Goal: Task Accomplishment & Management: Contribute content

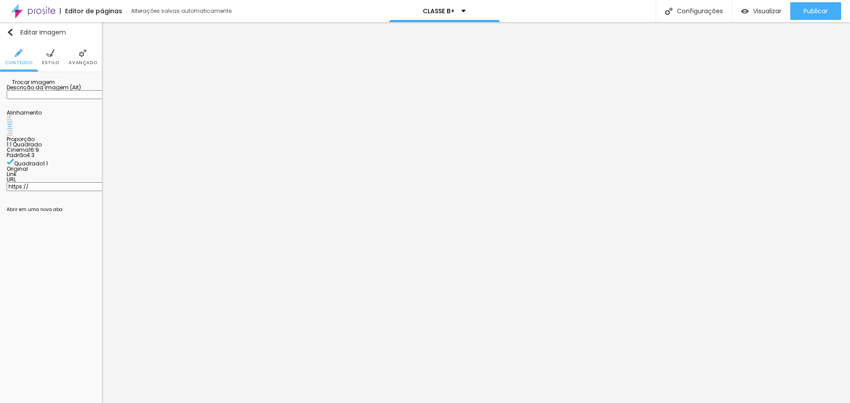
click at [93, 137] on div "Alinhamento" at bounding box center [51, 123] width 89 height 27
click at [51, 86] on span "Trocar imagem" at bounding box center [31, 82] width 48 height 8
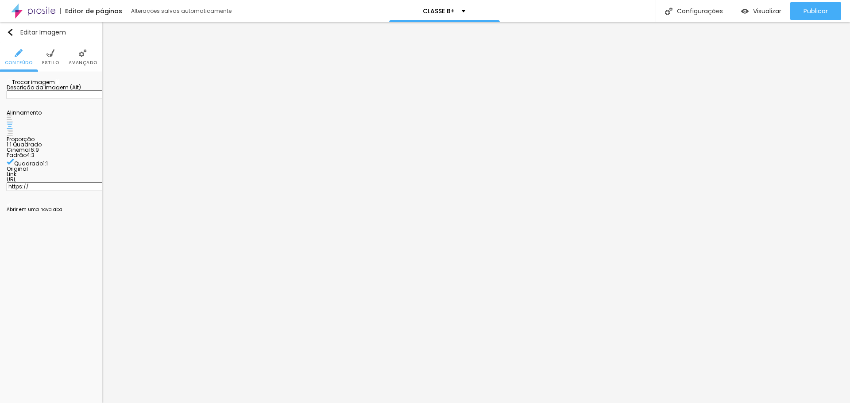
click at [13, 136] on img at bounding box center [10, 133] width 6 height 6
click at [68, 123] on div at bounding box center [51, 119] width 89 height 7
click at [42, 148] on span "1:1 Quadrado" at bounding box center [24, 145] width 35 height 8
click at [64, 158] on div "Padrão 4:3" at bounding box center [51, 155] width 89 height 5
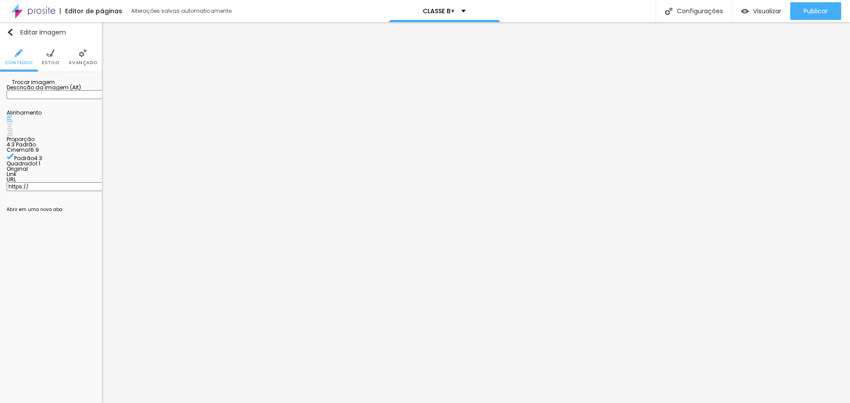
click at [29, 154] on span "Cinema" at bounding box center [18, 150] width 22 height 8
click at [81, 130] on div at bounding box center [51, 126] width 89 height 7
click at [13, 136] on img at bounding box center [10, 133] width 6 height 6
click at [13, 129] on img at bounding box center [10, 126] width 6 height 6
click at [40, 148] on span "16:9 Cinema" at bounding box center [24, 145] width 34 height 8
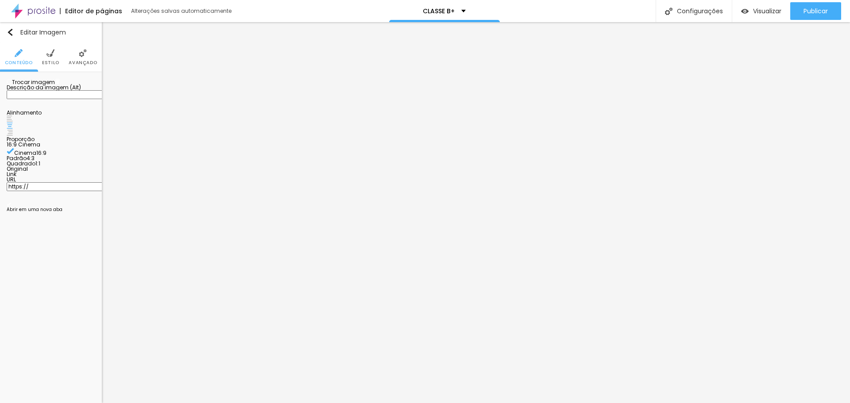
click at [27, 162] on span "Padrão" at bounding box center [17, 158] width 20 height 8
click at [87, 172] on div "Cinema 16:9 Padrão 4:3 Quadrado 1:1 Original" at bounding box center [51, 159] width 89 height 24
click at [35, 167] on span "Quadrado" at bounding box center [21, 164] width 29 height 8
click at [28, 173] on span "Original" at bounding box center [17, 169] width 21 height 8
click at [56, 55] on li "Estilo" at bounding box center [50, 56] width 17 height 29
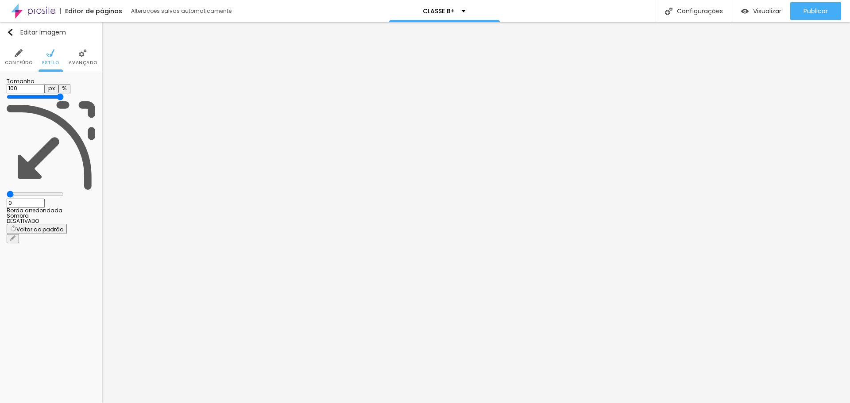
type input "95"
type input "90"
type input "85"
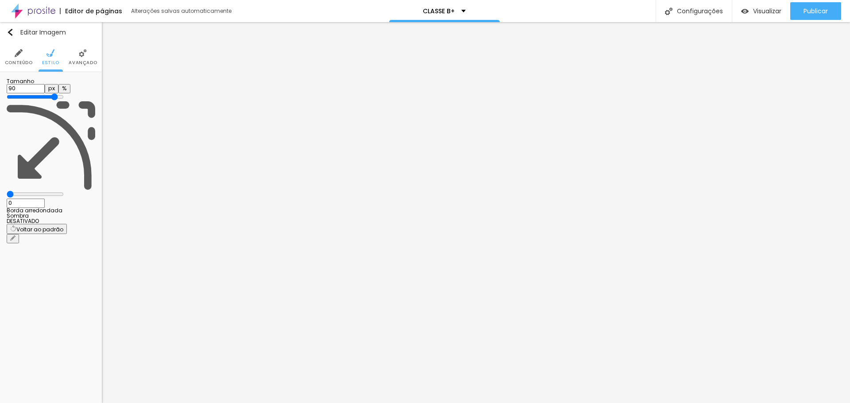
type input "85"
type input "80"
type input "75"
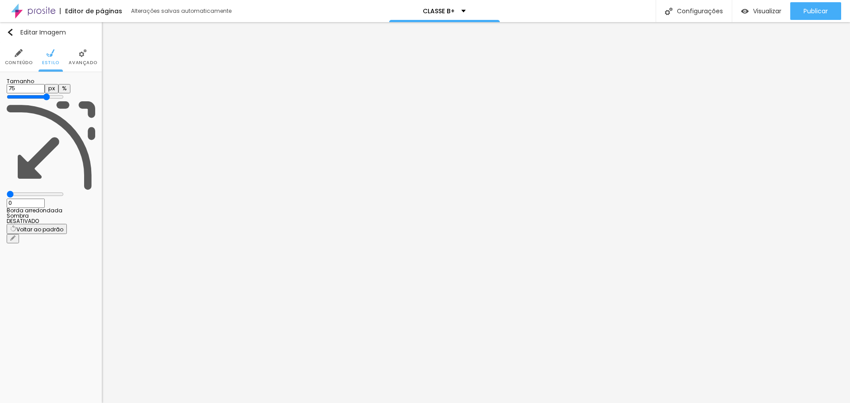
type input "70"
type input "75"
type input "80"
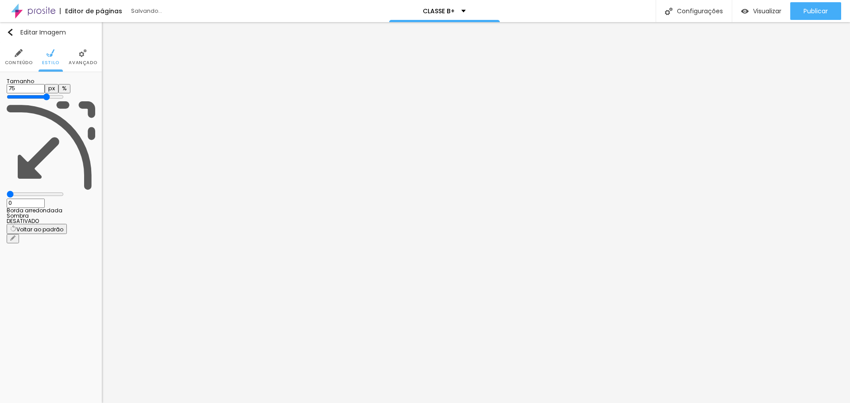
type input "80"
type input "85"
type input "90"
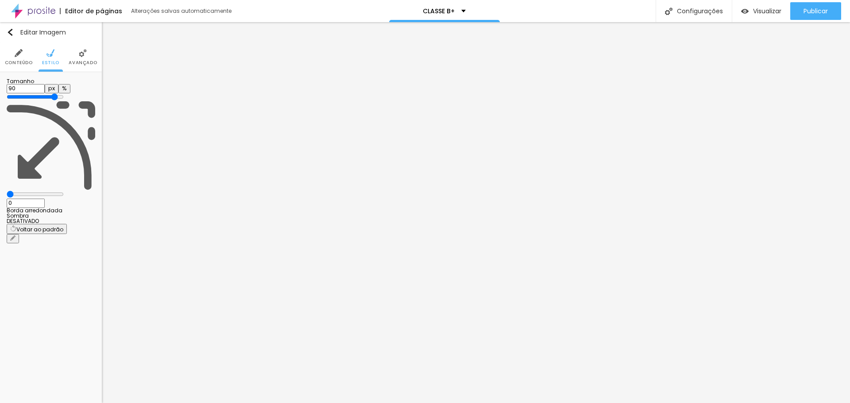
type input "95"
type input "100"
drag, startPoint x: 94, startPoint y: 96, endPoint x: 104, endPoint y: 105, distance: 13.8
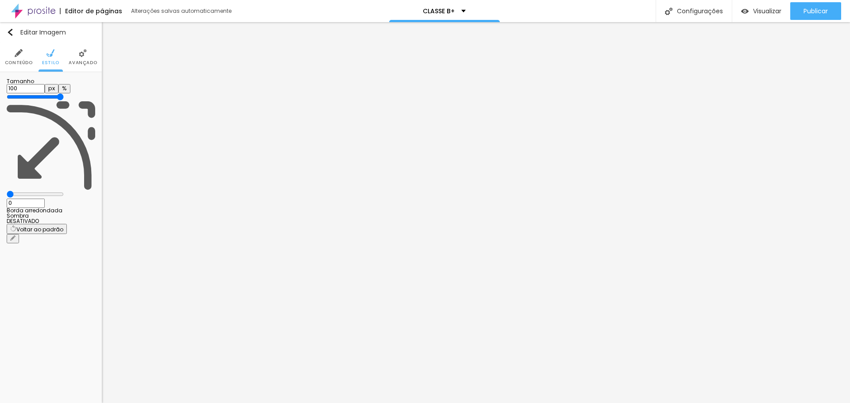
click at [64, 100] on input "range" at bounding box center [35, 96] width 57 height 7
click at [25, 58] on li "Conteúdo" at bounding box center [19, 56] width 28 height 29
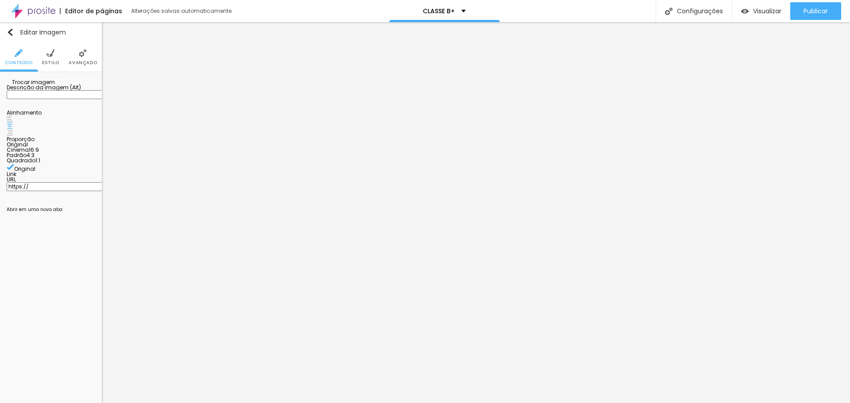
click at [28, 148] on span "Original" at bounding box center [17, 145] width 21 height 8
click at [27, 159] on span "Padrão" at bounding box center [17, 155] width 20 height 8
click at [58, 56] on li "Estilo" at bounding box center [50, 56] width 17 height 29
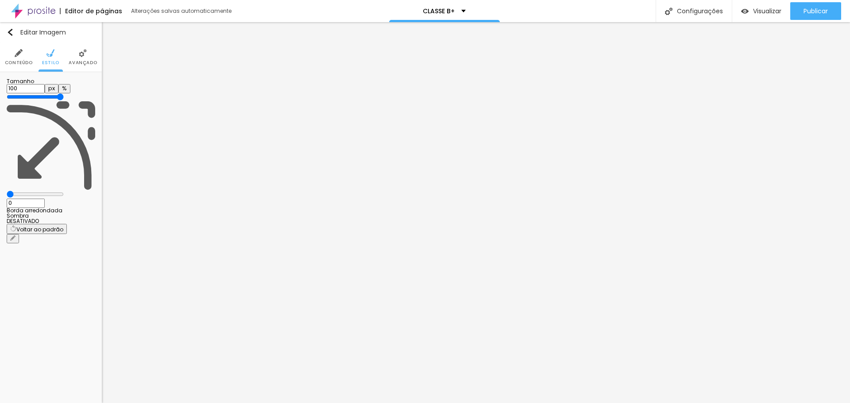
type input "95"
type input "85"
type input "75"
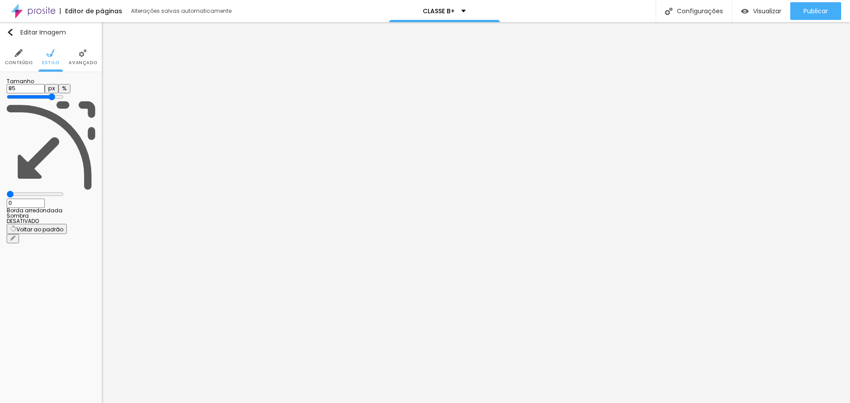
type input "75"
type input "70"
type input "65"
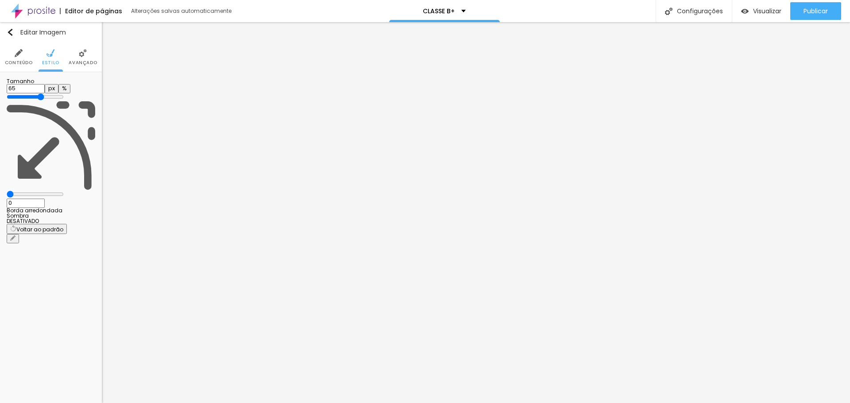
type input "70"
type input "75"
type input "80"
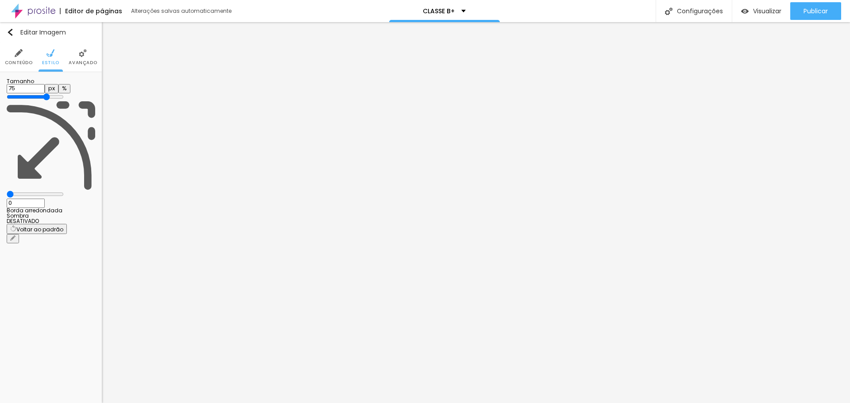
type input "80"
type input "85"
type input "90"
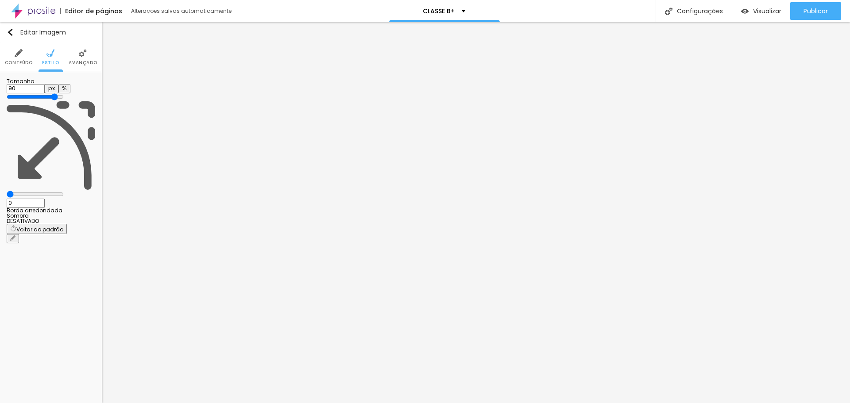
type input "95"
type input "100"
drag, startPoint x: 88, startPoint y: 94, endPoint x: 99, endPoint y: 103, distance: 14.4
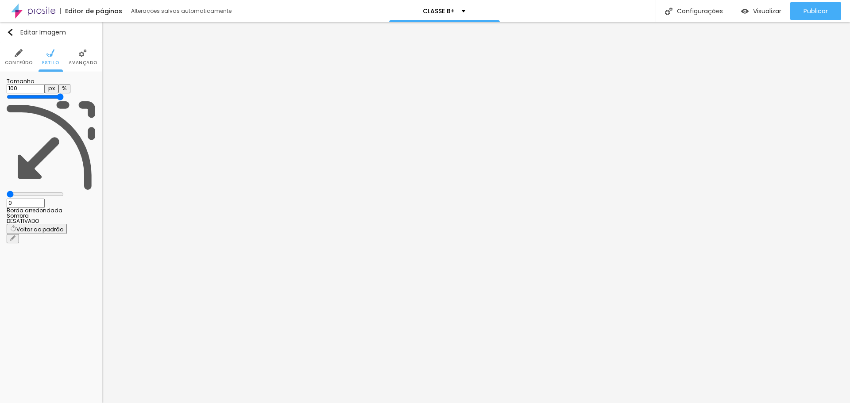
click at [64, 100] on input "range" at bounding box center [35, 96] width 57 height 7
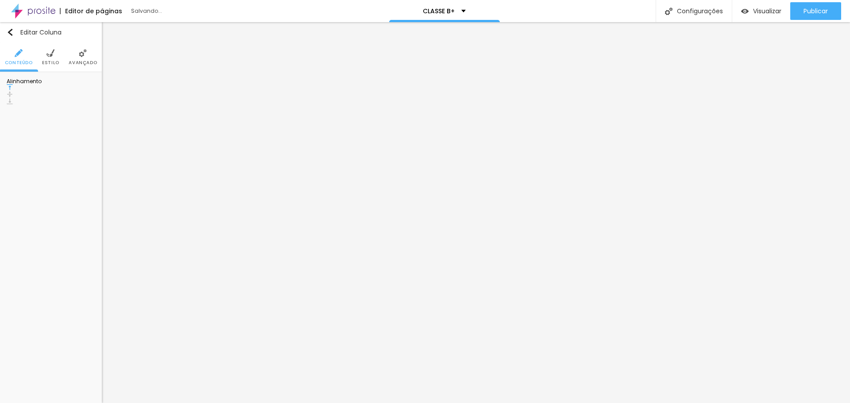
click at [47, 56] on img at bounding box center [50, 53] width 8 height 8
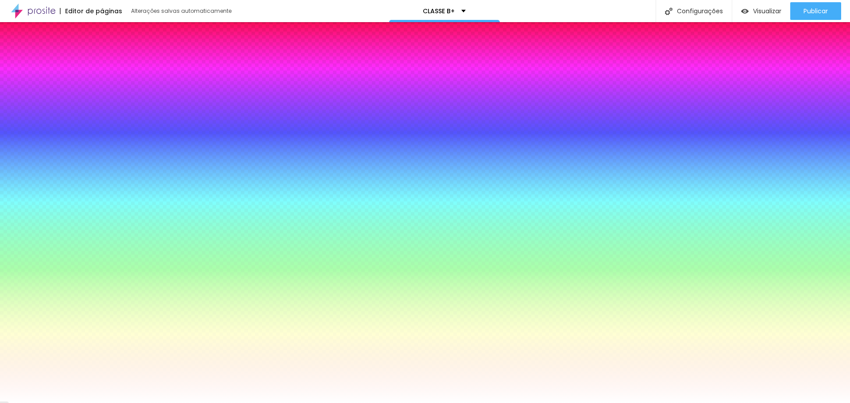
click at [15, 33] on div "Editar Coluna" at bounding box center [34, 32] width 55 height 7
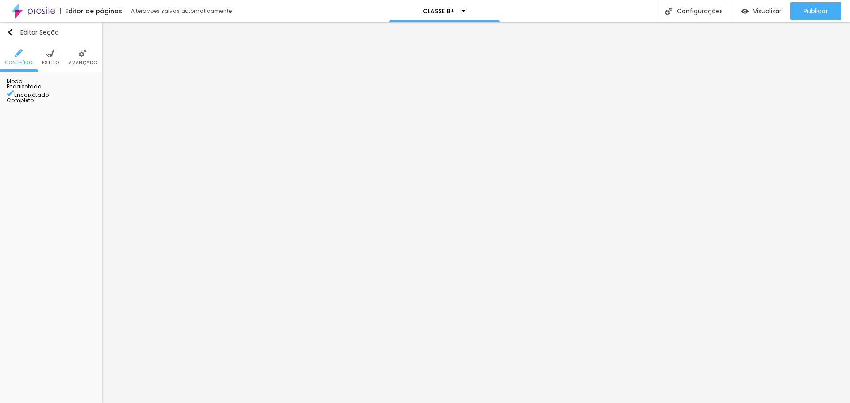
click at [46, 61] on span "Estilo" at bounding box center [50, 63] width 17 height 4
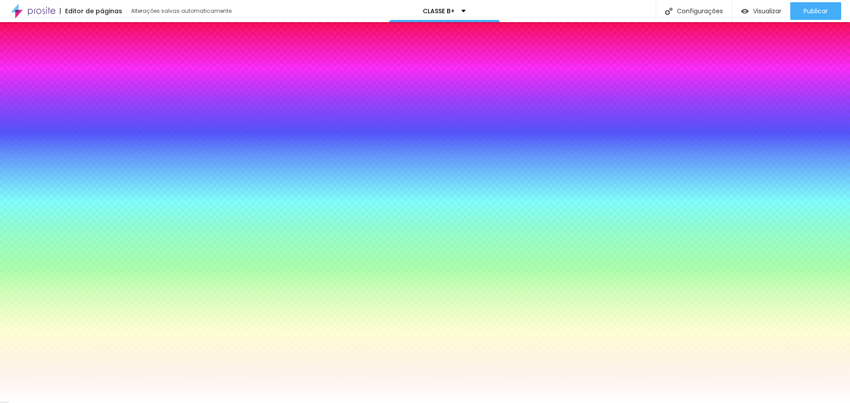
click at [46, 91] on span "Adicionar imagem" at bounding box center [35, 88] width 57 height 8
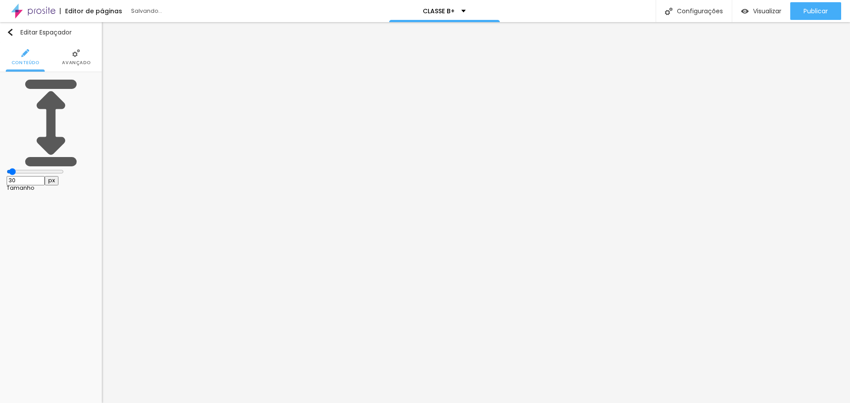
type input "38"
type input "90"
type input "100"
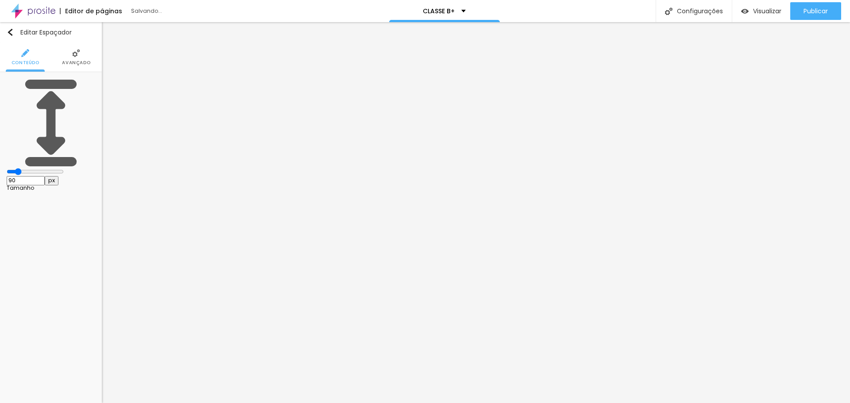
type input "100"
type input "115"
type input "152"
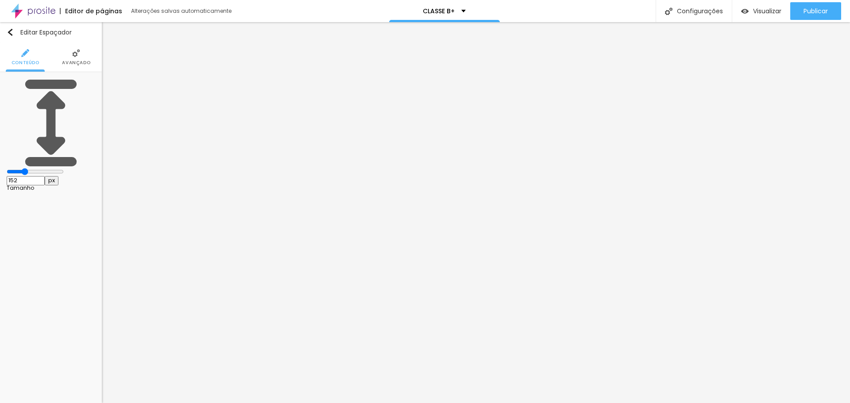
type input "167"
type input "172"
type input "198"
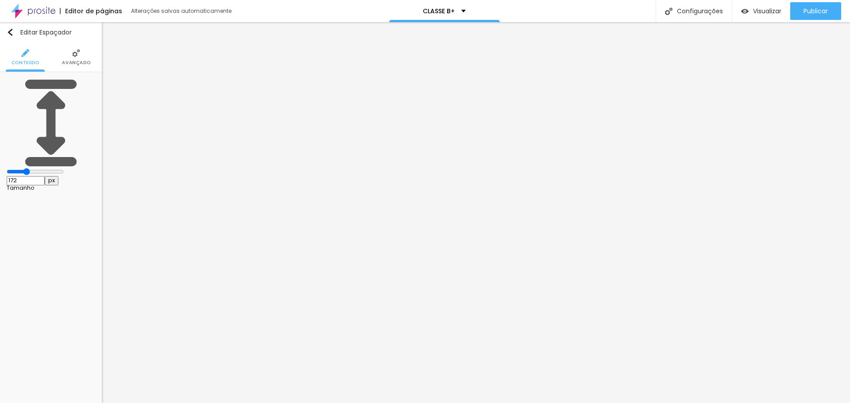
type input "198"
type input "213"
type input "224"
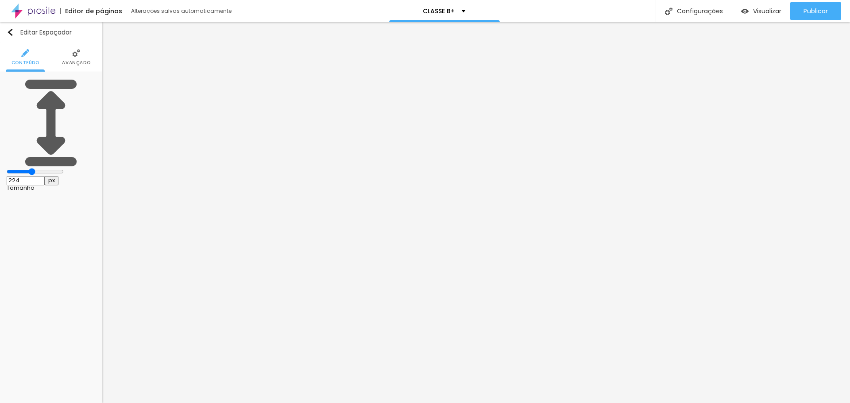
type input "234"
drag, startPoint x: 22, startPoint y: 89, endPoint x: 39, endPoint y: 91, distance: 17.5
type input "234"
click at [39, 168] on input "range" at bounding box center [35, 171] width 57 height 7
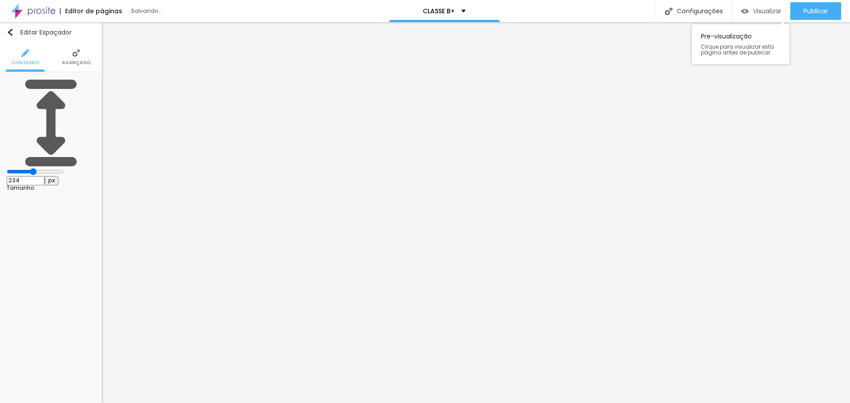
click at [759, 14] on span "Visualizar" at bounding box center [767, 11] width 28 height 7
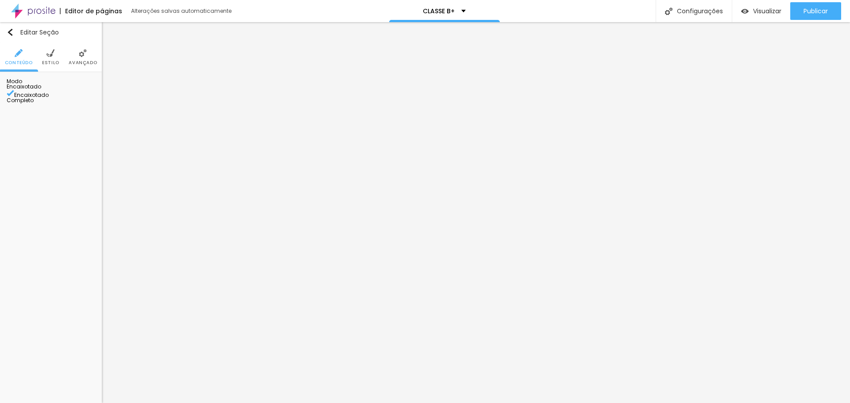
click at [45, 63] on span "Estilo" at bounding box center [50, 63] width 17 height 4
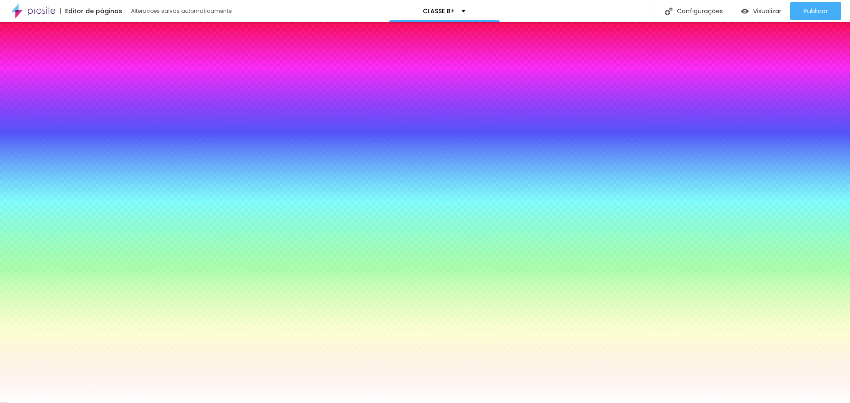
click at [28, 102] on span "Parallax" at bounding box center [18, 98] width 22 height 8
click at [30, 107] on span "Nenhum" at bounding box center [18, 104] width 23 height 8
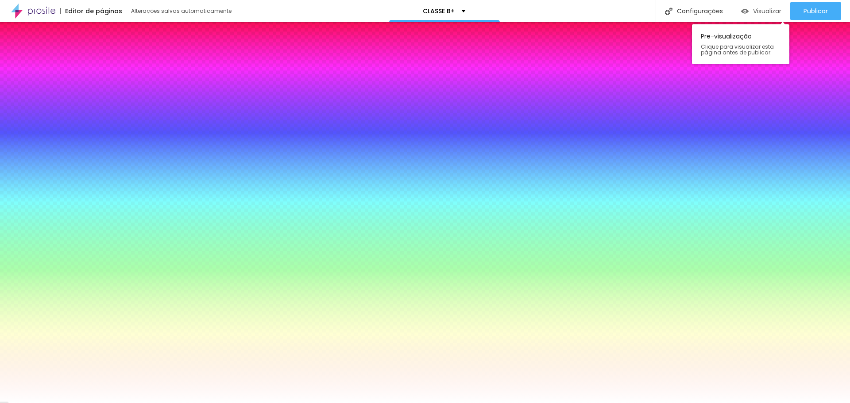
click at [741, 12] on img "button" at bounding box center [745, 12] width 8 height 8
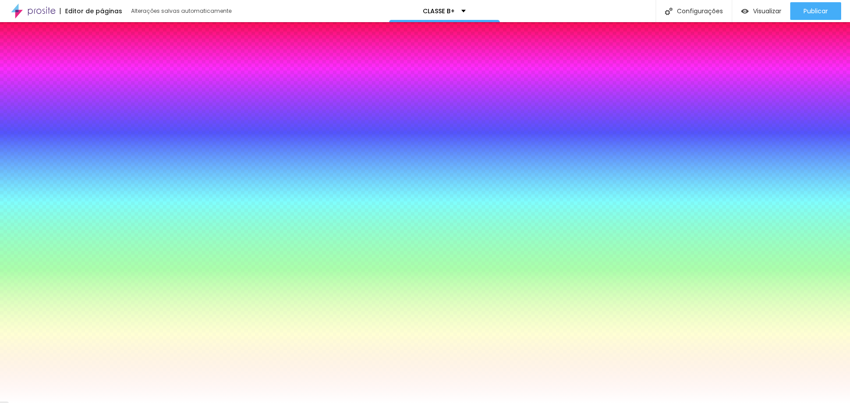
click at [55, 62] on span "Estilo" at bounding box center [50, 63] width 17 height 4
click at [84, 56] on img at bounding box center [83, 53] width 8 height 8
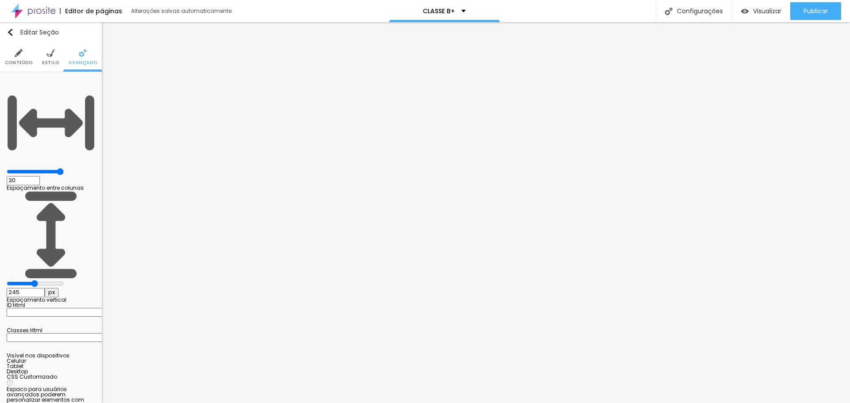
type input "25"
type input "20"
type input "15"
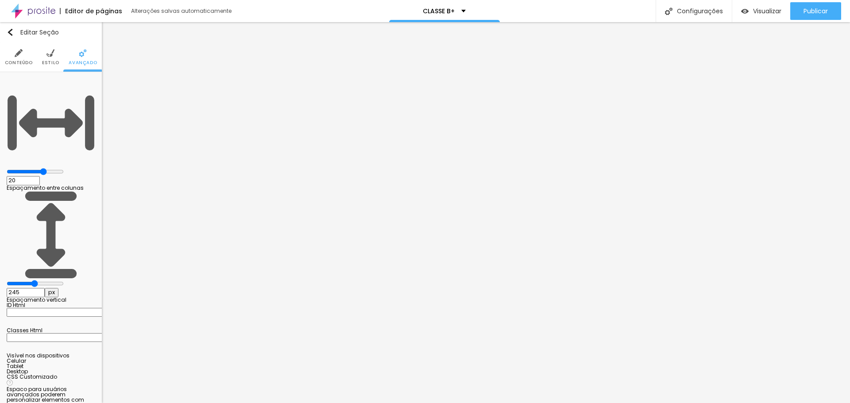
type input "15"
type input "10"
type input "5"
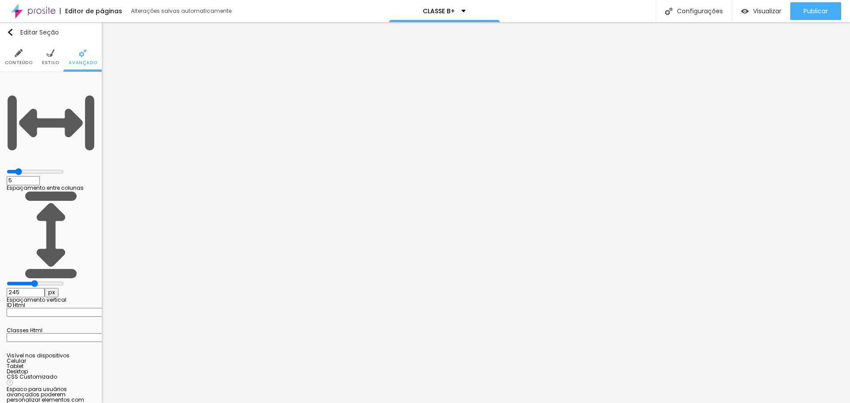
type input "0"
type input "5"
type input "10"
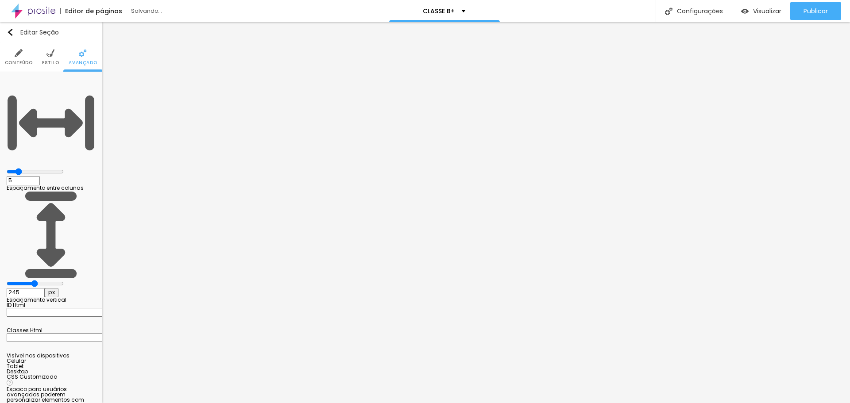
type input "10"
type input "15"
type input "20"
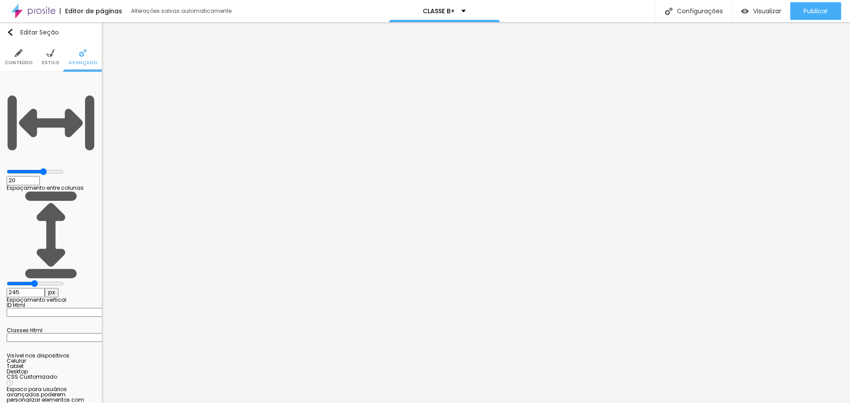
drag, startPoint x: 72, startPoint y: 88, endPoint x: 57, endPoint y: 96, distance: 17.4
type input "20"
click at [57, 168] on input "range" at bounding box center [35, 171] width 57 height 7
click at [758, 13] on span "Visualizar" at bounding box center [767, 11] width 28 height 7
type input "218"
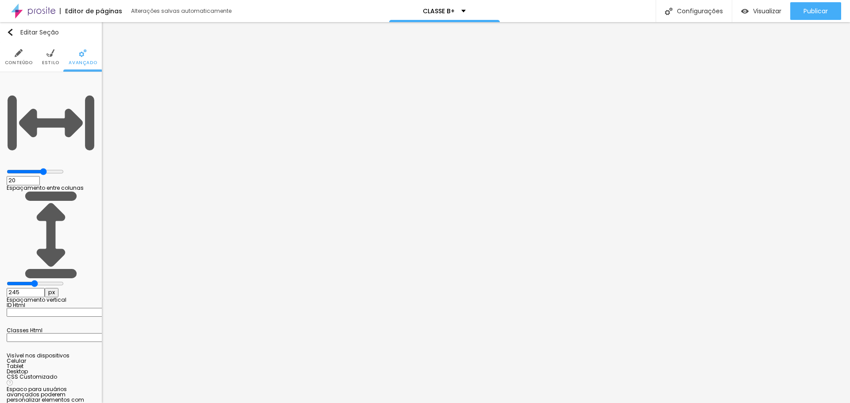
type input "218"
type input "192"
type input "181"
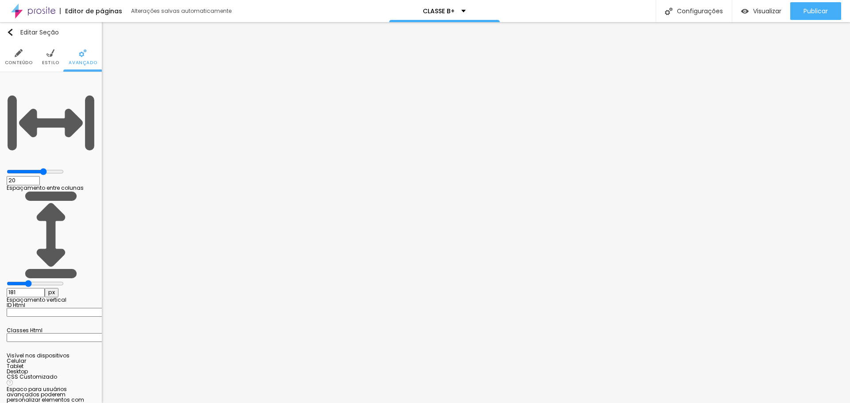
type input "176"
type input "171"
type input "165"
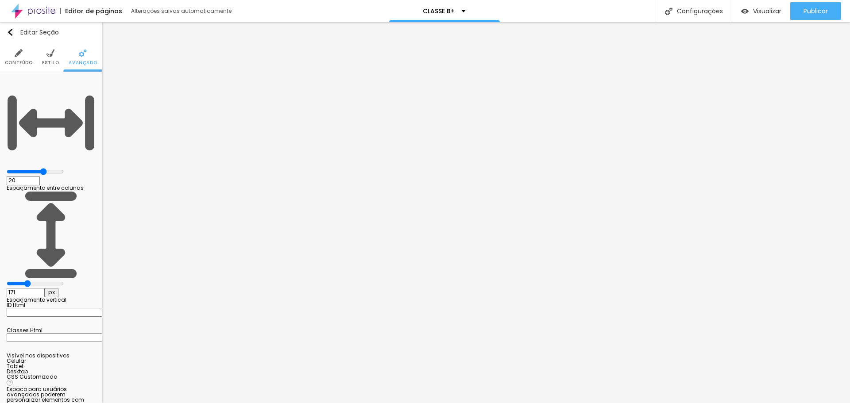
type input "165"
type input "160"
type input "155"
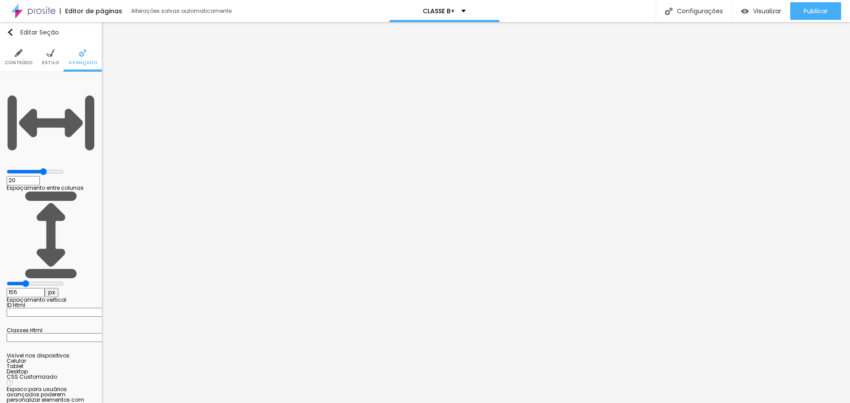
type input "150"
type input "139"
type input "134"
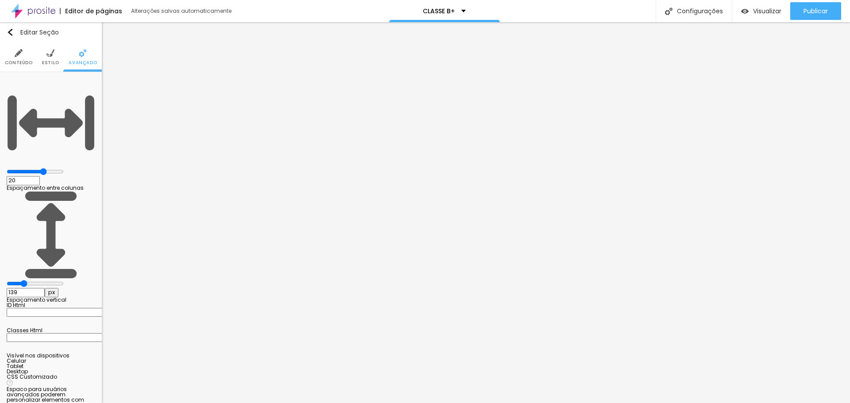
type input "134"
type input "129"
type input "123"
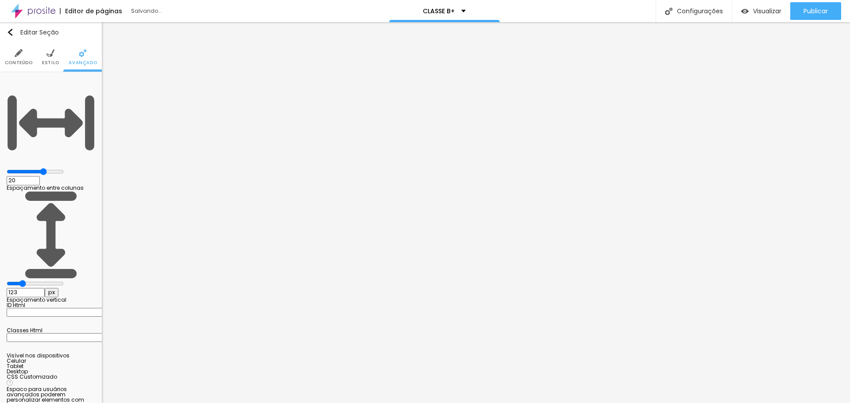
type input "118"
type input "113"
type input "108"
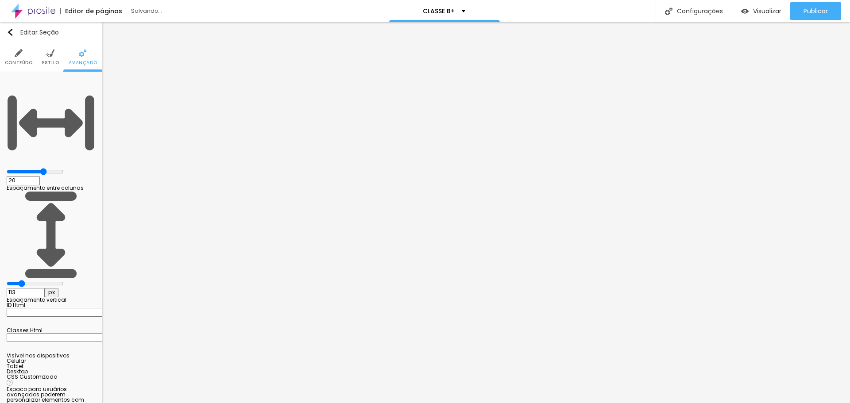
type input "108"
type input "102"
type input "97"
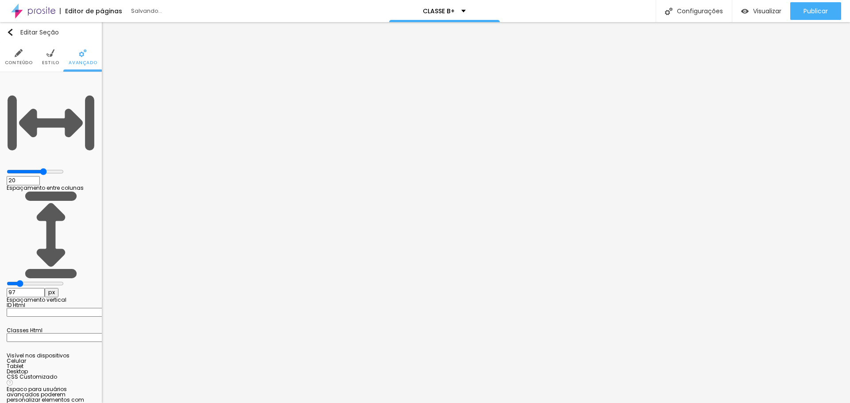
type input "92"
type input "86"
type input "76"
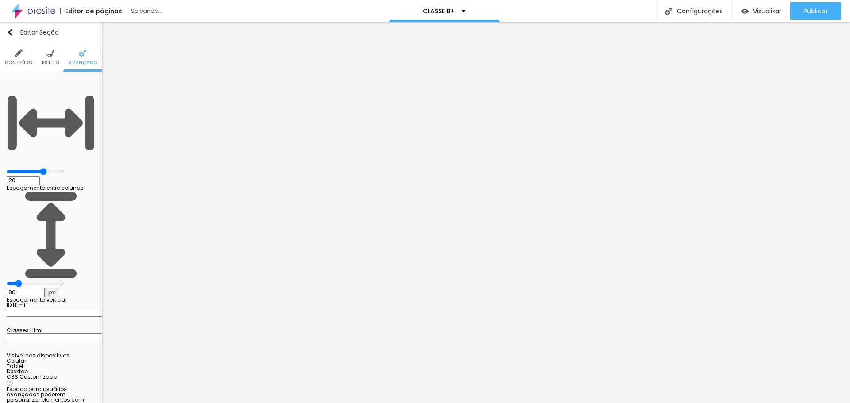
type input "76"
type input "71"
type input "65"
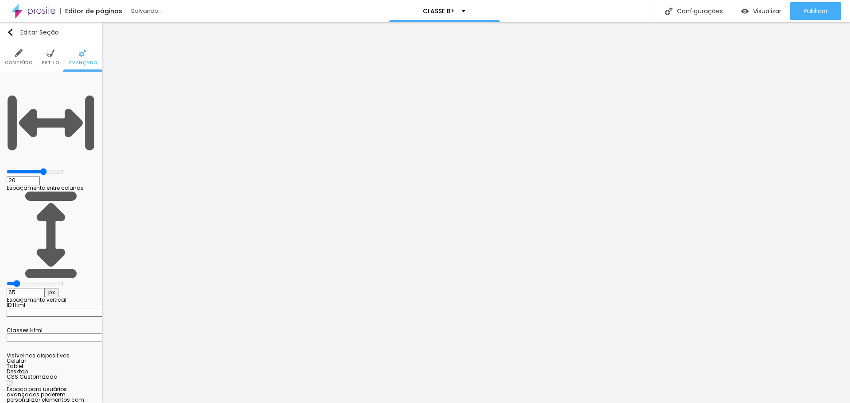
type input "60"
type input "55"
type input "50"
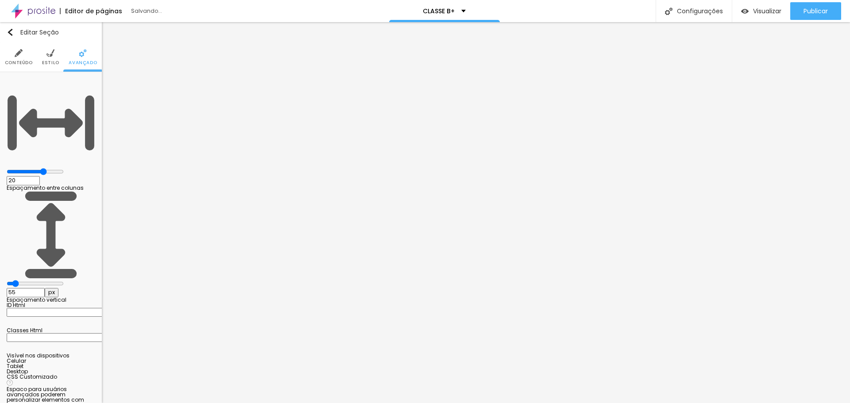
type input "50"
type input "65"
type input "76"
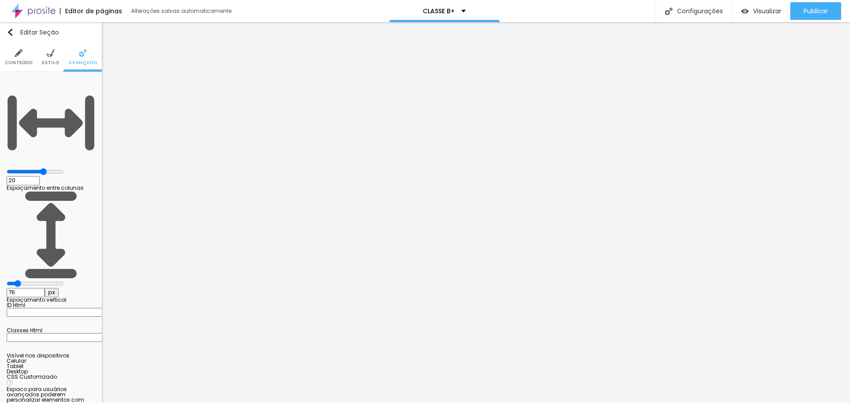
type input "81"
type input "86"
type input "92"
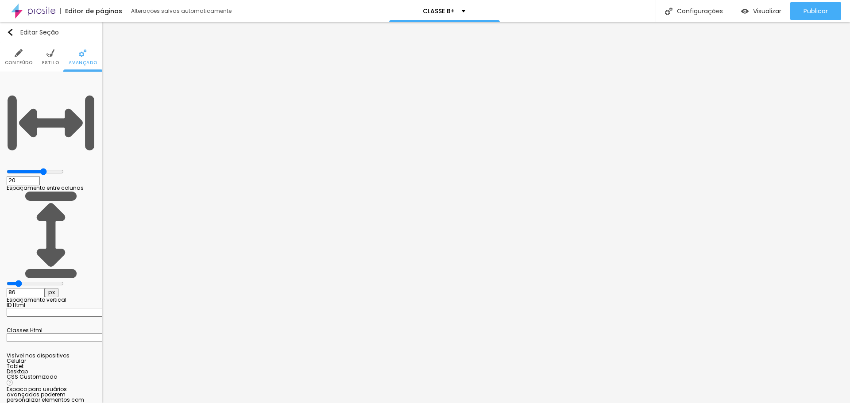
type input "92"
type input "86"
type input "81"
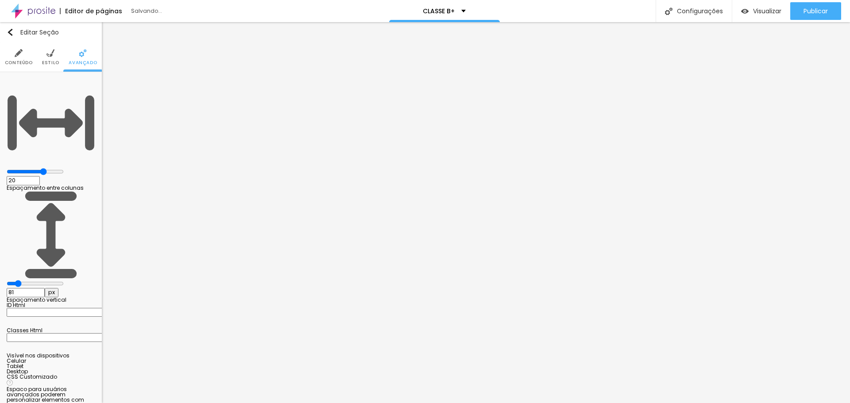
type input "76"
type input "81"
type input "86"
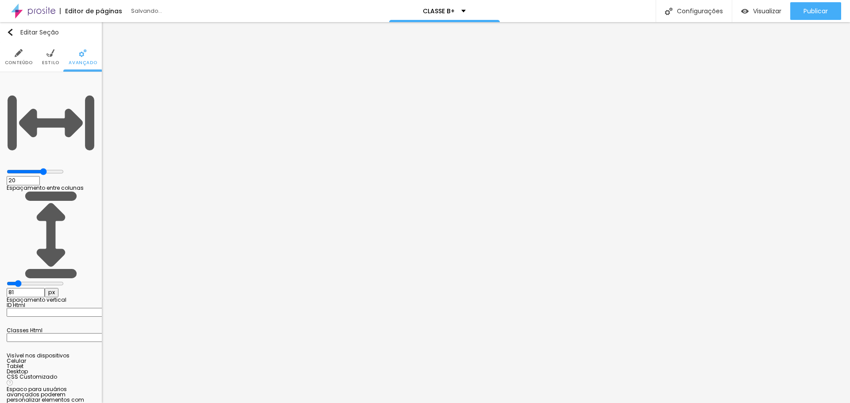
type input "86"
type input "92"
type input "97"
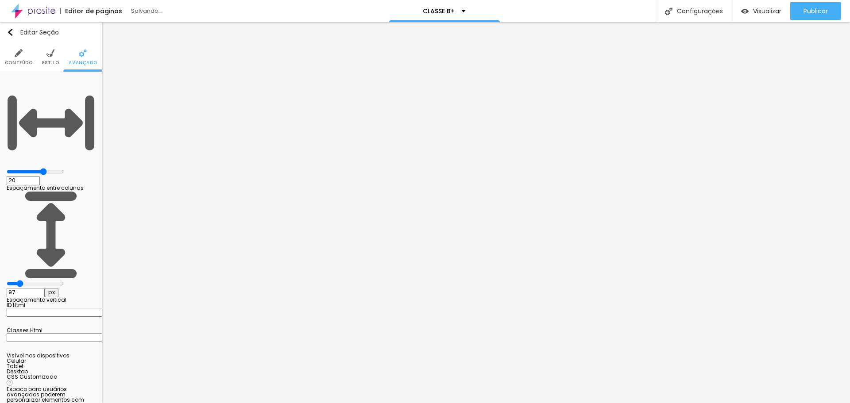
type input "102"
drag, startPoint x: 39, startPoint y: 105, endPoint x: 28, endPoint y: 110, distance: 11.3
click at [28, 280] on input "range" at bounding box center [35, 283] width 57 height 7
click at [45, 288] on input "102" at bounding box center [26, 292] width 38 height 9
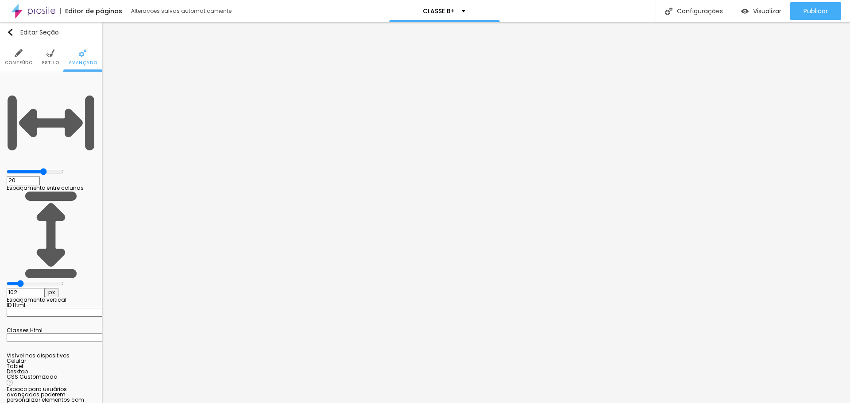
click at [45, 288] on input "102" at bounding box center [26, 292] width 38 height 9
type input "1"
type input "10"
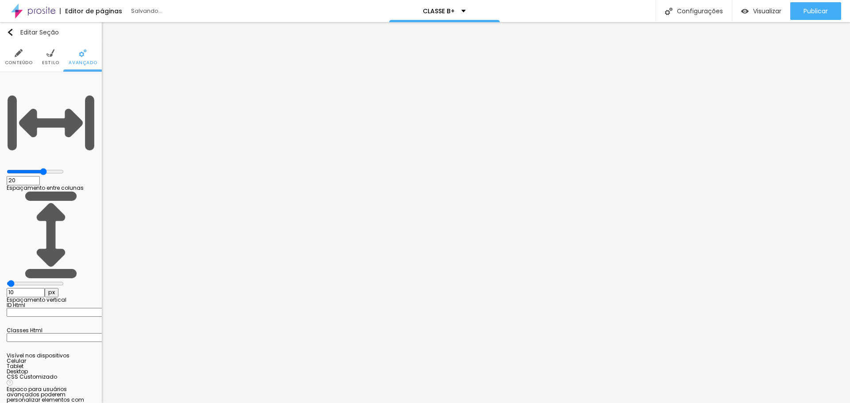
type input "100"
click at [757, 13] on span "Visualizar" at bounding box center [767, 11] width 28 height 7
type input "71"
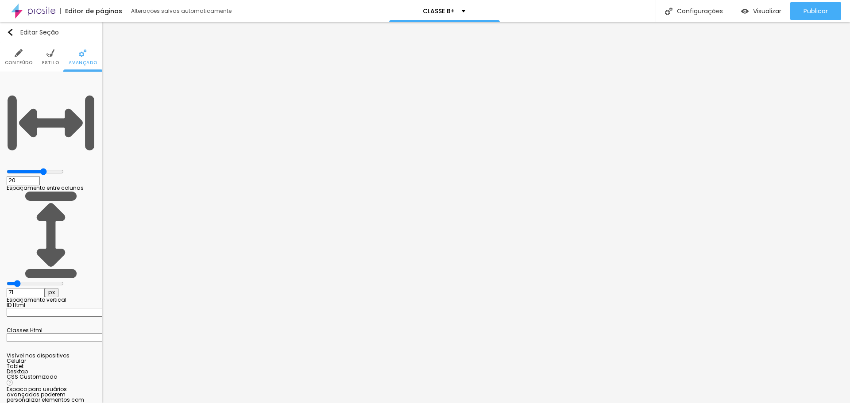
type input "76"
type input "81"
type input "86"
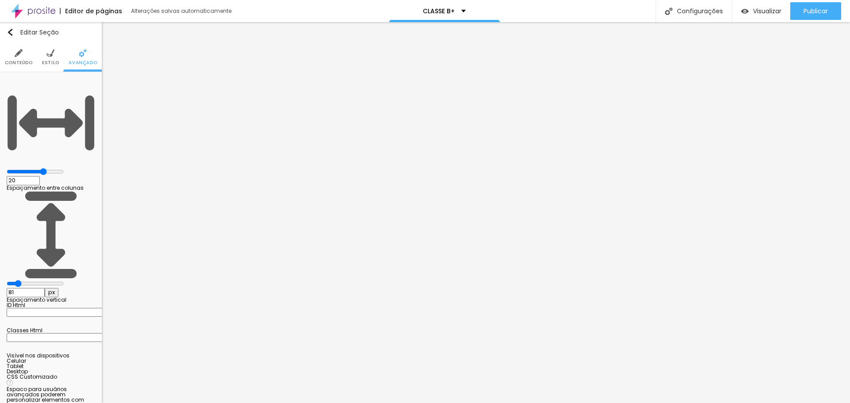
type input "86"
type input "92"
type input "97"
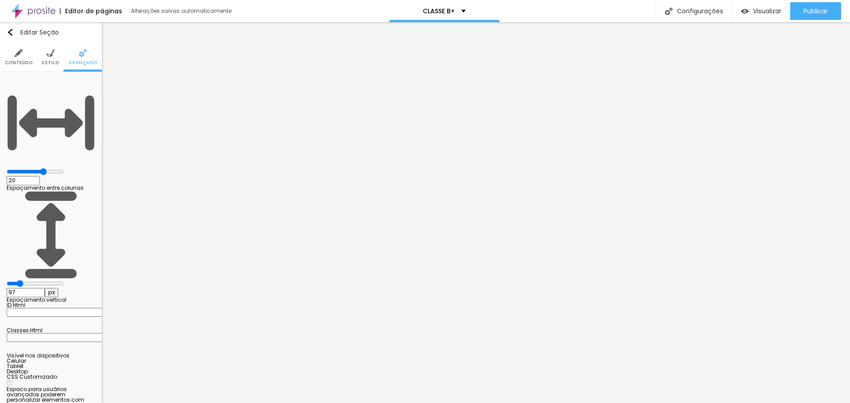
type input "108"
type input "118"
type input "123"
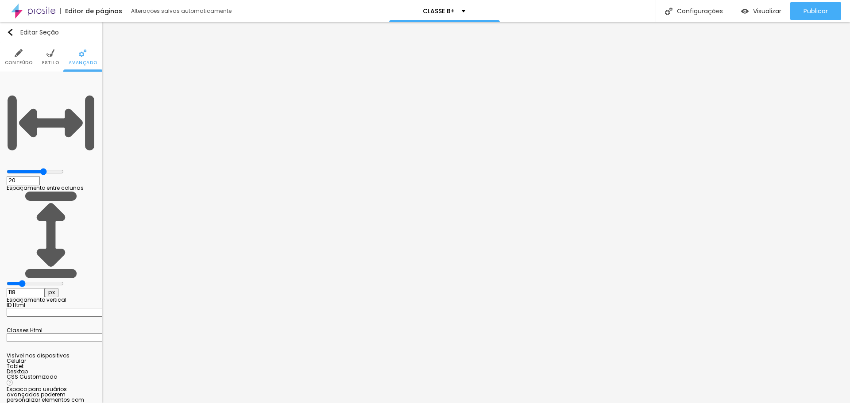
type input "123"
type input "129"
type input "134"
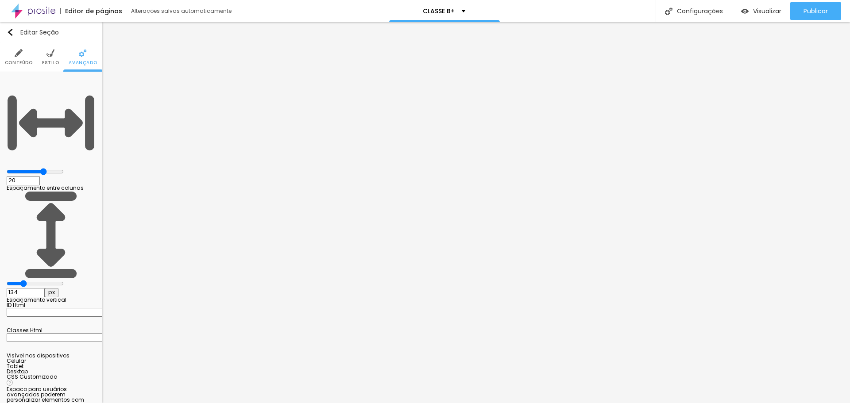
drag, startPoint x: 25, startPoint y: 105, endPoint x: 31, endPoint y: 105, distance: 5.8
click at [31, 280] on input "range" at bounding box center [35, 283] width 57 height 7
click at [45, 288] on input "134" at bounding box center [26, 292] width 38 height 9
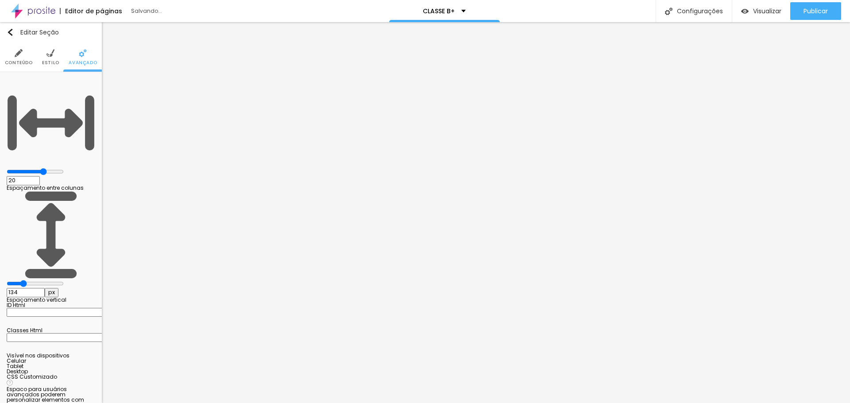
type input "1"
click at [767, 12] on span "Visualizar" at bounding box center [767, 11] width 28 height 7
click at [50, 61] on span "Estilo" at bounding box center [50, 63] width 17 height 4
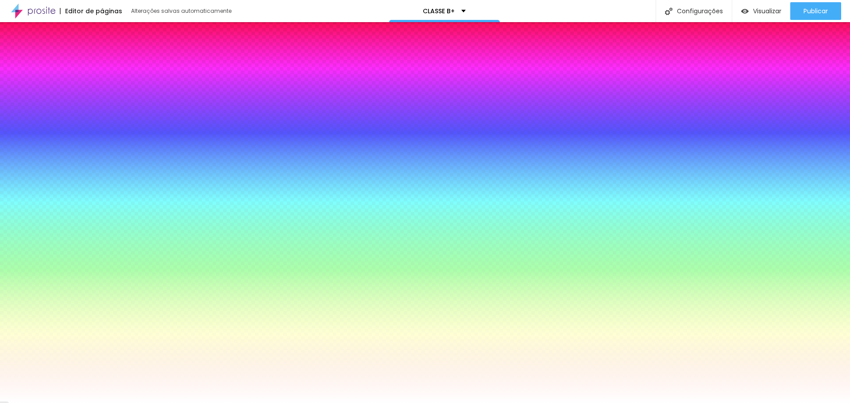
click at [85, 49] on img at bounding box center [83, 53] width 8 height 8
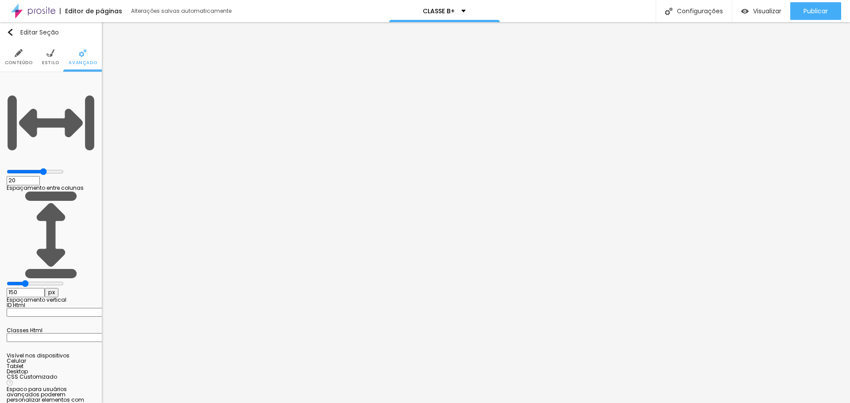
click at [47, 58] on li "Estilo" at bounding box center [50, 56] width 17 height 29
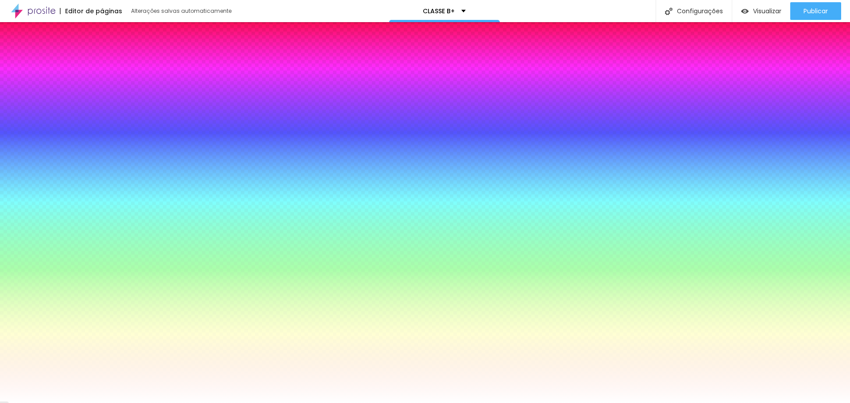
click at [18, 58] on li "Conteúdo" at bounding box center [19, 56] width 28 height 29
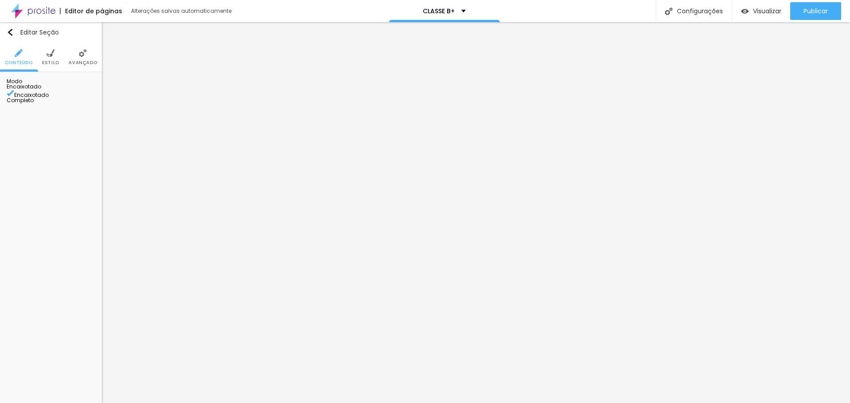
click at [45, 53] on li "Estilo" at bounding box center [50, 56] width 17 height 29
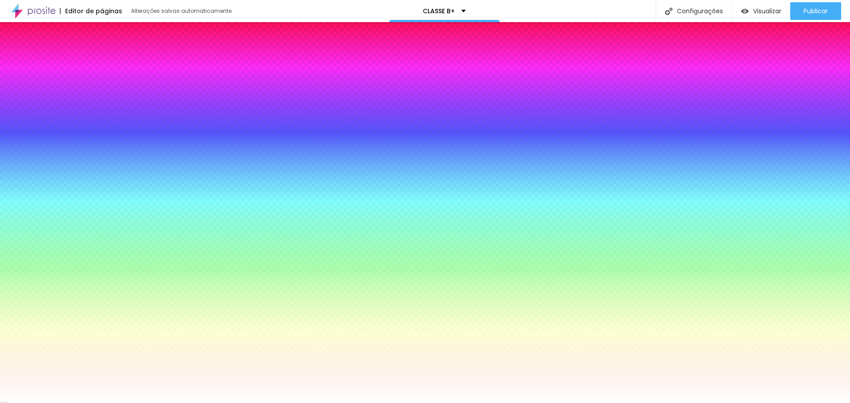
click at [55, 91] on span "Trocar imagem" at bounding box center [31, 88] width 48 height 8
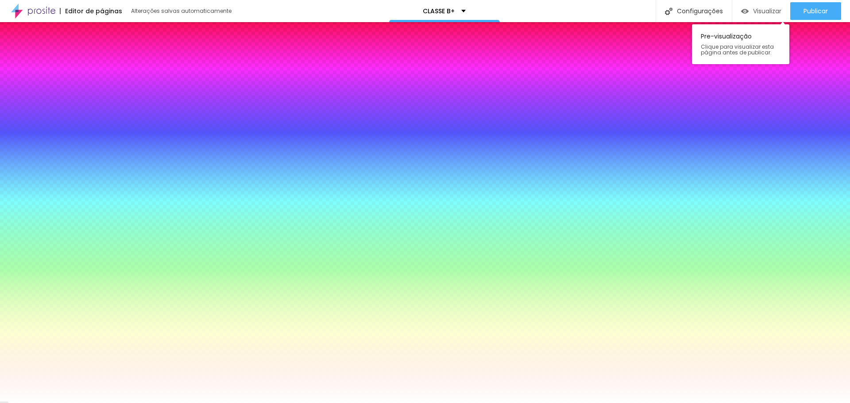
click at [765, 8] on span "Visualizar" at bounding box center [767, 11] width 28 height 7
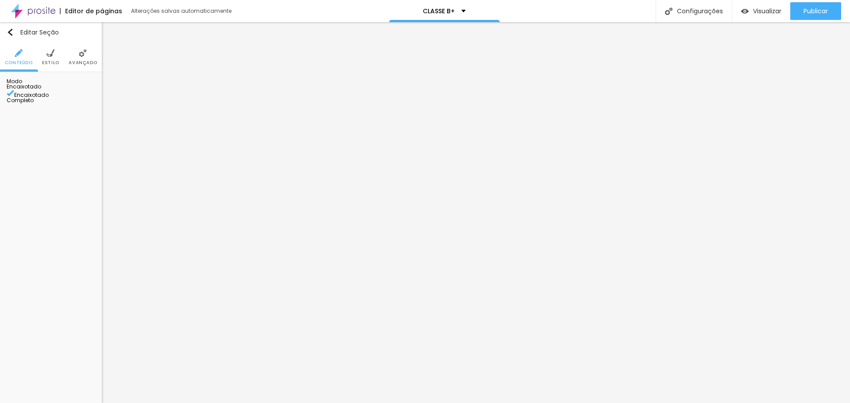
click at [42, 56] on li "Estilo" at bounding box center [50, 56] width 17 height 29
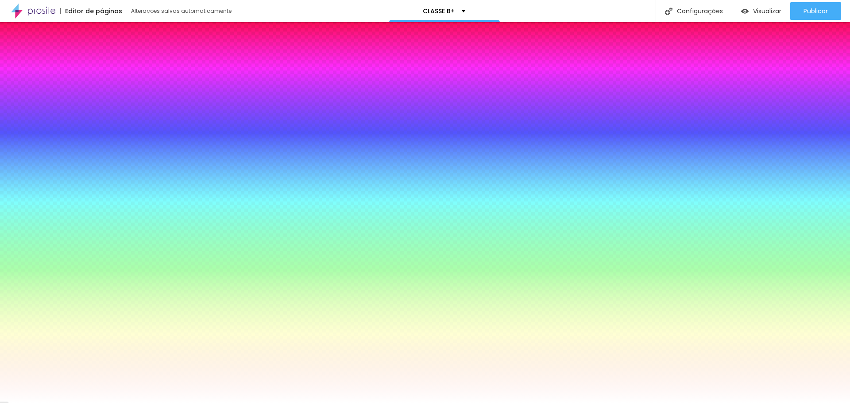
click at [81, 56] on img at bounding box center [83, 53] width 8 height 8
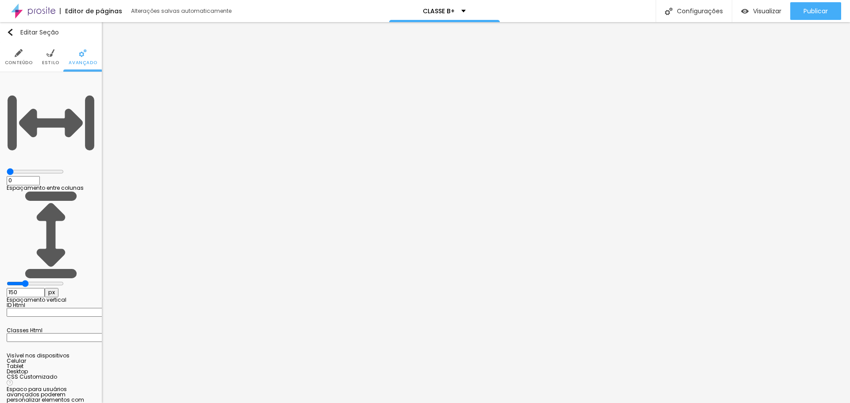
drag, startPoint x: 54, startPoint y: 85, endPoint x: 11, endPoint y: 95, distance: 43.9
click at [11, 168] on input "range" at bounding box center [35, 171] width 57 height 7
click at [22, 168] on div at bounding box center [51, 172] width 89 height 8
click at [40, 176] on input "0" at bounding box center [23, 180] width 33 height 9
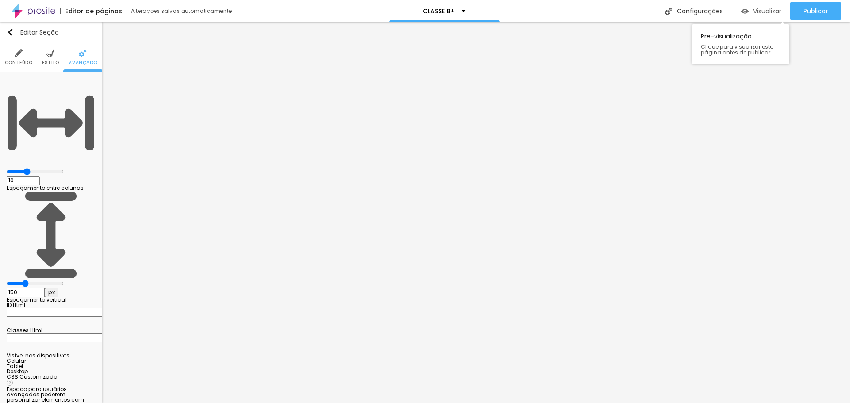
click at [760, 14] on span "Visualizar" at bounding box center [767, 11] width 28 height 7
drag, startPoint x: 29, startPoint y: 106, endPoint x: 19, endPoint y: 114, distance: 12.3
click at [19, 280] on input "range" at bounding box center [35, 283] width 57 height 7
click at [760, 10] on span "Visualizar" at bounding box center [767, 11] width 28 height 7
click at [45, 288] on input "0" at bounding box center [26, 292] width 38 height 9
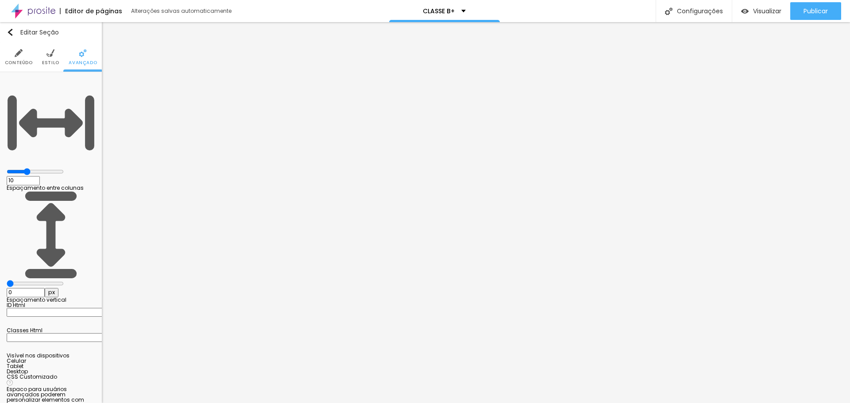
click at [45, 288] on input "0" at bounding box center [26, 292] width 38 height 9
click at [58, 61] on span "Estilo" at bounding box center [50, 63] width 17 height 4
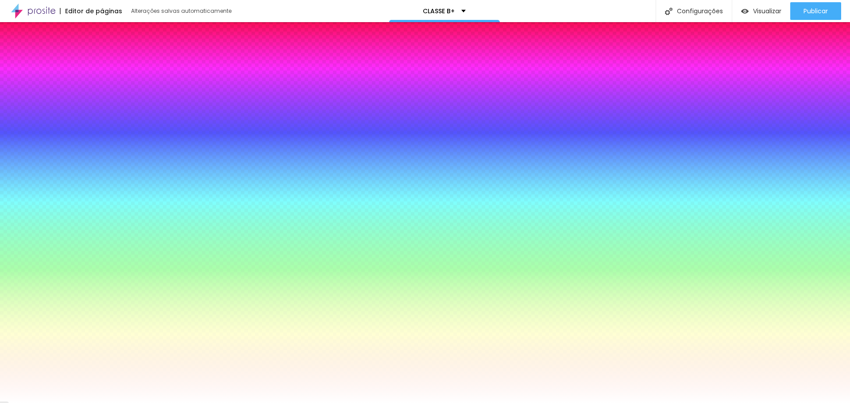
click at [16, 127] on icon "button" at bounding box center [13, 124] width 6 height 6
click at [65, 130] on div at bounding box center [51, 130] width 89 height 0
click at [59, 130] on div at bounding box center [51, 130] width 89 height 0
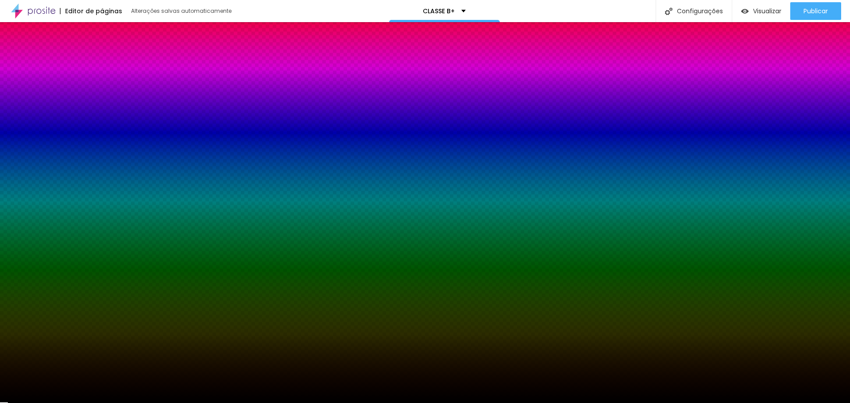
drag, startPoint x: 60, startPoint y: 226, endPoint x: 65, endPoint y: 248, distance: 23.0
click at [65, 248] on div "Editar Seção Conteúdo Estilo Avançado Imagem de fundo Trocar imagem Efeito da I…" at bounding box center [51, 212] width 102 height 381
click at [83, 144] on div "Efeitos de fundo" at bounding box center [51, 141] width 89 height 5
click at [89, 139] on input "#000000" at bounding box center [60, 134] width 106 height 9
click at [58, 130] on div at bounding box center [51, 130] width 89 height 0
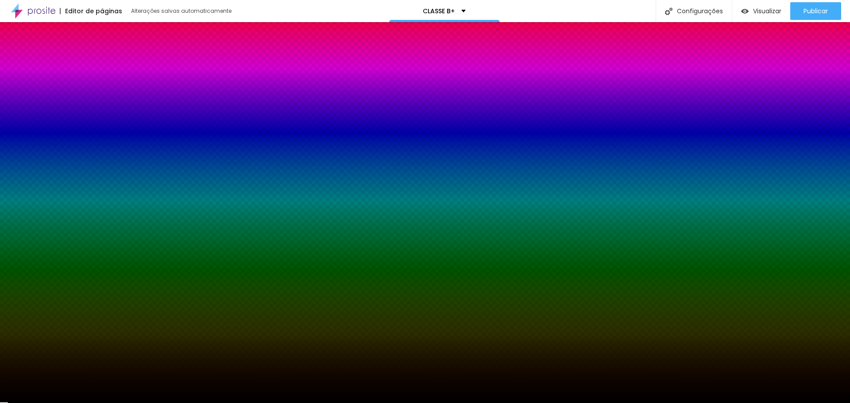
click at [61, 130] on div at bounding box center [51, 130] width 89 height 0
click at [92, 196] on div at bounding box center [425, 201] width 850 height 403
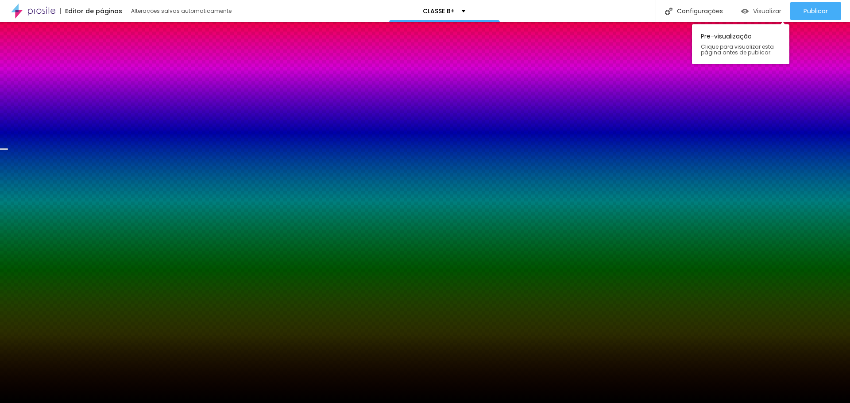
click at [775, 14] on span "Visualizar" at bounding box center [767, 11] width 28 height 7
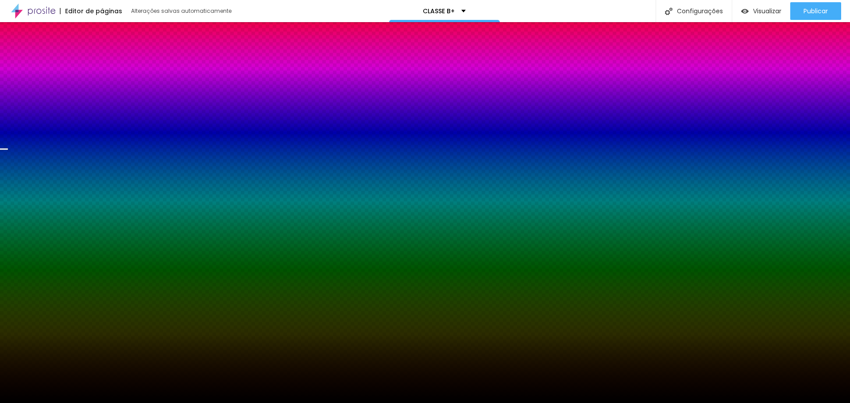
click at [46, 91] on span "Trocar imagem" at bounding box center [31, 88] width 48 height 8
drag, startPoint x: 771, startPoint y: 97, endPoint x: 330, endPoint y: 145, distance: 443.8
drag, startPoint x: 330, startPoint y: 145, endPoint x: 338, endPoint y: 155, distance: 13.2
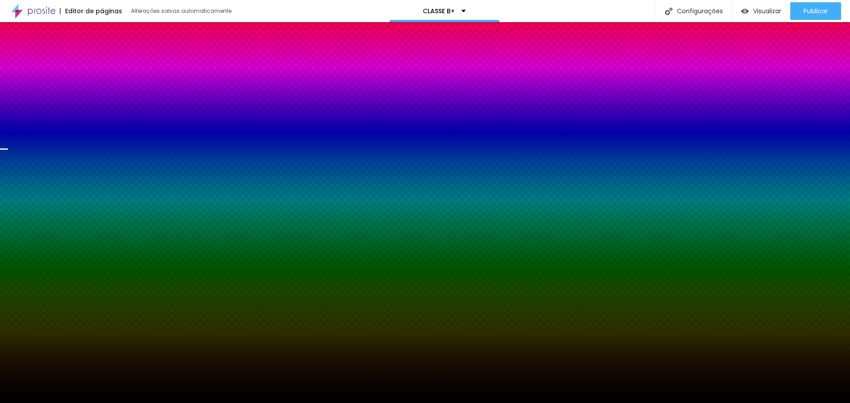
drag, startPoint x: 754, startPoint y: 89, endPoint x: 739, endPoint y: 116, distance: 31.7
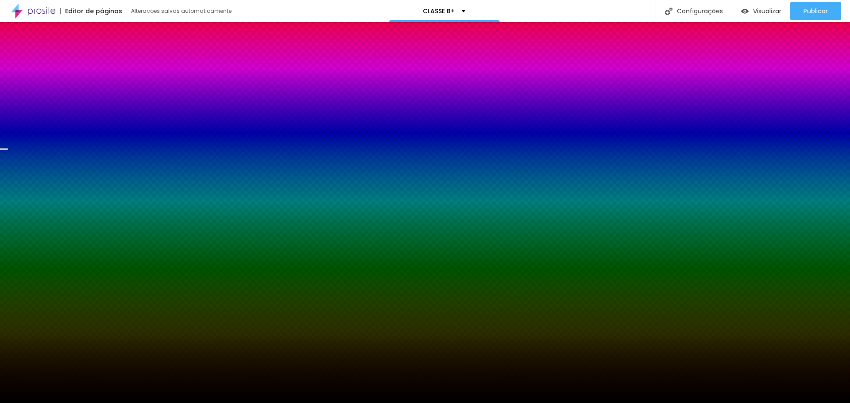
drag, startPoint x: 742, startPoint y: 175, endPoint x: 772, endPoint y: 177, distance: 30.2
click at [30, 102] on span "Nenhum" at bounding box center [18, 98] width 23 height 8
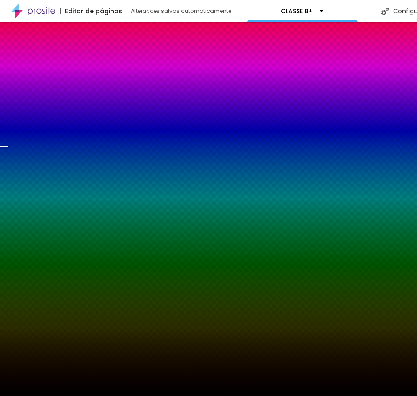
click at [31, 91] on span "Trocar imagem" at bounding box center [31, 88] width 48 height 8
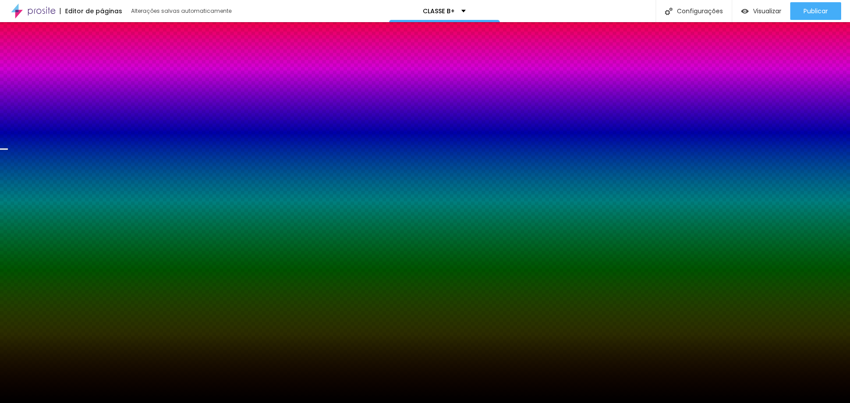
scroll to position [0, 0]
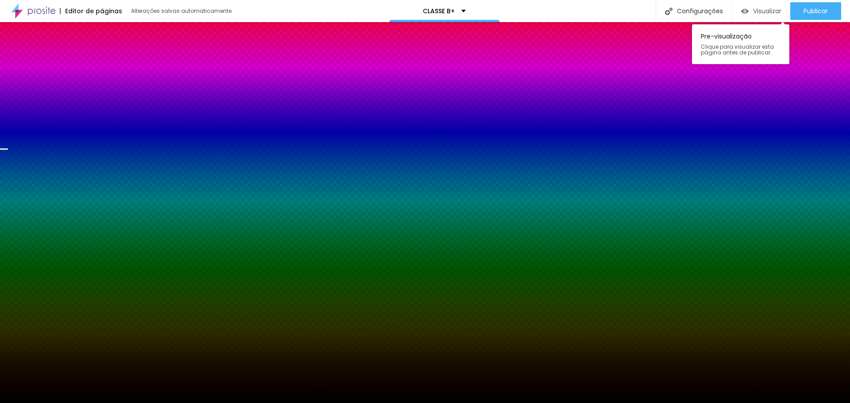
click at [753, 13] on span "Visualizar" at bounding box center [767, 11] width 28 height 7
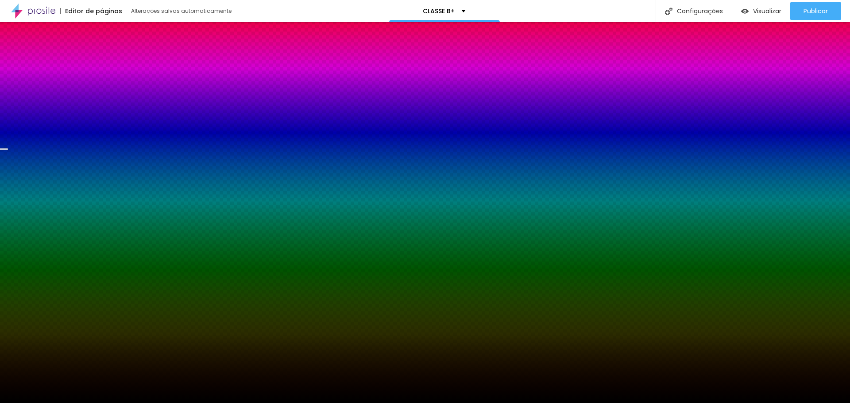
click at [55, 139] on div "Voltar ao padrão #000000" at bounding box center [51, 129] width 89 height 19
click at [64, 130] on div at bounding box center [51, 130] width 89 height 0
click at [83, 139] on input "#000000" at bounding box center [60, 134] width 106 height 9
click at [61, 130] on div at bounding box center [51, 130] width 89 height 0
click at [64, 130] on div at bounding box center [51, 130] width 89 height 0
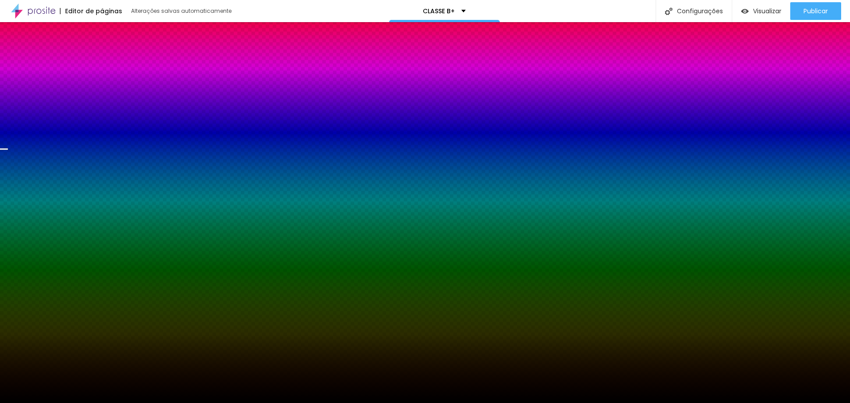
click at [64, 130] on div at bounding box center [51, 130] width 89 height 0
click at [62, 130] on div at bounding box center [51, 130] width 89 height 0
drag, startPoint x: 87, startPoint y: 199, endPoint x: 92, endPoint y: 164, distance: 34.9
click at [92, 139] on div "Cor de fundo Voltar ao padrão #000000" at bounding box center [51, 127] width 89 height 24
click at [48, 91] on span "Trocar imagem" at bounding box center [31, 88] width 48 height 8
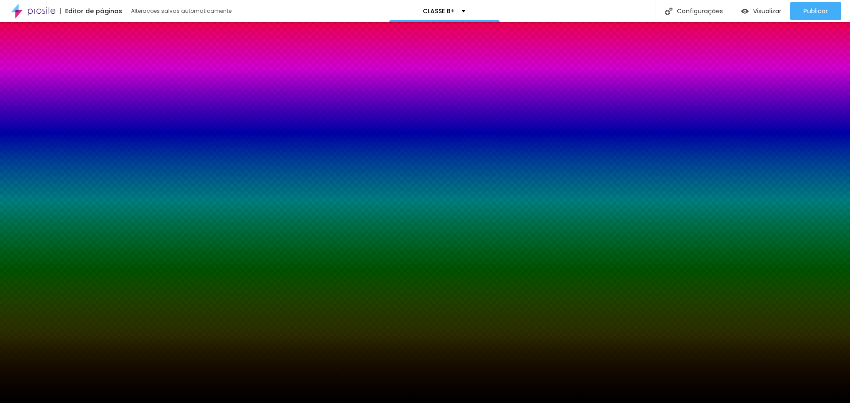
click at [54, 91] on span "Trocar imagem" at bounding box center [31, 88] width 48 height 8
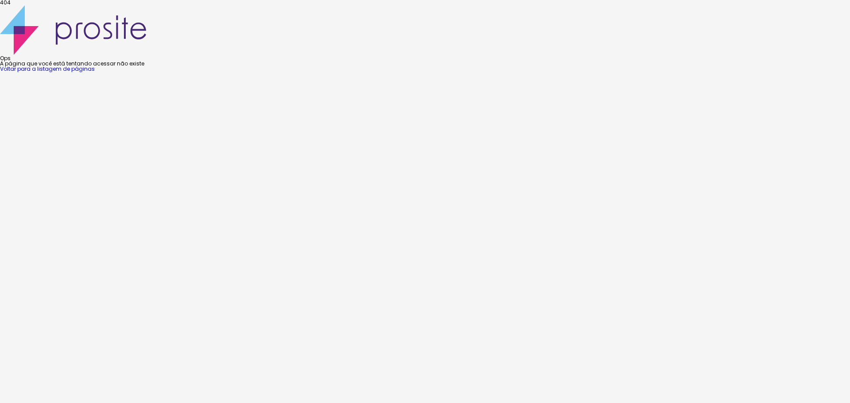
click at [95, 73] on link "Voltar para a listagem de páginas" at bounding box center [47, 69] width 95 height 8
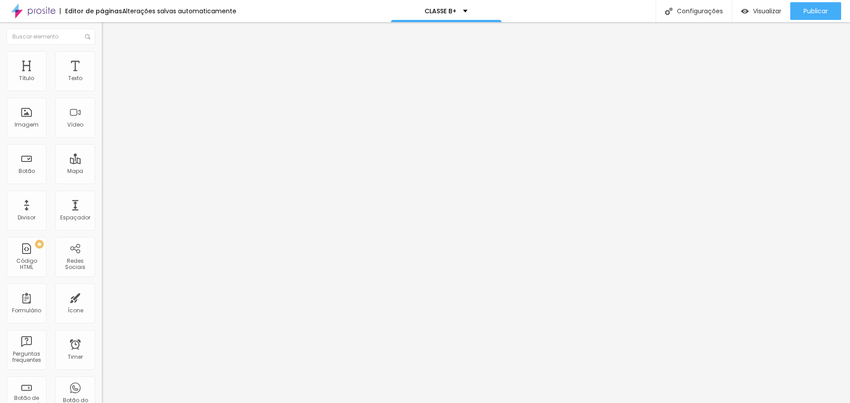
click at [110, 60] on span "Estilo" at bounding box center [117, 58] width 14 height 8
click at [102, 58] on ul "Conteúdo Estilo Avançado" at bounding box center [153, 55] width 102 height 27
click at [102, 58] on li "Estilo" at bounding box center [153, 55] width 102 height 9
click at [102, 52] on img at bounding box center [106, 55] width 8 height 8
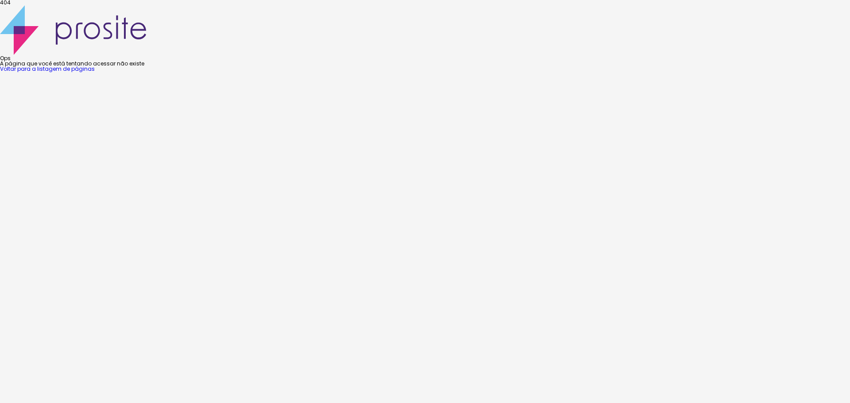
click at [95, 73] on link "Voltar para a listagem de páginas" at bounding box center [47, 69] width 95 height 8
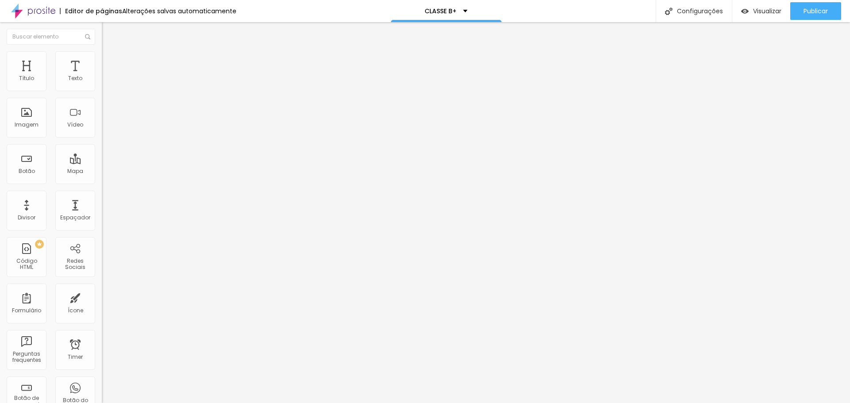
click at [102, 53] on ul "Conteúdo Estilo Avançado" at bounding box center [153, 55] width 102 height 27
click at [102, 51] on li "Estilo" at bounding box center [153, 55] width 102 height 9
click at [110, 61] on span "Estilo" at bounding box center [117, 58] width 14 height 8
click at [102, 56] on ul "Conteúdo Estilo Avançado" at bounding box center [153, 55] width 102 height 27
click at [110, 59] on span "Estilo" at bounding box center [117, 58] width 14 height 8
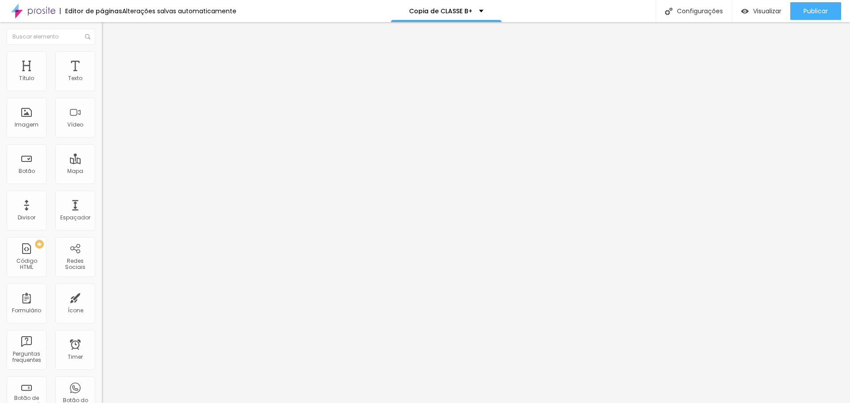
click at [102, 57] on li "Estilo" at bounding box center [153, 55] width 102 height 9
click at [102, 76] on span "Trocar imagem" at bounding box center [126, 73] width 48 height 8
click at [150, 74] on img at bounding box center [152, 71] width 5 height 5
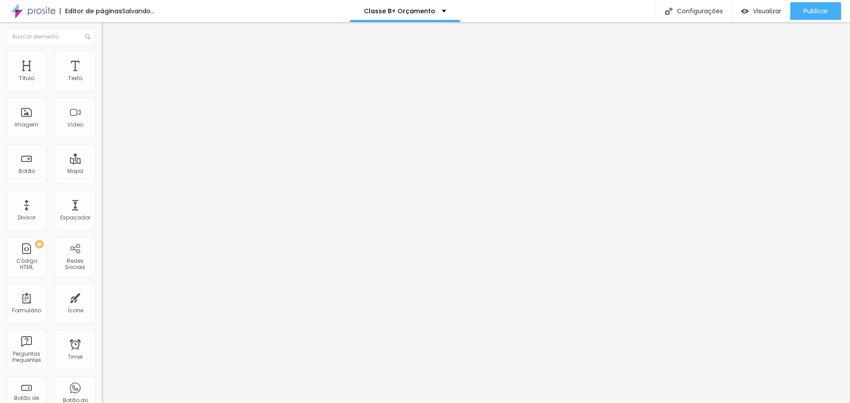
click at [102, 76] on span "Trocar imagem" at bounding box center [126, 73] width 48 height 8
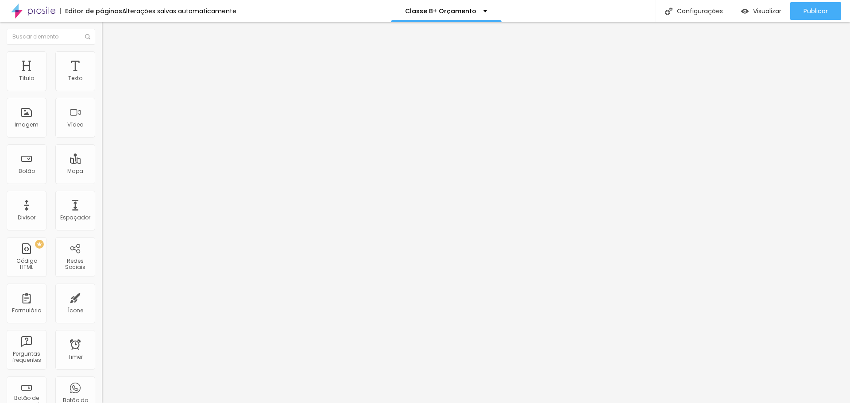
click at [102, 76] on span "Trocar imagem" at bounding box center [126, 73] width 48 height 8
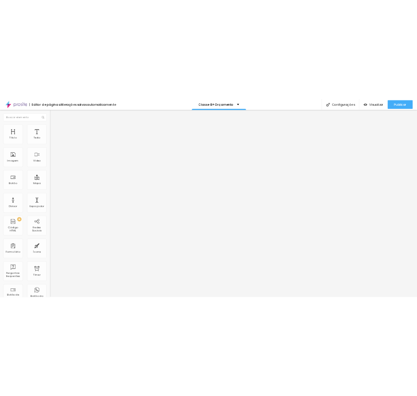
scroll to position [6747, 0]
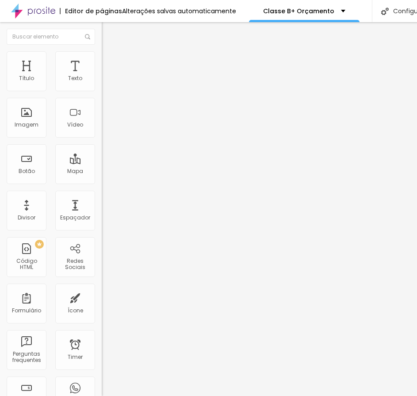
click at [102, 83] on input "Saiba mais" at bounding box center [155, 78] width 106 height 9
paste input "“Quero garantir minha data”"
type input "“Quero garantir minha data”"
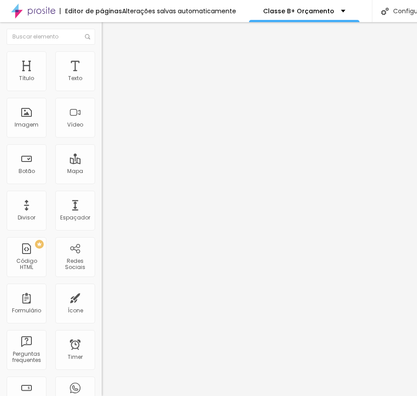
click at [102, 57] on img at bounding box center [106, 55] width 8 height 8
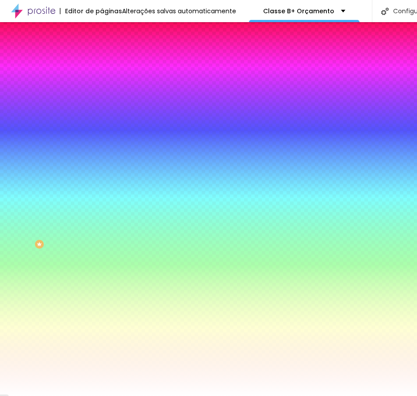
click at [102, 89] on input "#FFFFFF" at bounding box center [155, 89] width 106 height 9
paste input "C9A646"
type input "#C9A646"
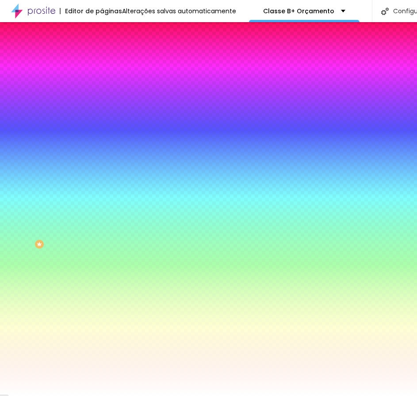
click at [102, 301] on input "#FFFFFF" at bounding box center [155, 305] width 106 height 9
paste input "C9A646"
type input "#C9A646"
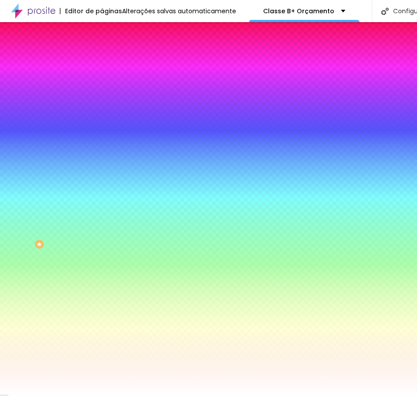
click at [102, 301] on div at bounding box center [153, 301] width 102 height 0
drag, startPoint x: 90, startPoint y: 220, endPoint x: 95, endPoint y: 185, distance: 35.3
click at [102, 186] on div "Cor de fundo Voltar ao padrão #C9A646 Tipografia Voltar ao padrão Borda Voltar …" at bounding box center [153, 213] width 102 height 289
click at [102, 169] on div "Cor de fundo Voltar ao padrão #C9A646 Tipografia Voltar ao padrão Borda Voltar …" at bounding box center [153, 213] width 102 height 289
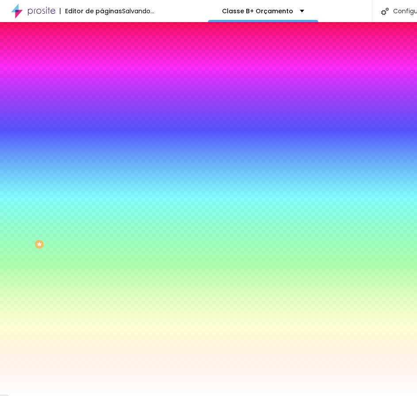
click at [105, 292] on icon "button" at bounding box center [108, 295] width 6 height 6
click at [102, 325] on input "#FFFFFF" at bounding box center [155, 329] width 106 height 9
paste input "000000"
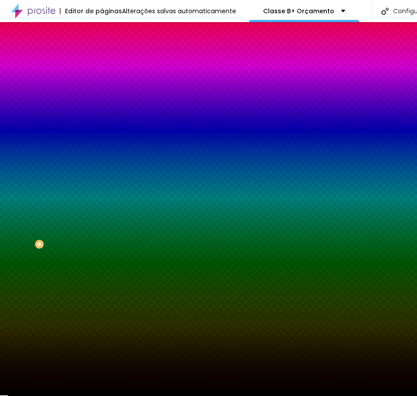
type input "#000000"
click at [102, 281] on div "Editar Botão Conteúdo Estilo Avançado Cor de fundo Voltar ao padrão #C9A646 Tip…" at bounding box center [153, 209] width 102 height 374
click at [106, 351] on icon "button" at bounding box center [108, 353] width 4 height 4
type input "1"
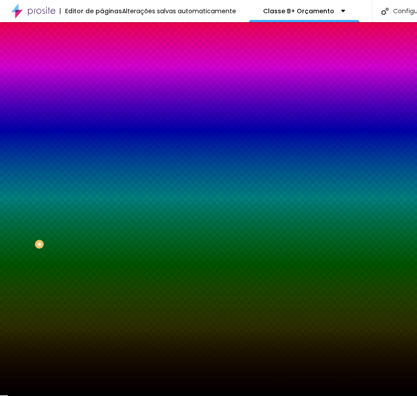
type input "3"
type input "4"
type input "5"
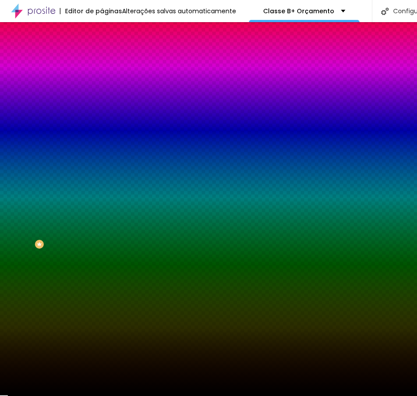
type input "5"
type input "3"
type input "2"
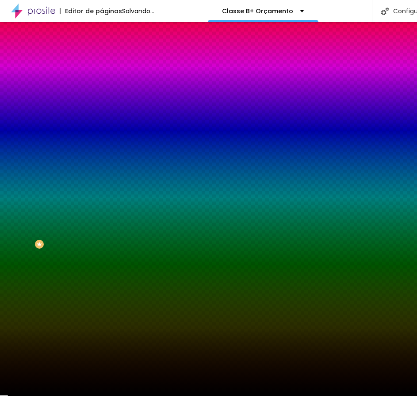
type input "0"
type input "5"
type input "0"
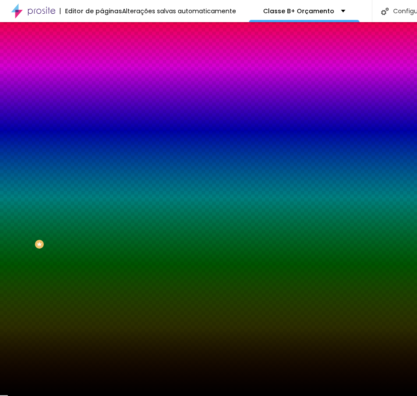
type input "0"
drag, startPoint x: 98, startPoint y: 263, endPoint x: 58, endPoint y: 279, distance: 42.7
click at [47, 396] on div at bounding box center [208, 396] width 417 height 0
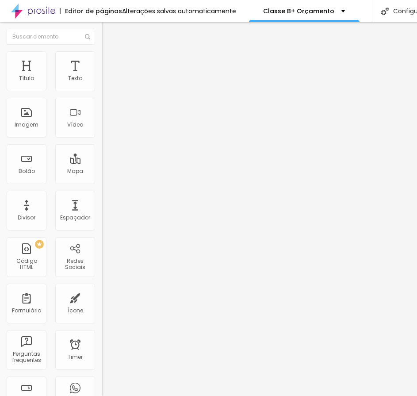
click at [102, 60] on li "Estilo" at bounding box center [153, 55] width 102 height 9
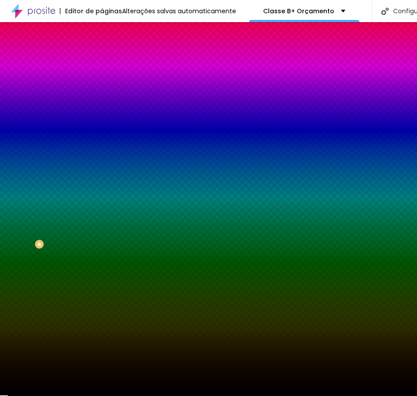
click at [102, 89] on input "#C9A646" at bounding box center [155, 89] width 106 height 9
click at [105, 82] on icon "button" at bounding box center [108, 79] width 6 height 6
click at [102, 91] on input "#" at bounding box center [155, 89] width 106 height 9
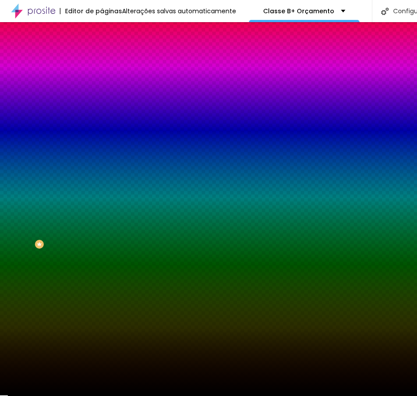
click at [102, 91] on input "#" at bounding box center [155, 89] width 106 height 9
paste input "C9A646"
type input "#C9A646"
click at [105, 112] on icon "button" at bounding box center [107, 112] width 5 height 5
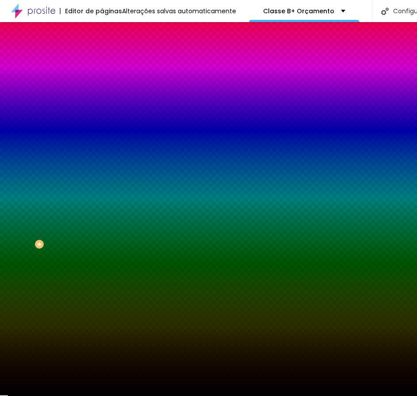
paste input "FFFFFF"
type input "#FFFFFF"
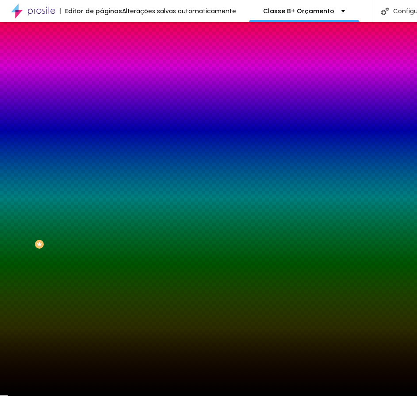
click at [335, 396] on div at bounding box center [208, 396] width 417 height 0
click at [105, 111] on icon "button" at bounding box center [107, 112] width 5 height 5
click at [186, 396] on div at bounding box center [208, 396] width 417 height 0
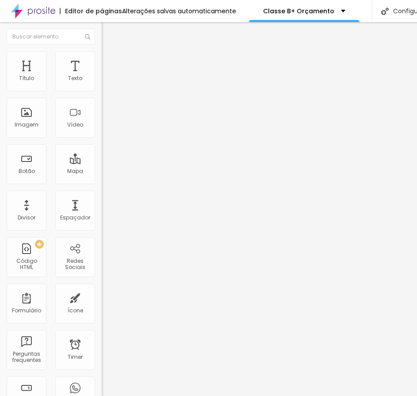
click at [102, 76] on span "Adicionar imagem" at bounding box center [130, 73] width 57 height 8
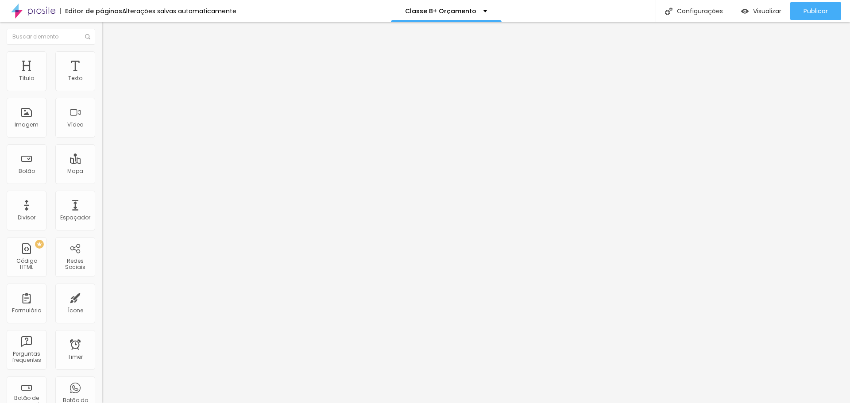
click at [110, 61] on span "Estilo" at bounding box center [117, 58] width 14 height 8
click at [102, 60] on li "Avançado" at bounding box center [153, 64] width 102 height 9
click at [102, 51] on li "Conteúdo" at bounding box center [153, 46] width 102 height 9
click at [102, 139] on span "Original" at bounding box center [112, 135] width 21 height 8
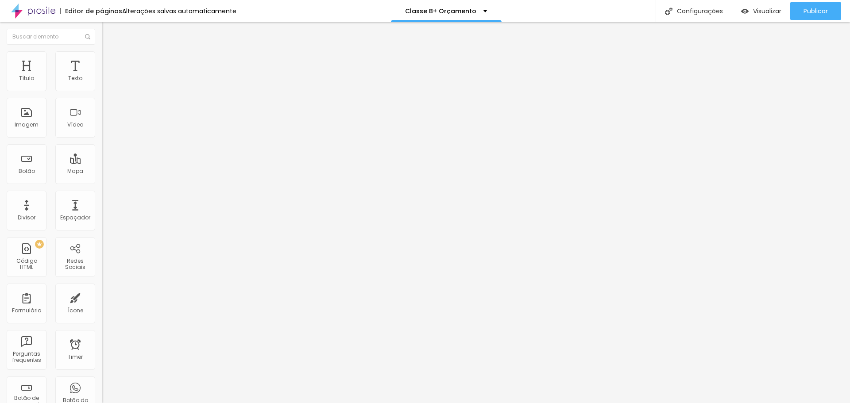
click at [102, 198] on div at bounding box center [153, 195] width 102 height 5
click at [754, 14] on span "Visualizar" at bounding box center [767, 11] width 28 height 7
click at [110, 60] on span "Estilo" at bounding box center [117, 58] width 14 height 8
type input "95"
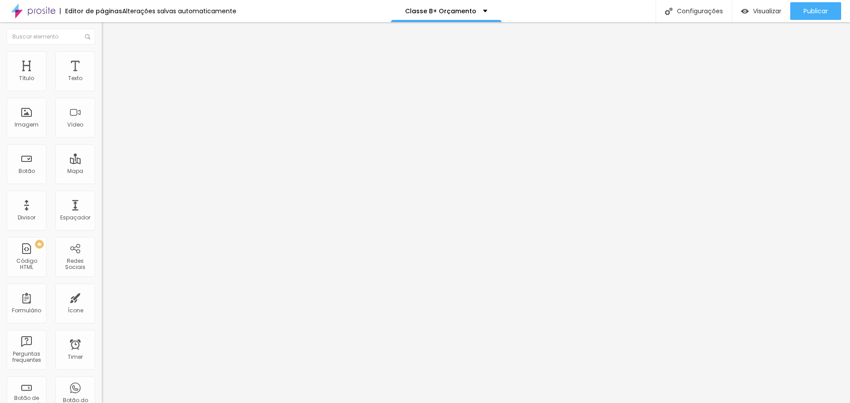
type input "100"
drag, startPoint x: 82, startPoint y: 96, endPoint x: 96, endPoint y: 96, distance: 14.6
type input "100"
click at [102, 91] on input "range" at bounding box center [130, 87] width 57 height 7
click at [102, 76] on span "Trocar imagem" at bounding box center [126, 73] width 48 height 8
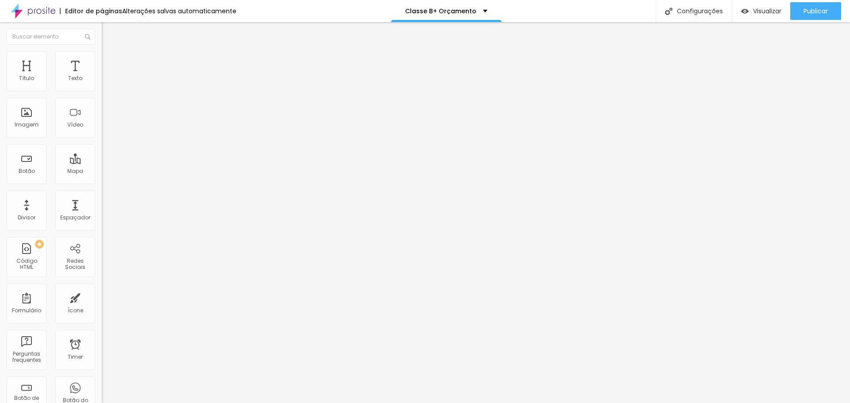
click at [102, 51] on li "Estilo" at bounding box center [153, 55] width 102 height 9
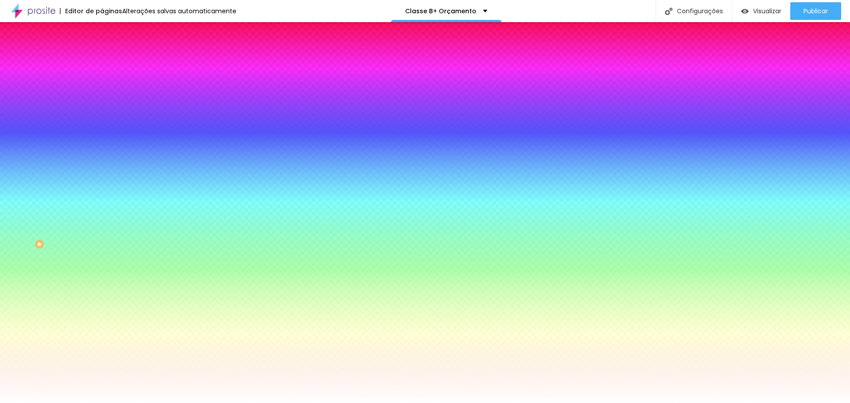
click at [102, 81] on span "Trocar imagem" at bounding box center [126, 78] width 48 height 8
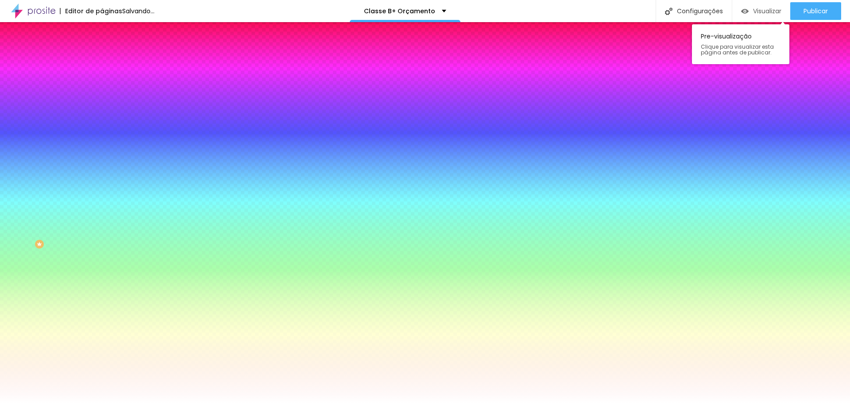
click at [762, 16] on div "Visualizar" at bounding box center [761, 11] width 40 height 18
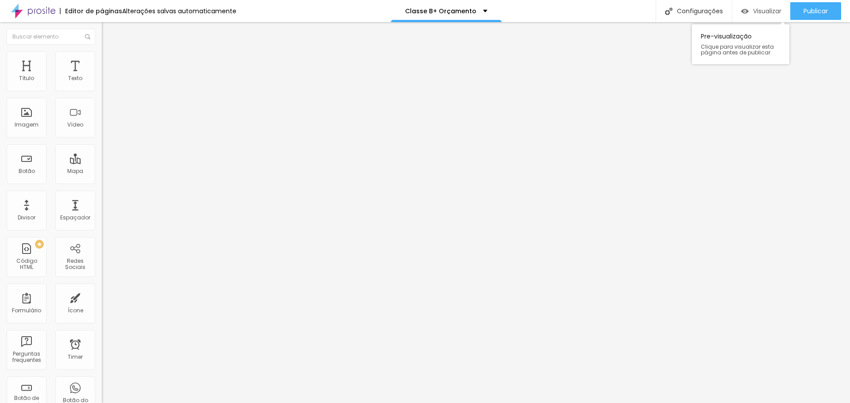
click at [750, 14] on div "Visualizar" at bounding box center [761, 12] width 40 height 8
type input "43"
type input "100"
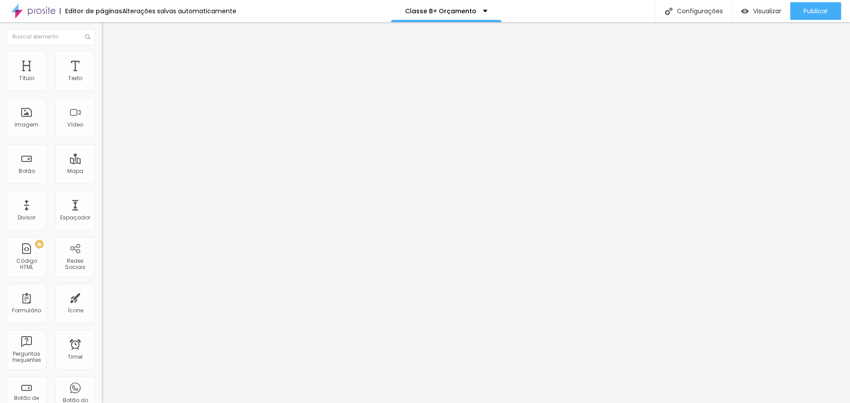
type input "115"
type input "131"
type input "141"
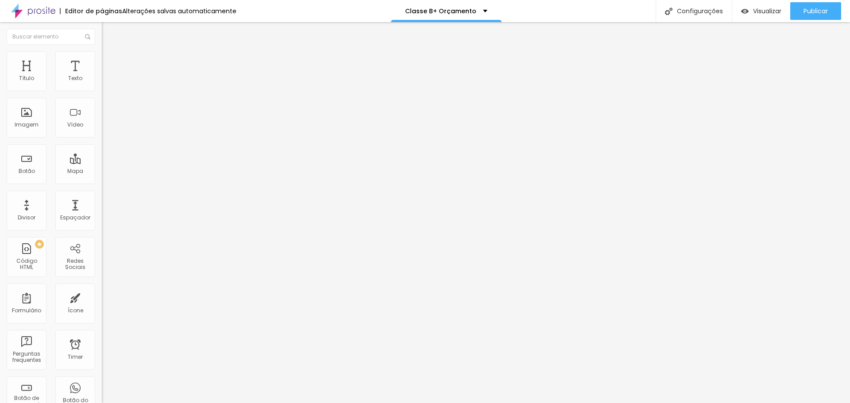
type input "141"
type input "157"
type input "167"
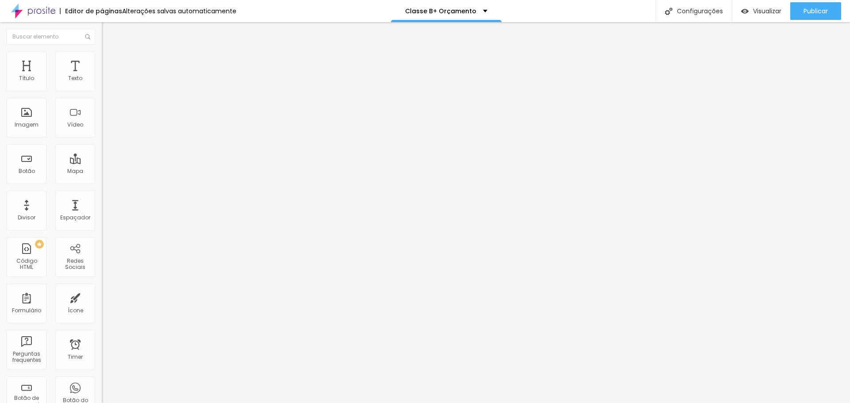
type input "183"
type input "193"
type input "198"
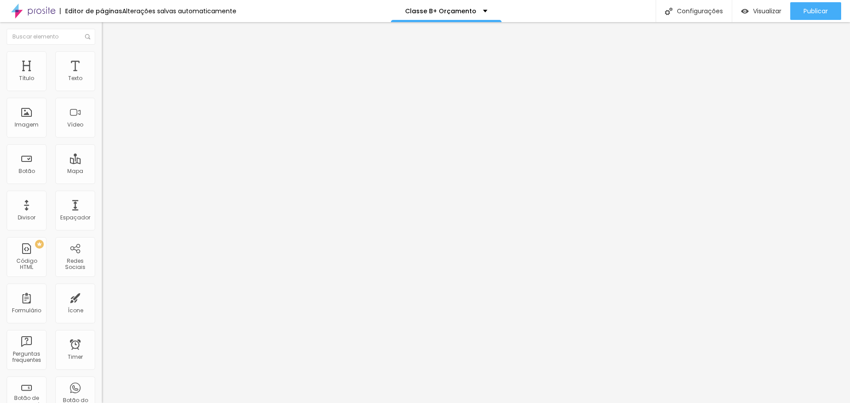
type input "198"
type input "203"
type input "213"
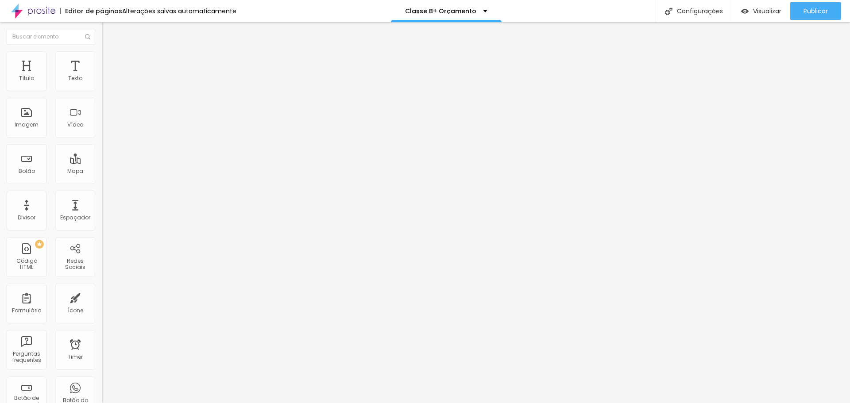
type input "219"
type input "244"
type input "275"
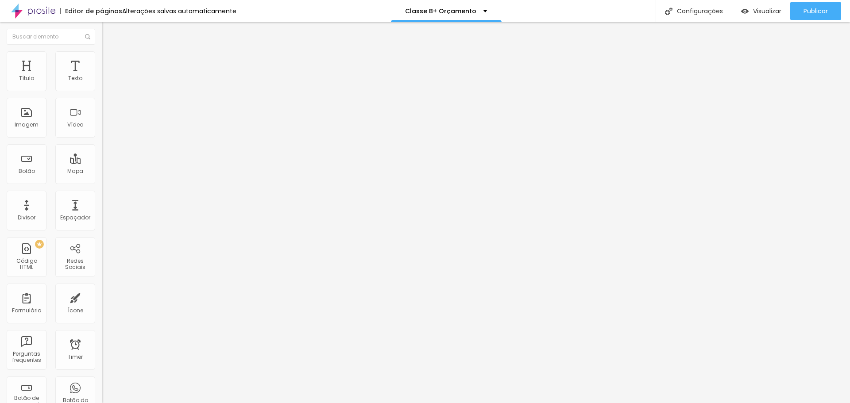
type input "275"
type input "301"
type input "317"
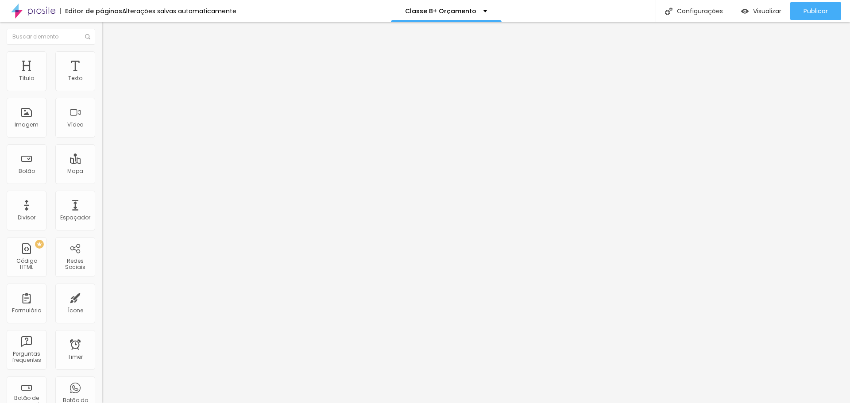
type input "327"
type input "337"
type input "384"
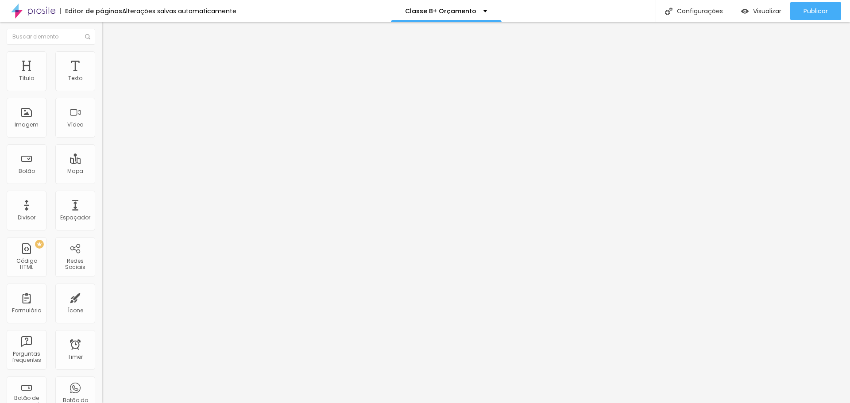
type input "384"
type input "482"
type input "500"
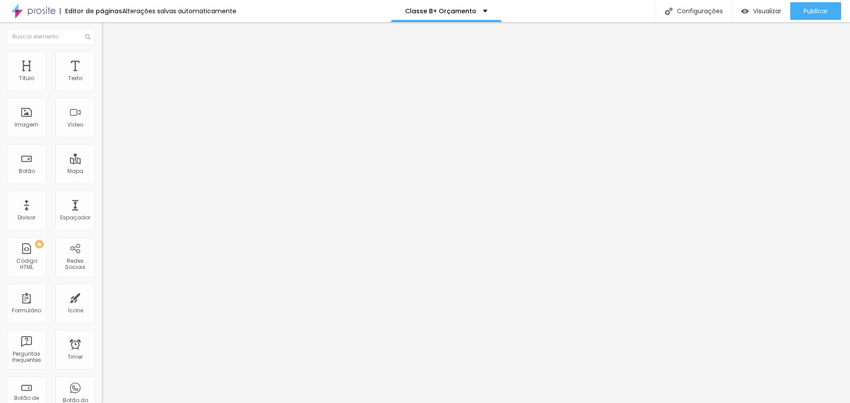
drag, startPoint x: 22, startPoint y: 89, endPoint x: 125, endPoint y: 92, distance: 103.1
type input "500"
click at [125, 163] on input "range" at bounding box center [130, 166] width 57 height 7
click at [108, 35] on img "button" at bounding box center [111, 32] width 7 height 7
click at [773, 15] on div "Visualizar" at bounding box center [761, 11] width 40 height 18
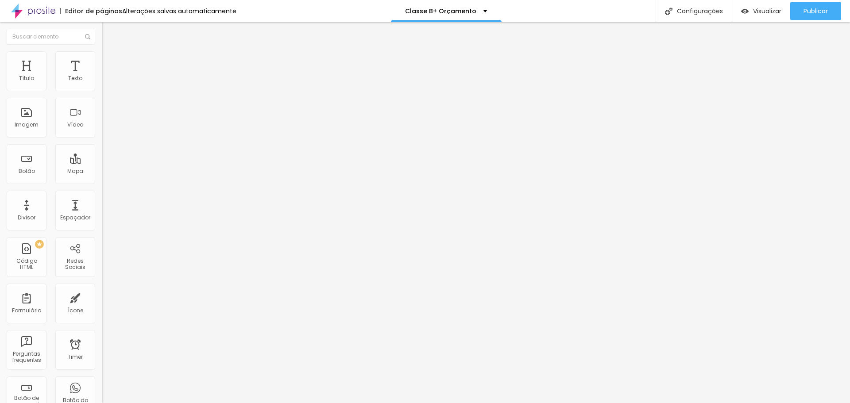
click at [102, 163] on div at bounding box center [153, 167] width 102 height 8
type input "53"
type input "79"
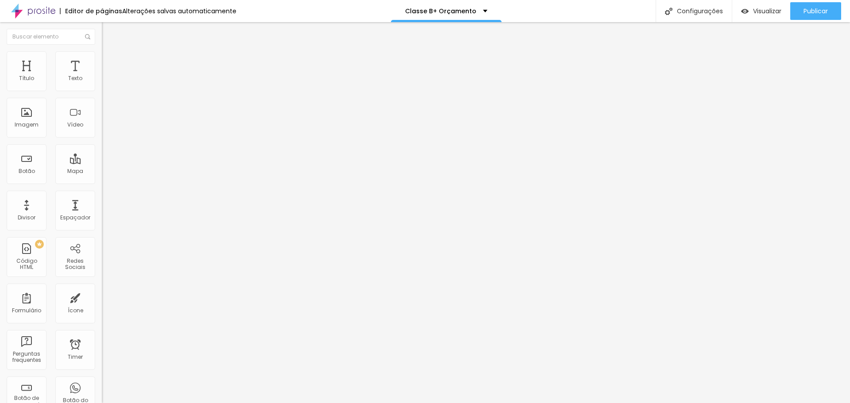
type input "84"
type input "95"
type input "110"
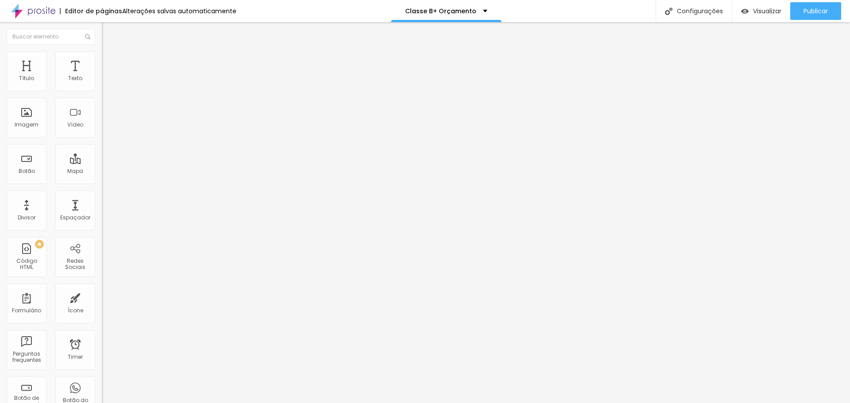
type input "110"
type input "115"
type input "126"
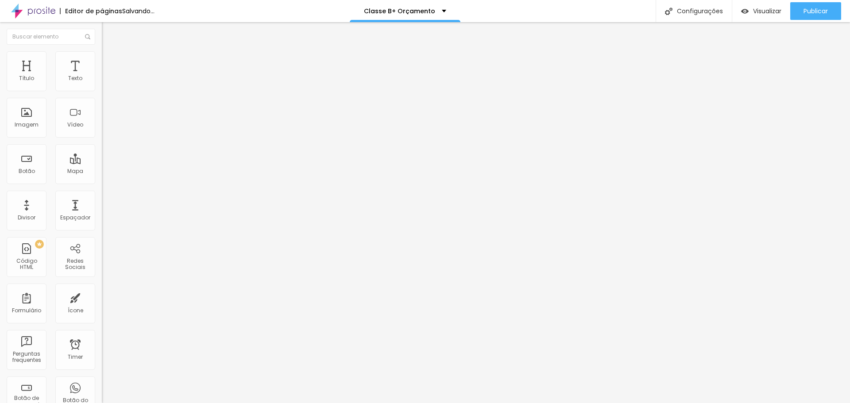
type input "131"
type input "136"
type input "177"
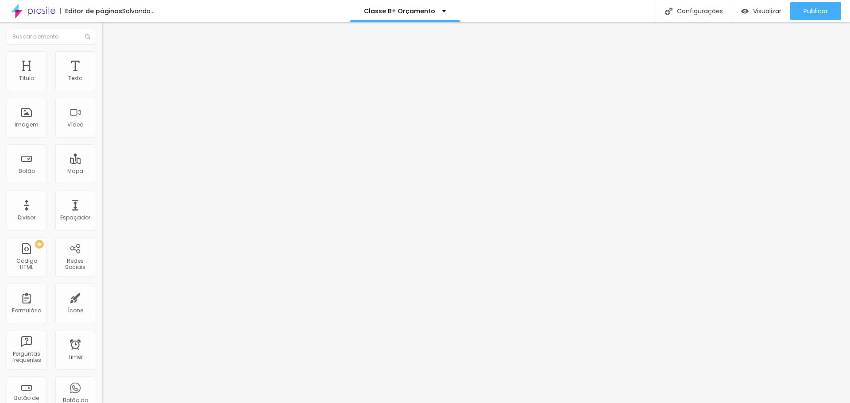
type input "177"
type input "188"
drag, startPoint x: 22, startPoint y: 87, endPoint x: 35, endPoint y: 88, distance: 13.3
click at [102, 163] on input "range" at bounding box center [130, 166] width 57 height 7
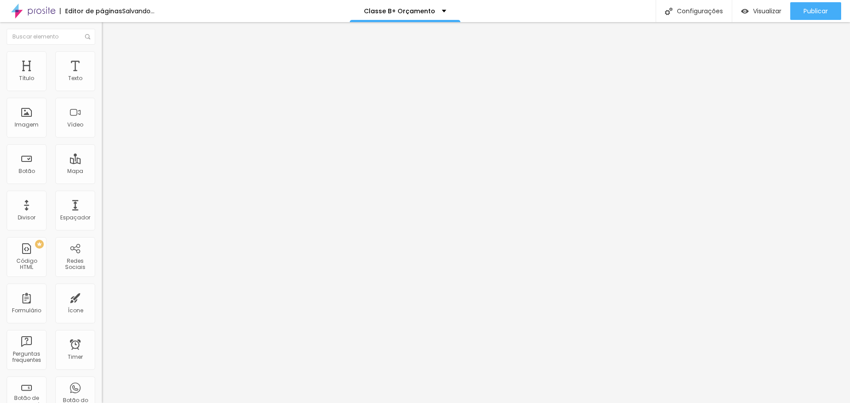
type input "244"
type input "255"
type input "265"
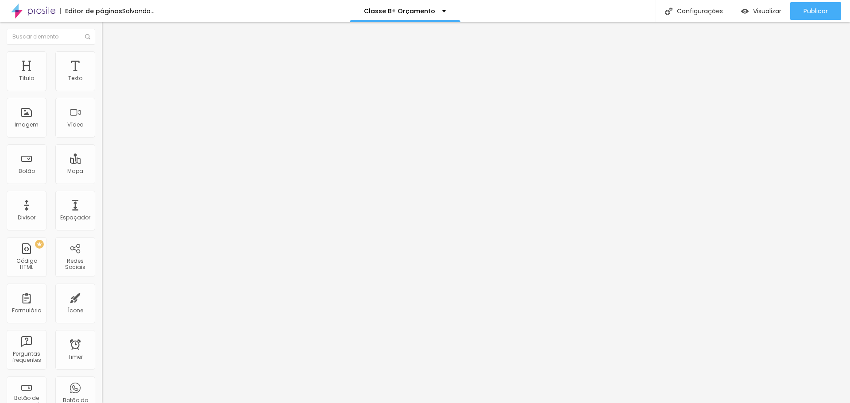
type input "265"
type input "260"
type input "239"
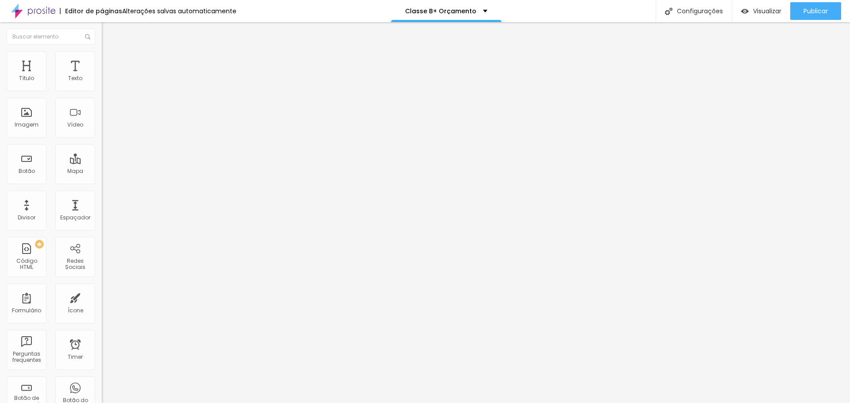
type input "255"
type input "265"
type input "275"
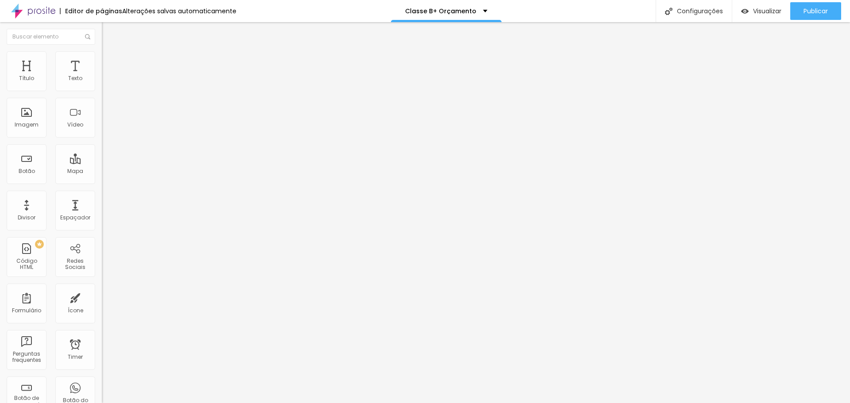
type input "275"
type input "286"
type input "291"
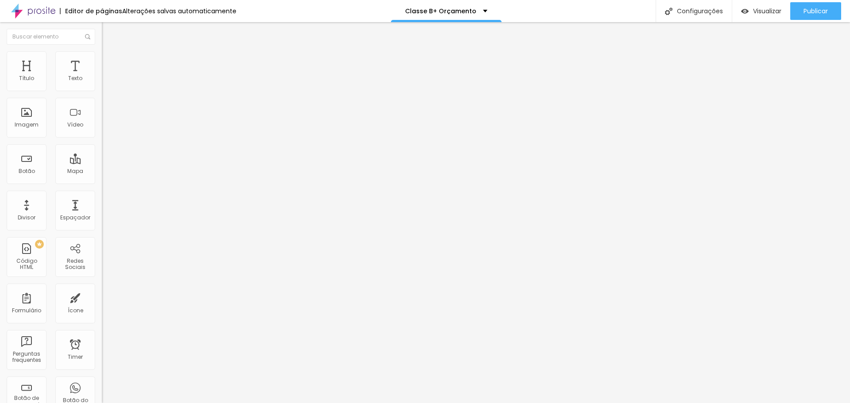
type input "327"
type input "337"
type input "368"
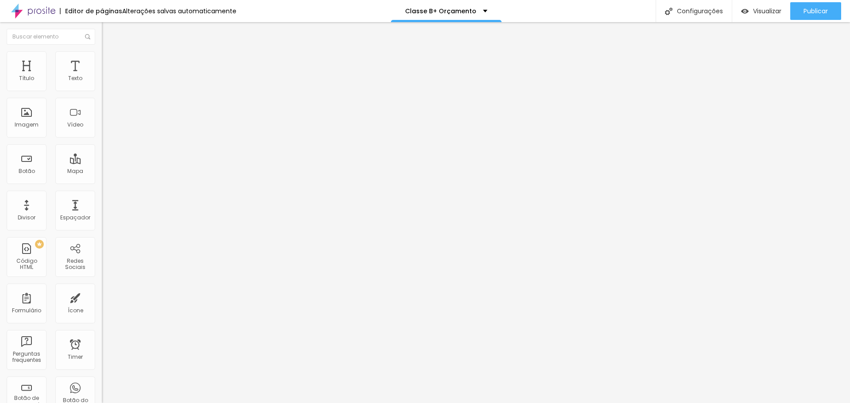
type input "368"
type input "374"
type input "379"
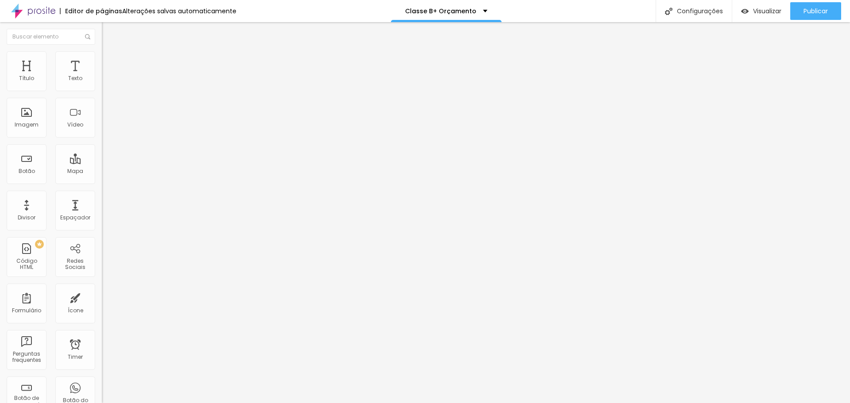
type input "384"
type input "394"
type input "399"
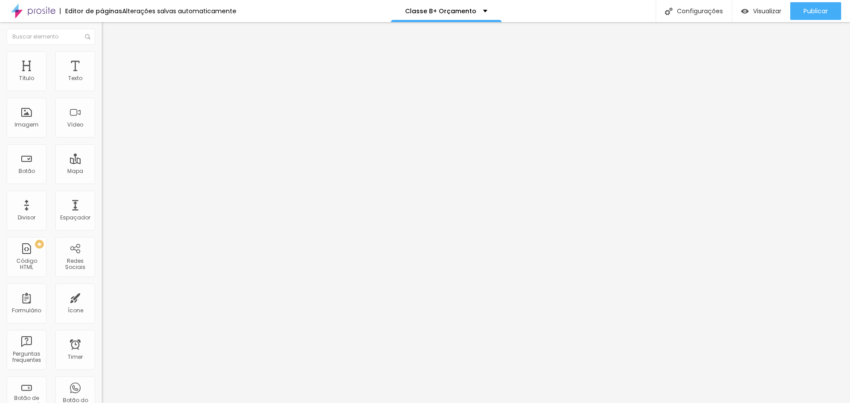
type input "399"
type input "410"
type input "389"
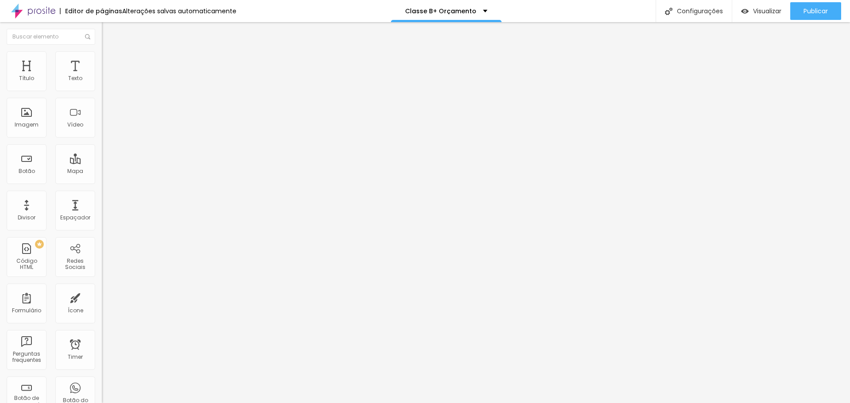
type input "384"
type input "374"
type input "358"
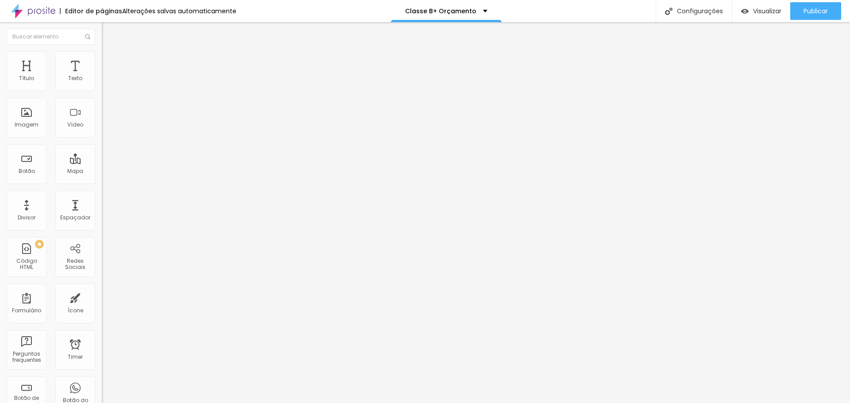
type input "358"
type input "337"
drag, startPoint x: 37, startPoint y: 86, endPoint x: 48, endPoint y: 87, distance: 10.7
type input "337"
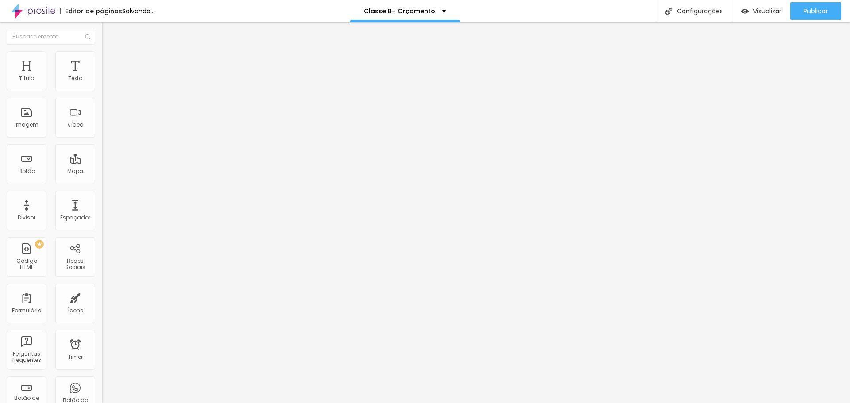
click at [102, 163] on input "range" at bounding box center [130, 166] width 57 height 7
click at [759, 5] on div "Visualizar" at bounding box center [761, 11] width 40 height 18
click at [110, 60] on span "Estilo" at bounding box center [117, 58] width 14 height 8
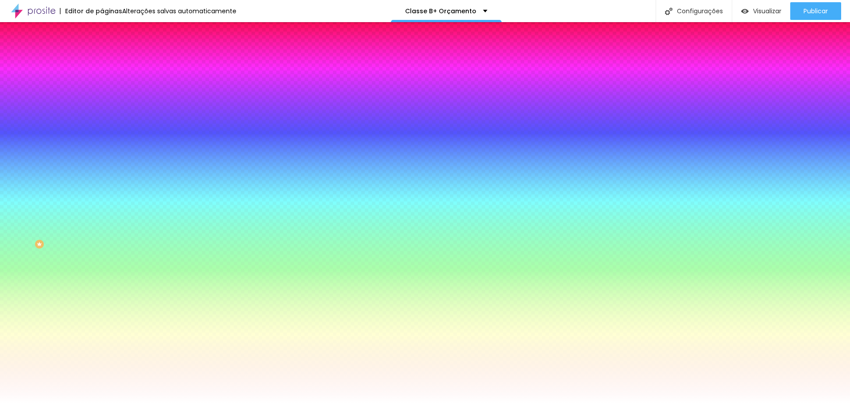
click at [102, 92] on span "Nenhum" at bounding box center [113, 89] width 23 height 8
click at [102, 106] on span "Parallax" at bounding box center [113, 102] width 22 height 8
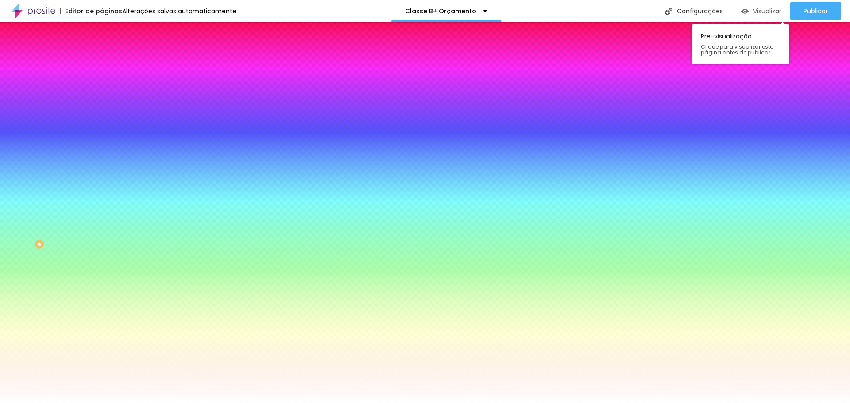
click at [752, 17] on div "Visualizar" at bounding box center [761, 11] width 40 height 18
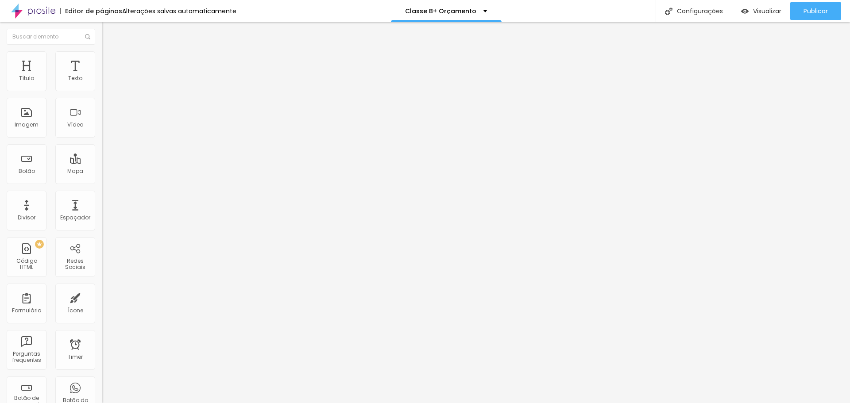
click at [102, 60] on li "Avançado" at bounding box center [153, 64] width 102 height 9
click at [102, 391] on div at bounding box center [153, 391] width 102 height 0
click at [102, 131] on button "button" at bounding box center [108, 126] width 12 height 9
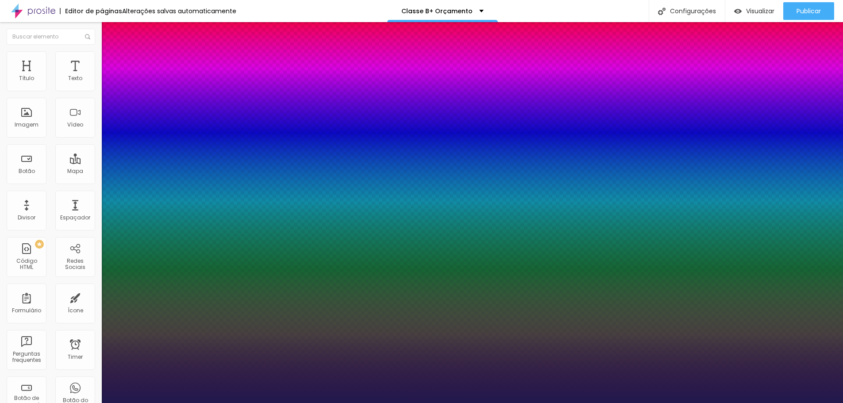
type input "1"
type input "25"
type input "1"
type input "29"
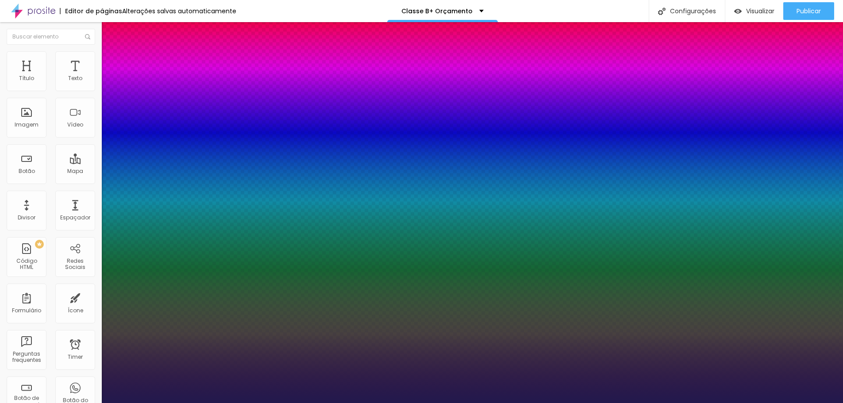
type input "29"
type input "1"
type input "31"
type input "1"
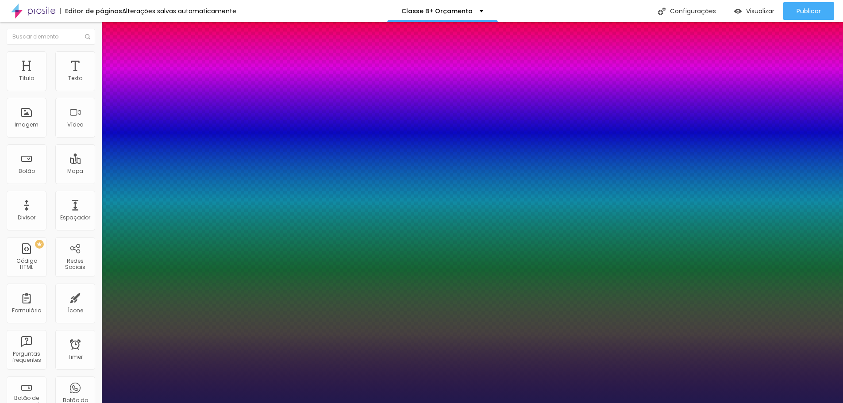
type input "33"
type input "1"
type input "34"
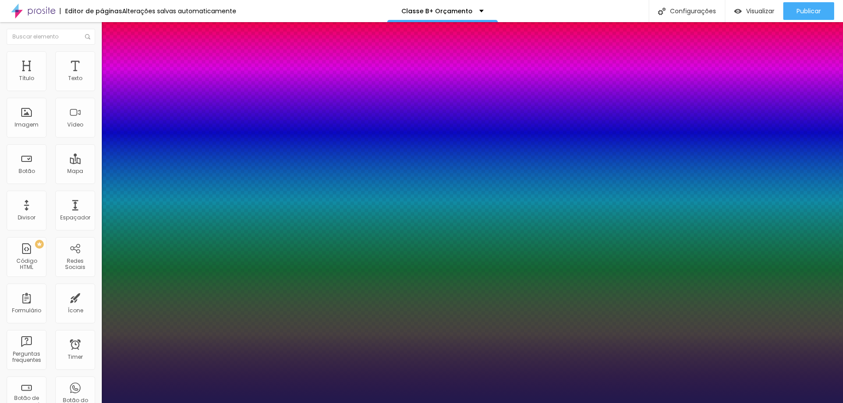
type input "1"
type input "37"
type input "1"
type input "39"
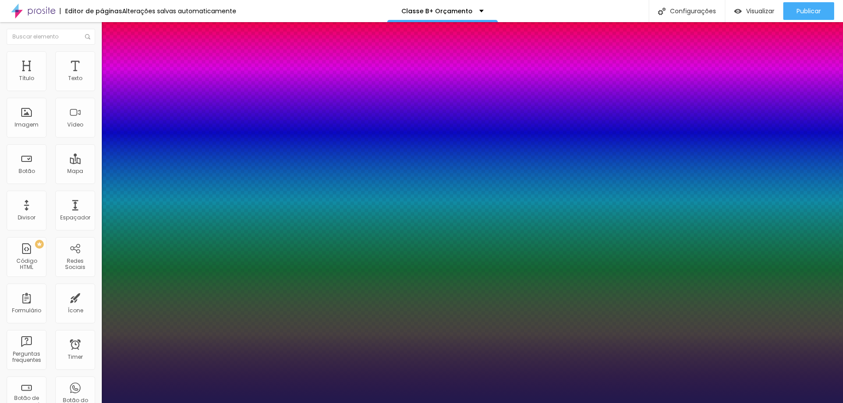
type input "39"
type input "1"
type input "40"
type input "1"
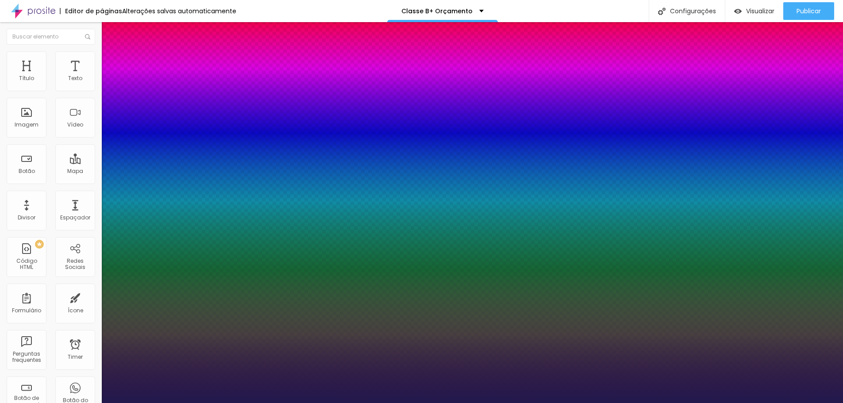
type input "42"
type input "1"
type input "46"
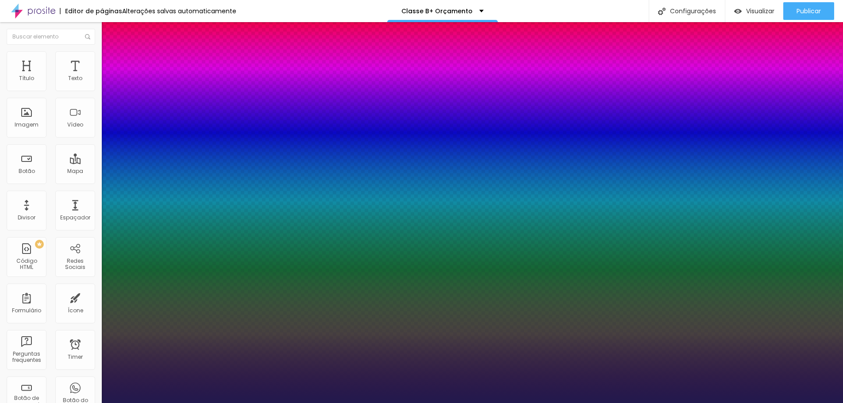
type input "1"
type input "47"
type input "1"
type input "51"
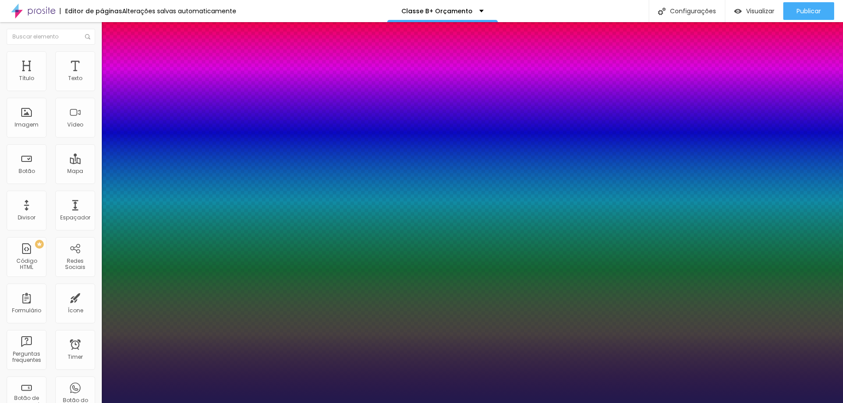
type input "51"
type input "1"
type input "53"
type input "1"
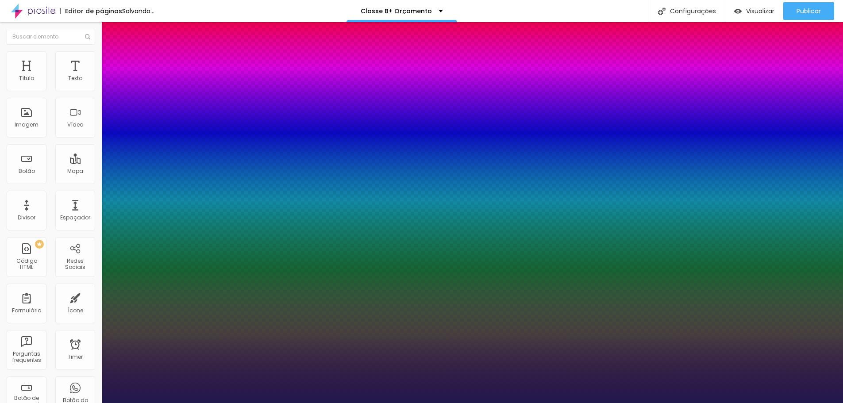
type input "54"
type input "1"
type input "55"
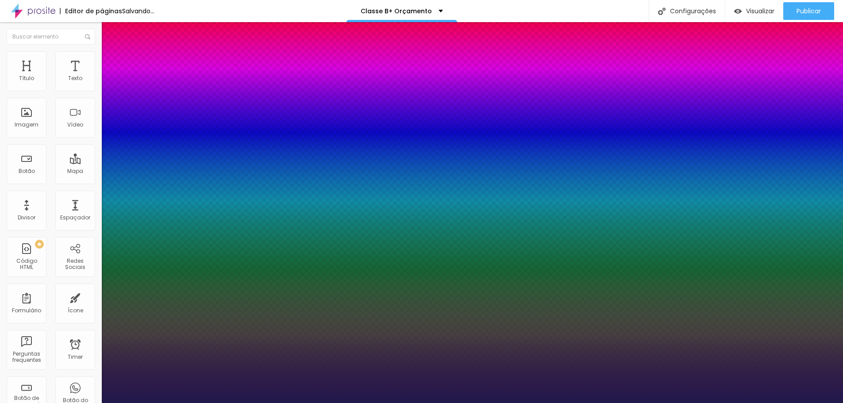
type input "1"
type input "56"
type input "1"
type input "60"
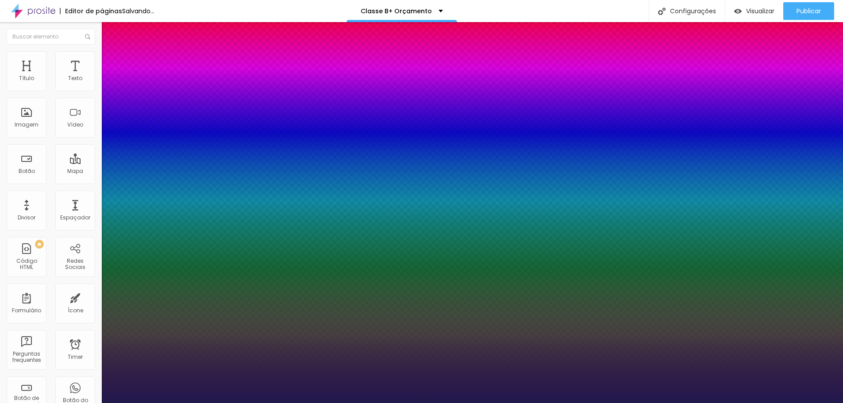
type input "60"
type input "1"
type input "61"
type input "1"
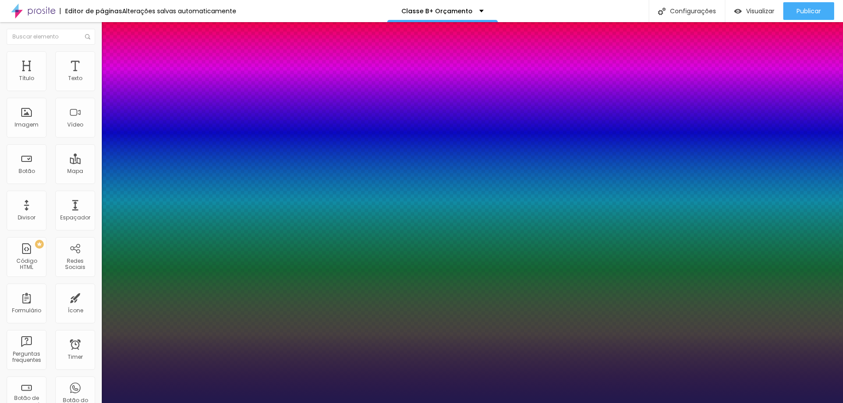
type input "59"
drag, startPoint x: 121, startPoint y: 250, endPoint x: 150, endPoint y: 253, distance: 29.0
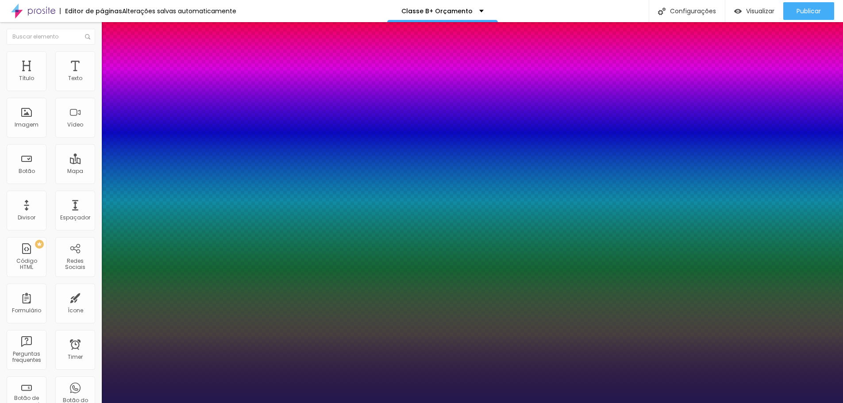
drag, startPoint x: 150, startPoint y: 249, endPoint x: 144, endPoint y: 250, distance: 6.3
click at [426, 403] on div at bounding box center [421, 403] width 843 height 0
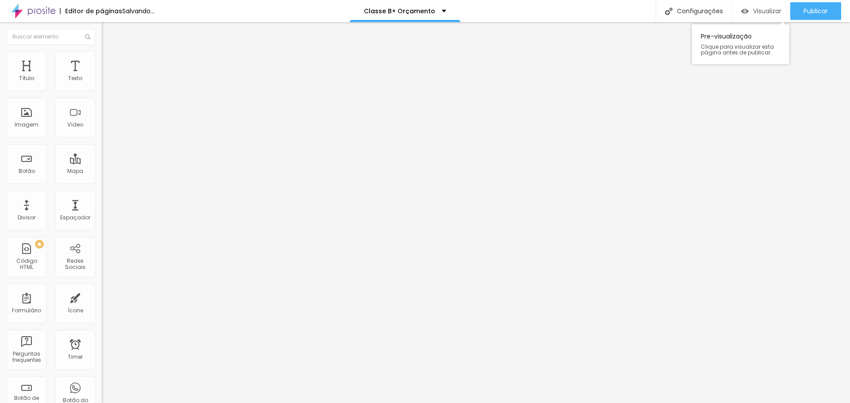
click at [757, 11] on span "Visualizar" at bounding box center [767, 11] width 28 height 7
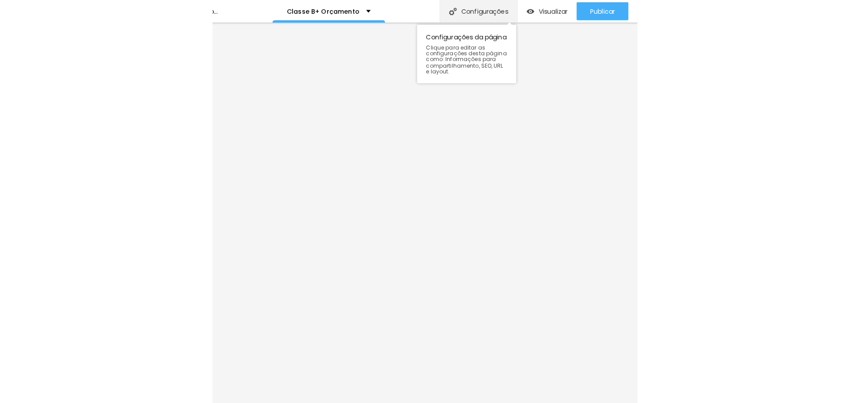
scroll to position [0, 0]
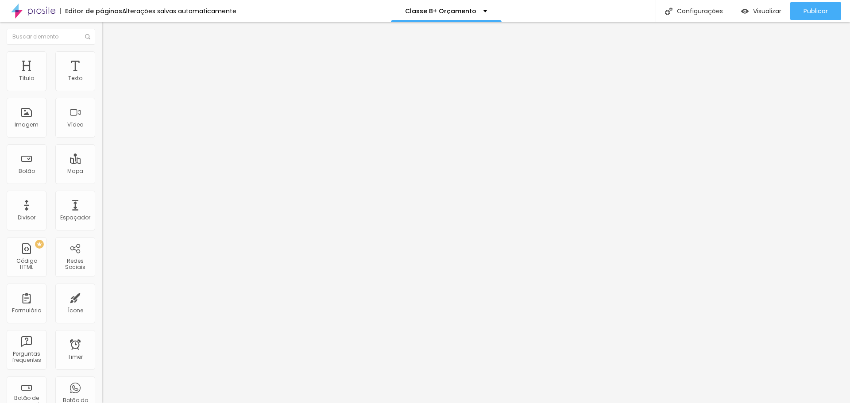
click at [106, 127] on icon "button" at bounding box center [108, 126] width 4 height 4
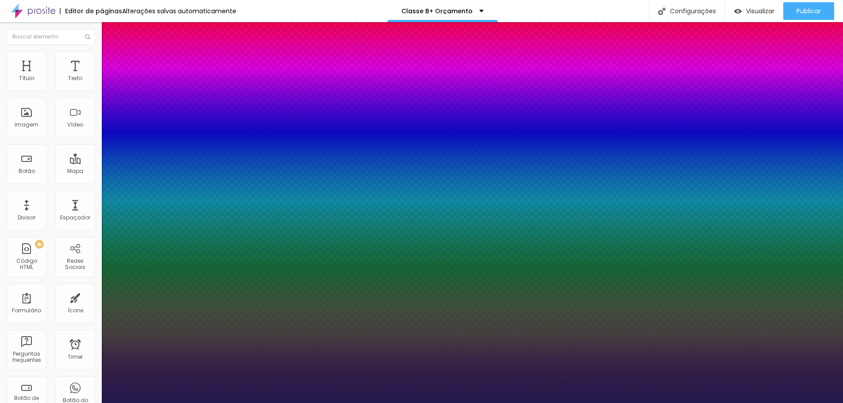
click at [811, 403] on div at bounding box center [421, 403] width 843 height 0
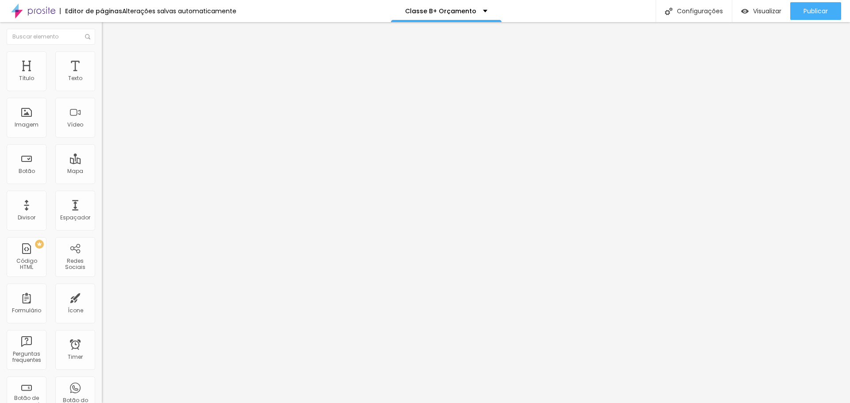
click at [102, 113] on img at bounding box center [105, 110] width 6 height 6
click at [102, 135] on span "Normal" at bounding box center [112, 136] width 20 height 8
click at [102, 145] on span "Pequeno" at bounding box center [113, 141] width 23 height 8
click at [102, 76] on span "Trocar imagem" at bounding box center [126, 73] width 48 height 8
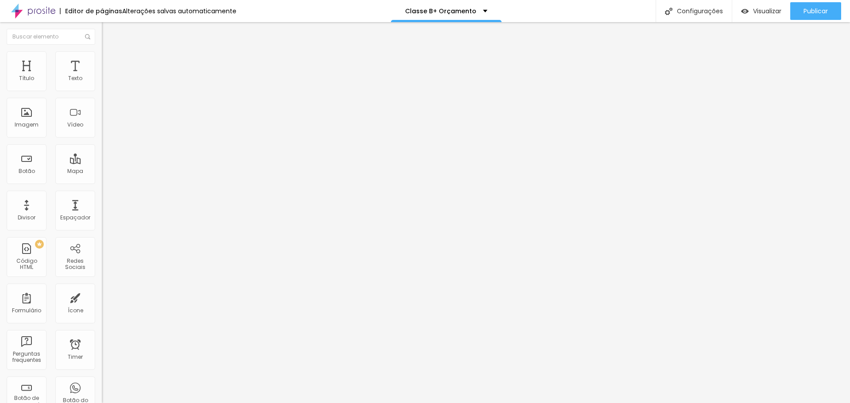
click at [102, 56] on img at bounding box center [106, 55] width 8 height 8
click at [102, 51] on li "Estilo" at bounding box center [153, 46] width 102 height 9
click at [102, 106] on img at bounding box center [105, 103] width 6 height 6
click at [102, 56] on li "Estilo" at bounding box center [153, 55] width 102 height 9
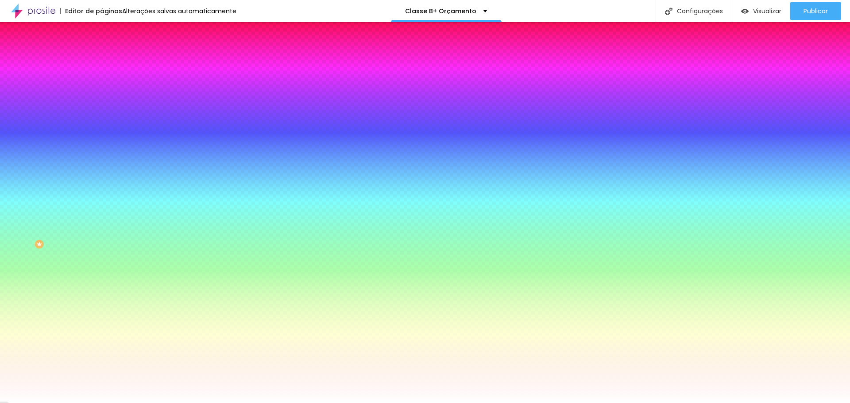
click at [102, 51] on li "Conteúdo" at bounding box center [153, 46] width 102 height 9
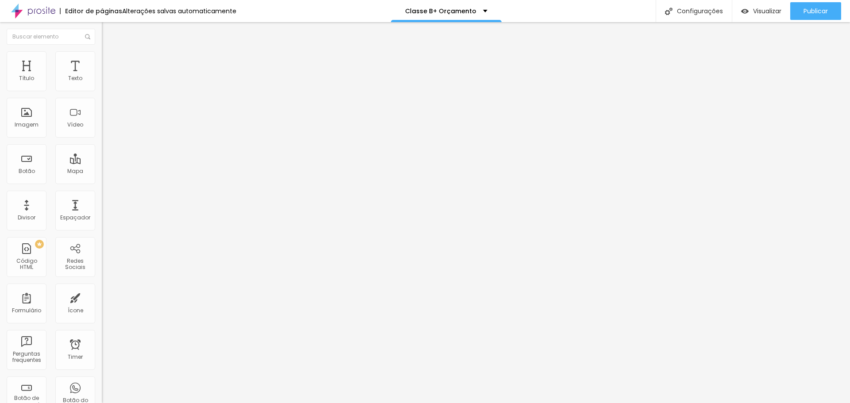
click at [102, 36] on button "Editar Coluna" at bounding box center [153, 32] width 102 height 20
click at [102, 51] on li "Estilo" at bounding box center [153, 55] width 102 height 9
click at [110, 59] on span "Estilo" at bounding box center [117, 58] width 14 height 8
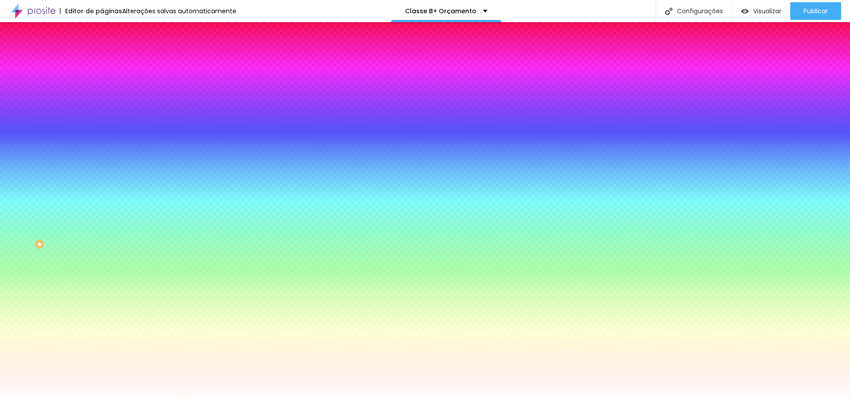
click at [102, 81] on span "Trocar imagem" at bounding box center [126, 78] width 48 height 8
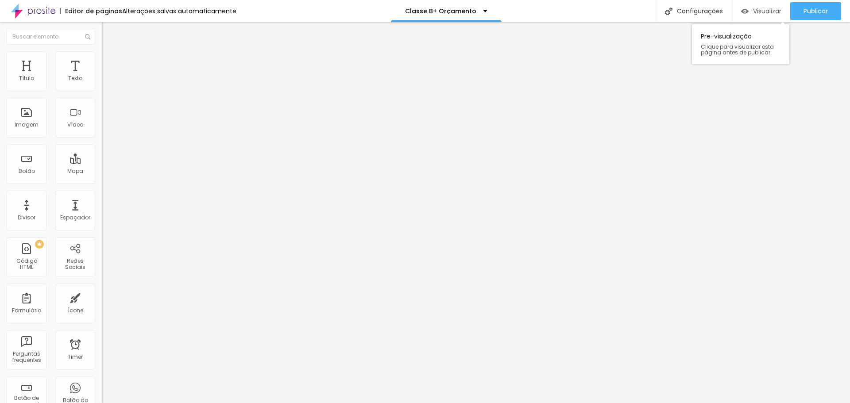
click at [767, 16] on div "Visualizar" at bounding box center [761, 11] width 40 height 18
click at [102, 131] on button "button" at bounding box center [108, 126] width 12 height 9
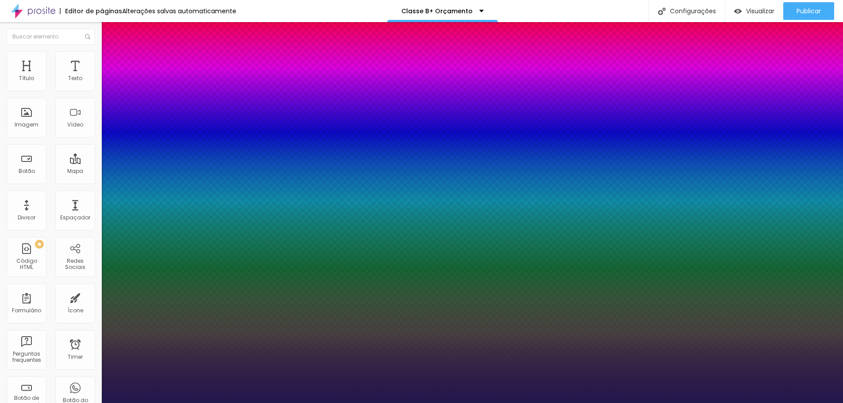
drag, startPoint x: 143, startPoint y: 250, endPoint x: 128, endPoint y: 251, distance: 15.1
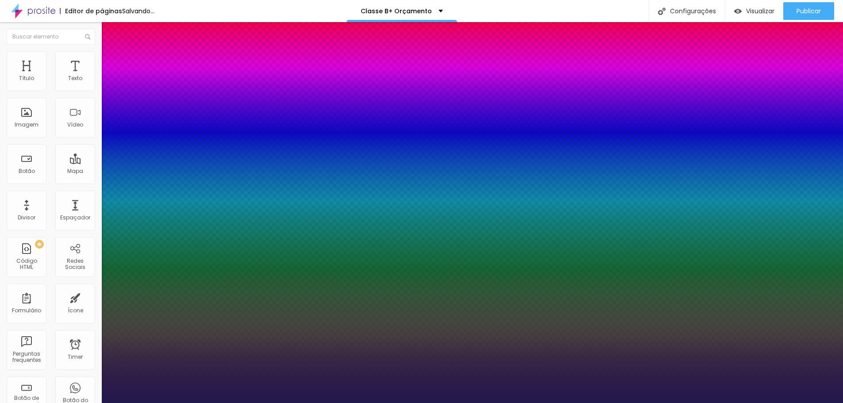
click at [617, 403] on div at bounding box center [421, 403] width 843 height 0
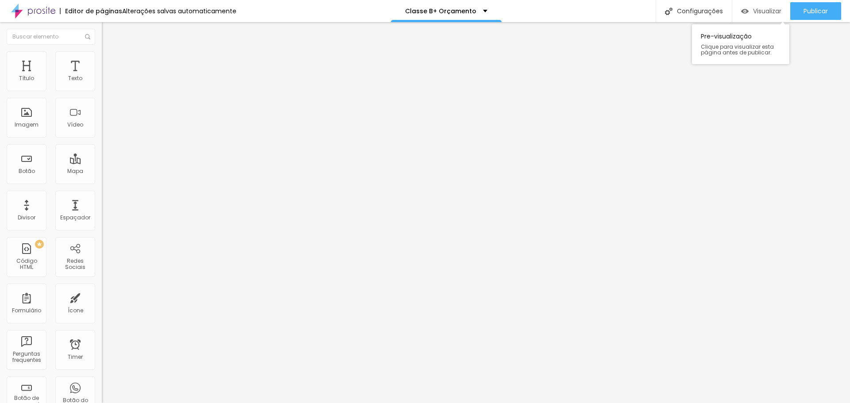
click at [769, 12] on span "Visualizar" at bounding box center [767, 11] width 28 height 7
click at [102, 54] on li "Estilo" at bounding box center [153, 55] width 102 height 9
drag, startPoint x: 89, startPoint y: 95, endPoint x: 58, endPoint y: 98, distance: 31.1
click at [102, 91] on input "range" at bounding box center [130, 87] width 57 height 7
drag, startPoint x: 63, startPoint y: 96, endPoint x: 87, endPoint y: 97, distance: 24.4
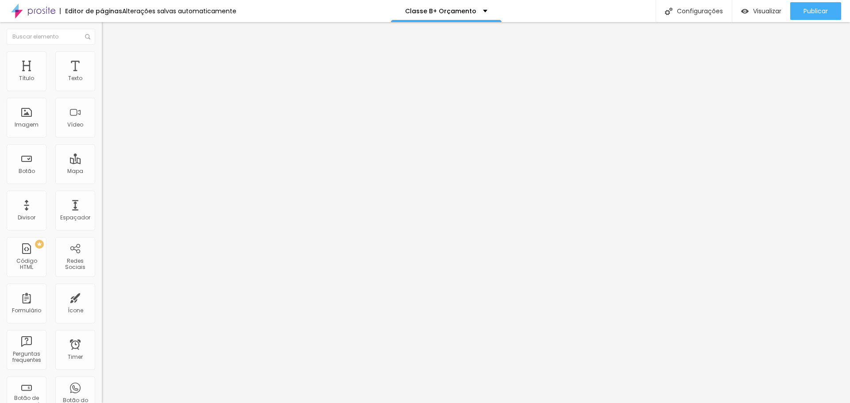
click at [102, 91] on input "range" at bounding box center [130, 87] width 57 height 7
drag, startPoint x: 87, startPoint y: 97, endPoint x: 103, endPoint y: 97, distance: 15.5
click at [103, 91] on input "range" at bounding box center [130, 87] width 57 height 7
click at [102, 60] on img at bounding box center [106, 64] width 8 height 8
click at [102, 50] on img at bounding box center [106, 46] width 8 height 8
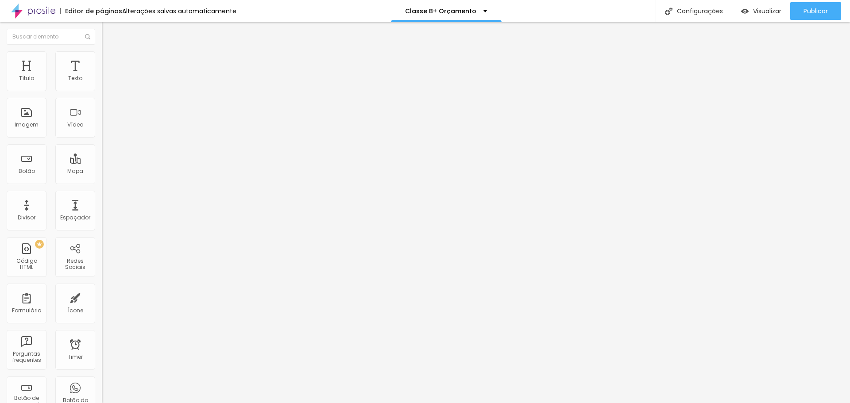
click at [102, 162] on div "Proporção Original Cinema 16:9 Padrão 4:3 Quadrado 1:1 Original" at bounding box center [153, 144] width 102 height 35
click at [102, 139] on span "Original" at bounding box center [112, 135] width 21 height 8
click at [102, 143] on div "Cinema 16:9" at bounding box center [153, 140] width 102 height 5
click at [736, 12] on button "Visualizar" at bounding box center [761, 11] width 58 height 18
click at [110, 60] on span "Estilo" at bounding box center [117, 58] width 14 height 8
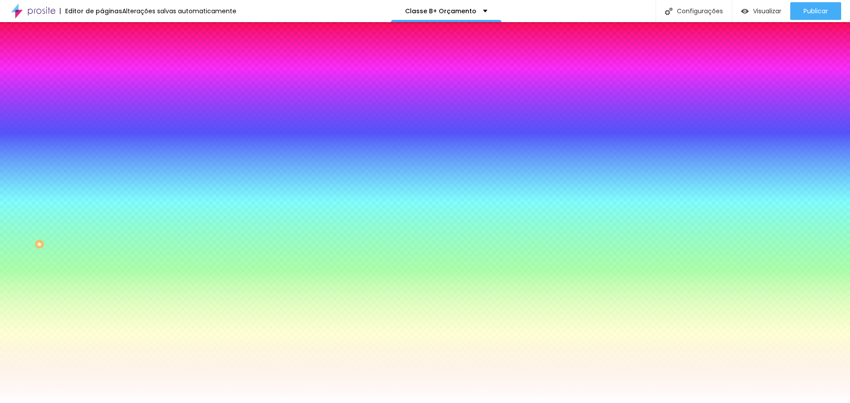
click at [110, 62] on span "Avançado" at bounding box center [124, 66] width 29 height 8
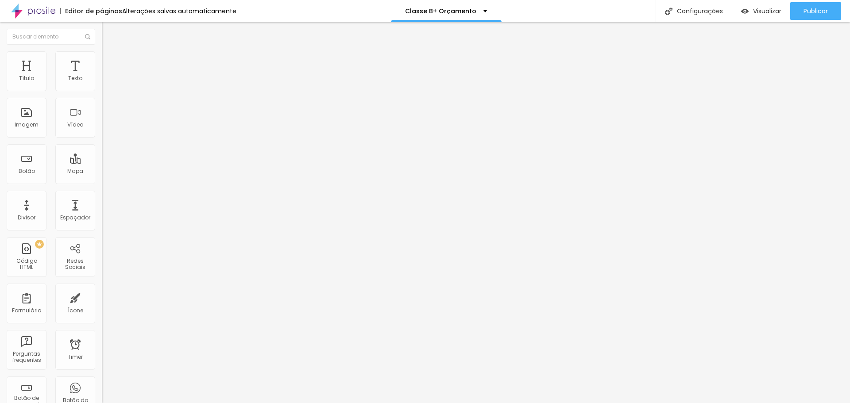
drag, startPoint x: 74, startPoint y: 88, endPoint x: 92, endPoint y: 100, distance: 21.4
click at [102, 172] on input "range" at bounding box center [130, 175] width 57 height 7
click at [759, 12] on span "Visualizar" at bounding box center [767, 11] width 28 height 7
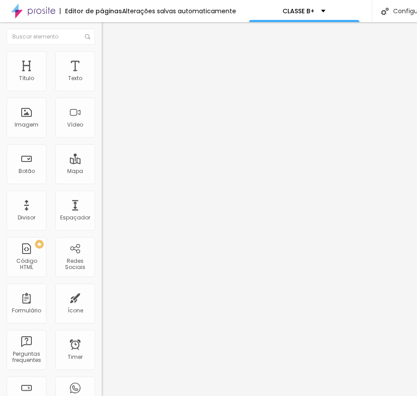
click at [102, 83] on input "“Quero garantir minha data”" at bounding box center [155, 78] width 106 height 9
click at [102, 56] on li "Estilo" at bounding box center [153, 55] width 102 height 9
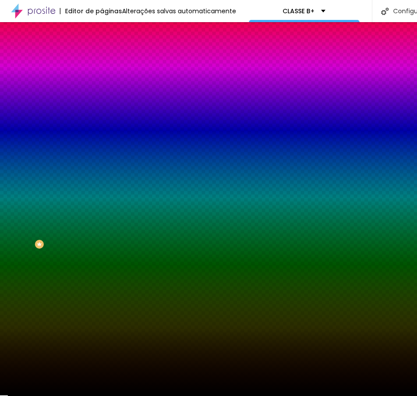
click at [102, 90] on input "#C9A646" at bounding box center [155, 89] width 106 height 9
click at [102, 301] on input "#C9A646" at bounding box center [155, 305] width 106 height 9
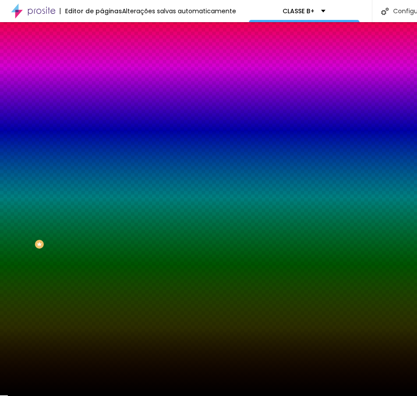
click at [102, 301] on input "#C9A646" at bounding box center [155, 305] width 106 height 9
click at [102, 325] on input "#000000" at bounding box center [155, 329] width 106 height 9
click at [102, 108] on button "button" at bounding box center [108, 112] width 12 height 9
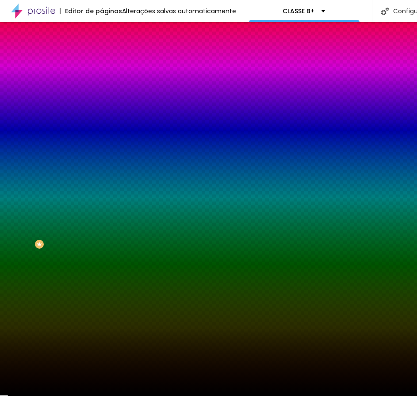
click at [34, 396] on div at bounding box center [208, 396] width 417 height 0
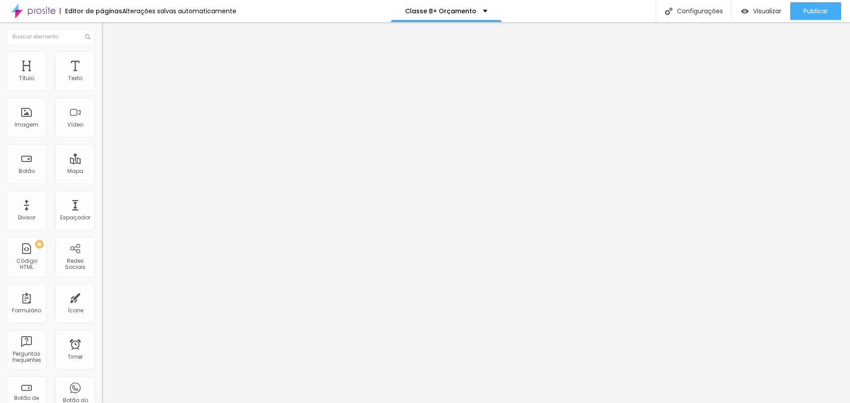
click at [102, 55] on img at bounding box center [106, 55] width 8 height 8
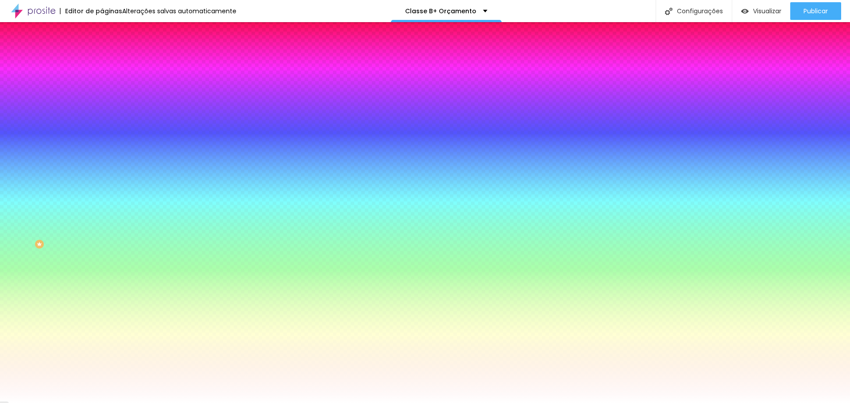
click at [102, 81] on span "Adicionar imagem" at bounding box center [130, 78] width 57 height 8
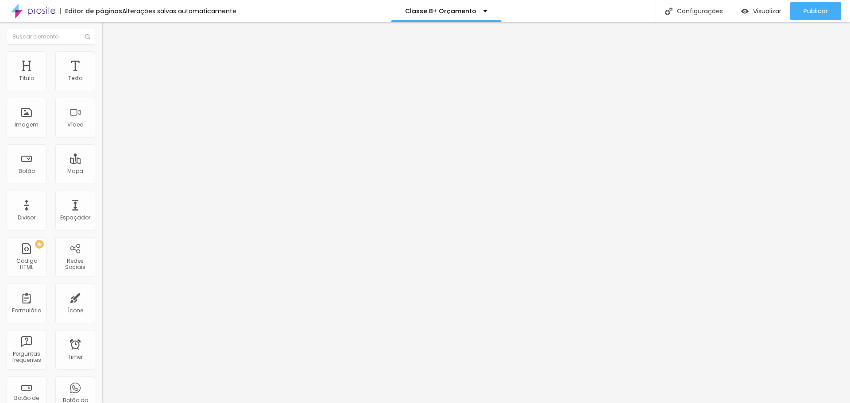
type input "100"
type input "260"
type input "368"
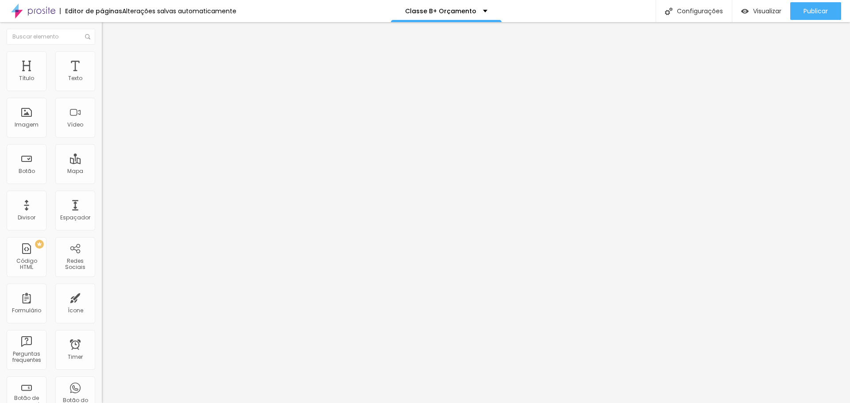
type input "368"
type input "394"
type input "405"
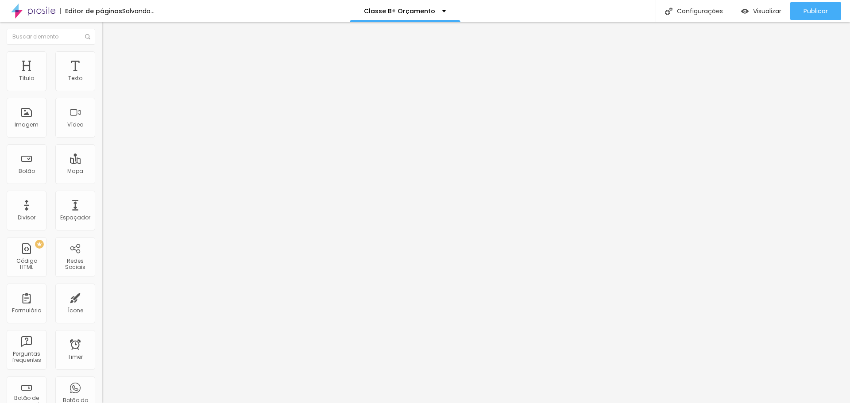
type input "410"
type input "415"
type input "425"
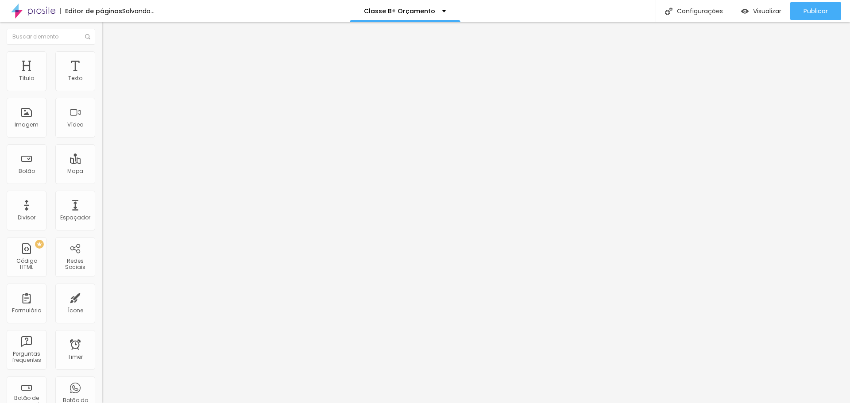
type input "425"
type input "500"
drag, startPoint x: 27, startPoint y: 89, endPoint x: 72, endPoint y: 95, distance: 45.6
type input "500"
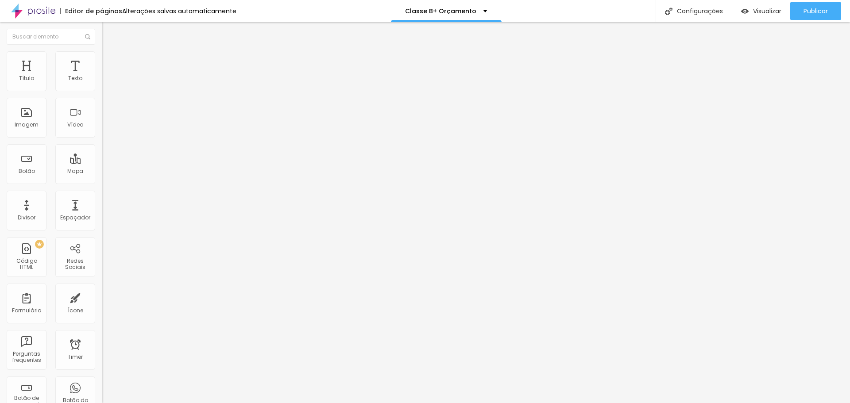
click at [102, 163] on input "range" at bounding box center [130, 166] width 57 height 7
click at [748, 13] on div "Visualizar" at bounding box center [761, 12] width 40 height 8
click at [102, 60] on li "Avançado" at bounding box center [153, 64] width 102 height 9
click at [102, 386] on div at bounding box center [153, 386] width 102 height 0
click at [102, 391] on div at bounding box center [153, 391] width 102 height 0
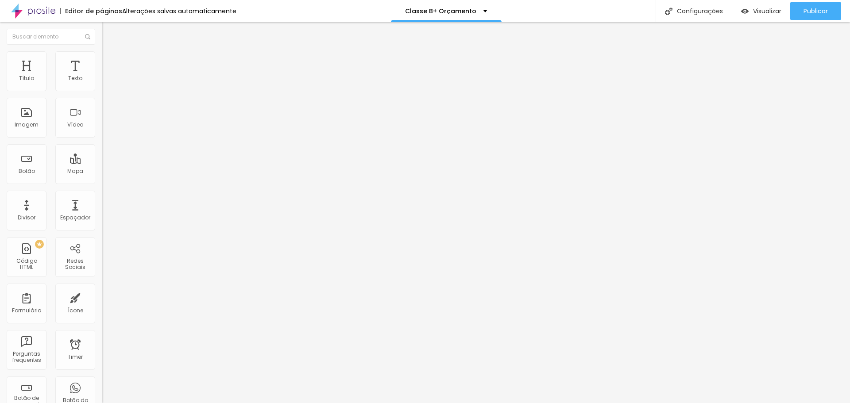
click at [102, 386] on div at bounding box center [153, 386] width 102 height 0
click at [105, 128] on icon "button" at bounding box center [107, 125] width 5 height 5
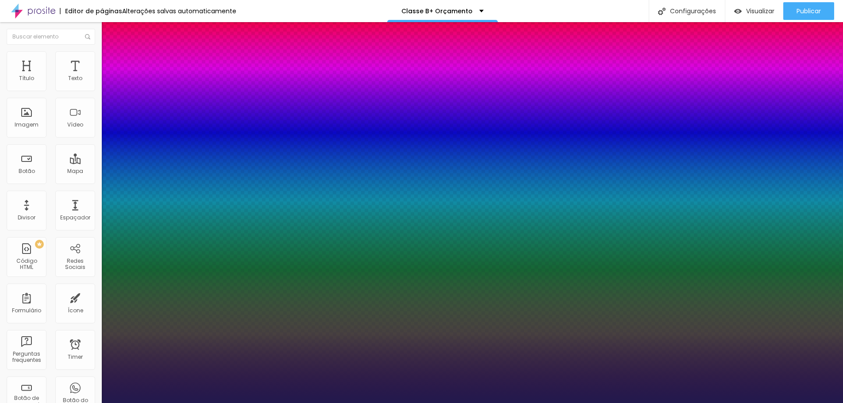
type input "1"
type input "8"
type input "2"
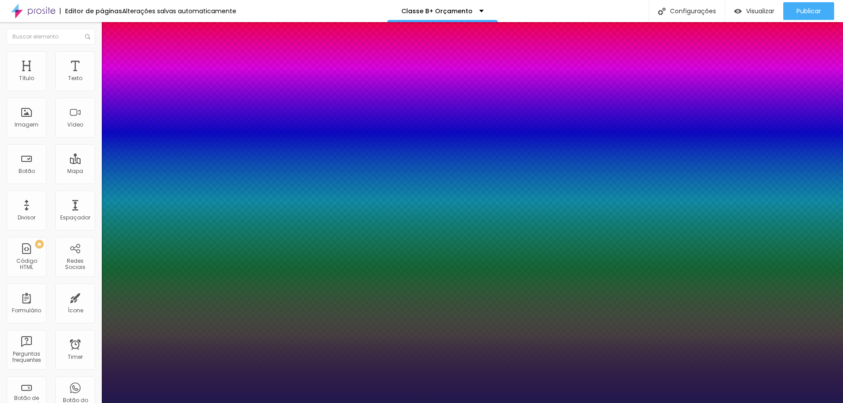
type input "1"
type input "25"
type input "1"
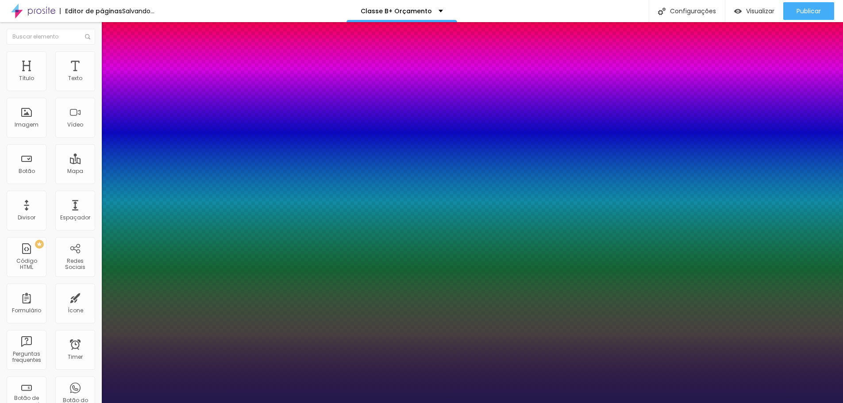
type input "8"
type input "4"
type input "1"
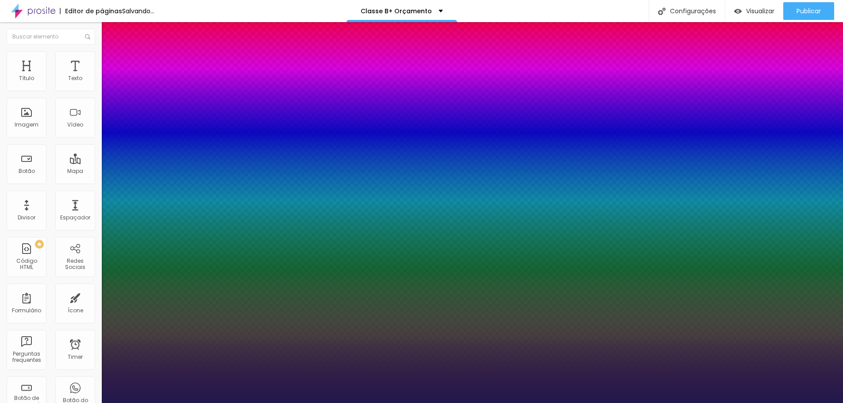
type input "45"
type input "1"
type input "45"
click at [555, 403] on div at bounding box center [421, 403] width 843 height 0
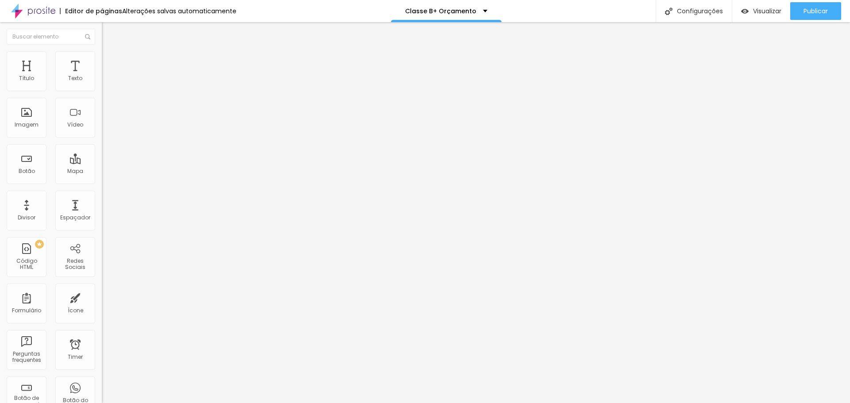
click at [102, 131] on button "button" at bounding box center [108, 126] width 12 height 9
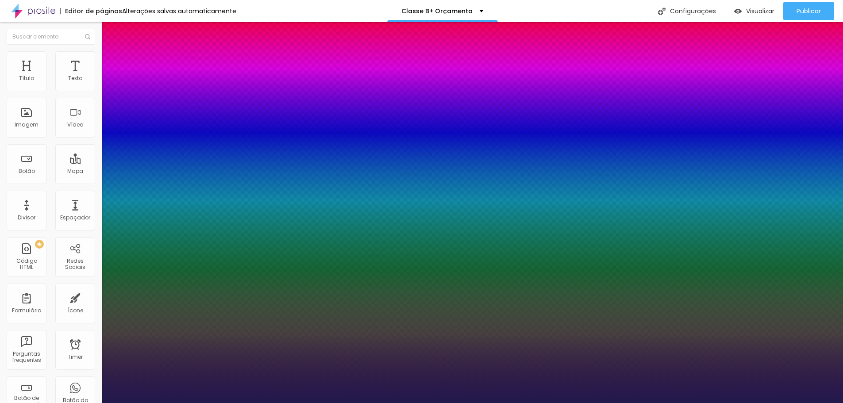
type input "1"
click at [323, 403] on div at bounding box center [421, 403] width 843 height 0
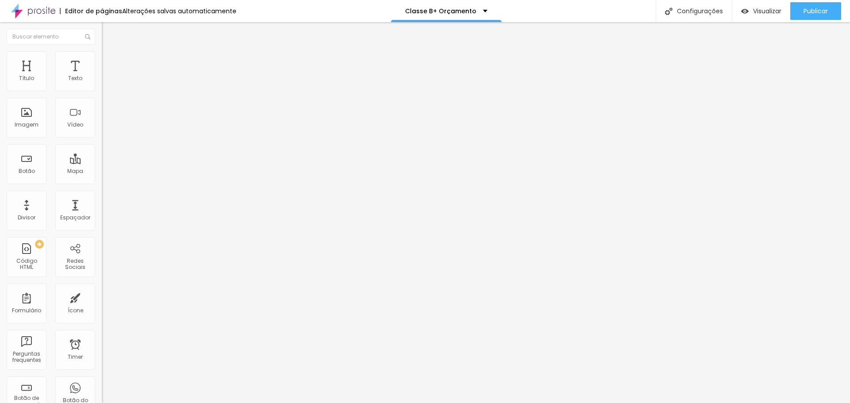
click at [106, 127] on icon "button" at bounding box center [108, 126] width 4 height 4
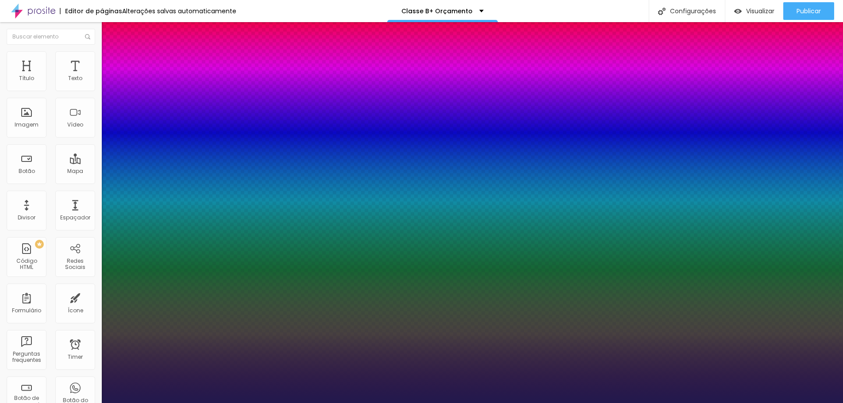
type input "1"
type input "8"
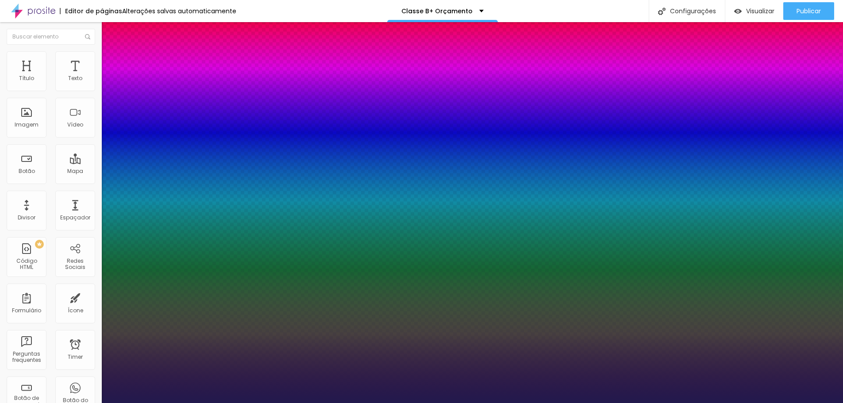
type input "2"
type input "1"
type input "25"
type input "1"
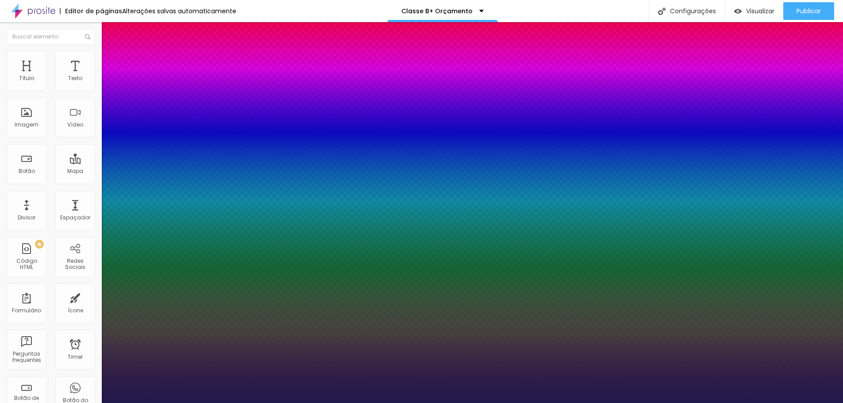
type input "25"
click at [516, 403] on div at bounding box center [421, 403] width 843 height 0
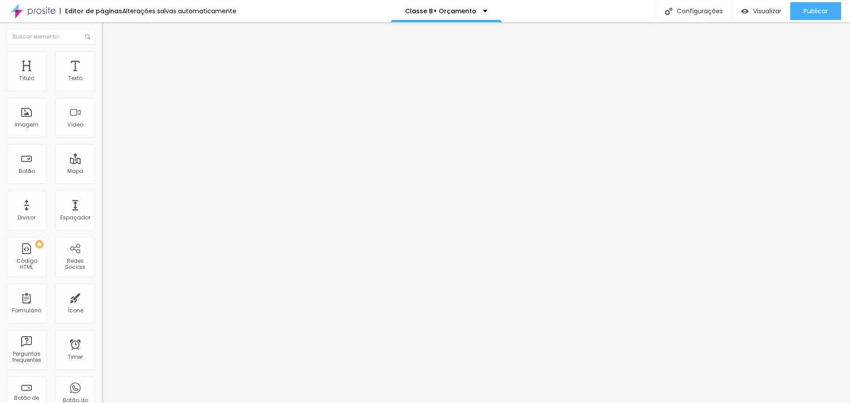
click at [102, 171] on input "30" at bounding box center [121, 175] width 38 height 9
type input "10"
type input "1"
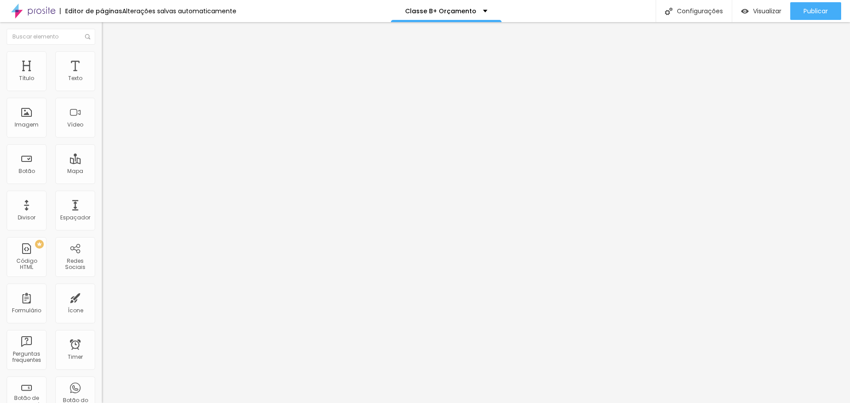
type input "15"
type input "150"
click at [102, 171] on input "150" at bounding box center [121, 175] width 38 height 9
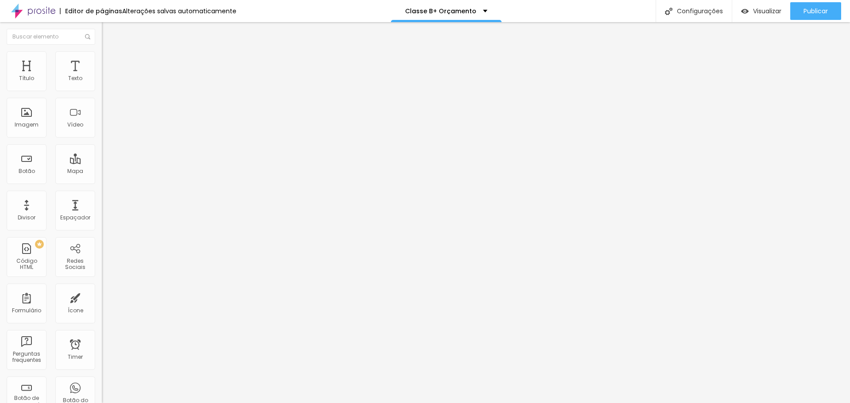
click at [102, 171] on input "150" at bounding box center [121, 175] width 38 height 9
type input "10"
type input "3"
type input "35"
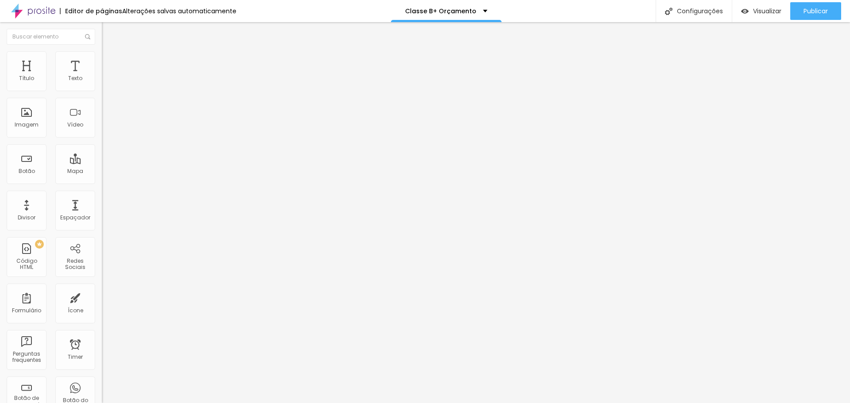
type input "350"
click at [102, 76] on span "Trocar imagem" at bounding box center [126, 73] width 48 height 8
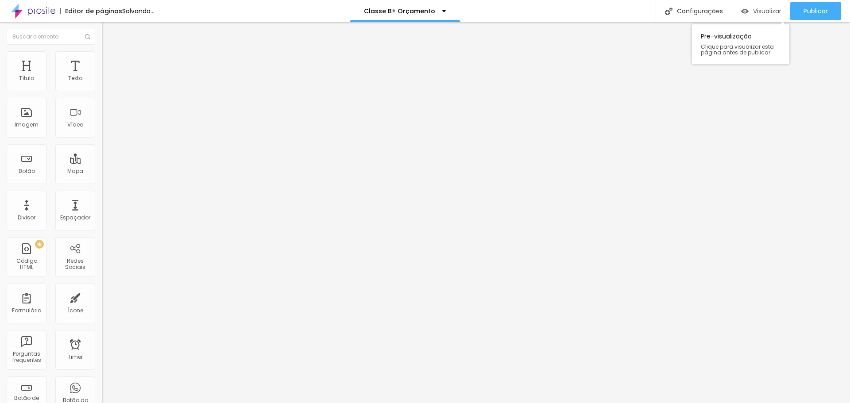
click at [759, 15] on div "Visualizar" at bounding box center [761, 11] width 40 height 18
click at [102, 54] on ul "Conteúdo Estilo Avançado" at bounding box center [153, 55] width 102 height 27
click at [102, 55] on li "Estilo" at bounding box center [153, 55] width 102 height 9
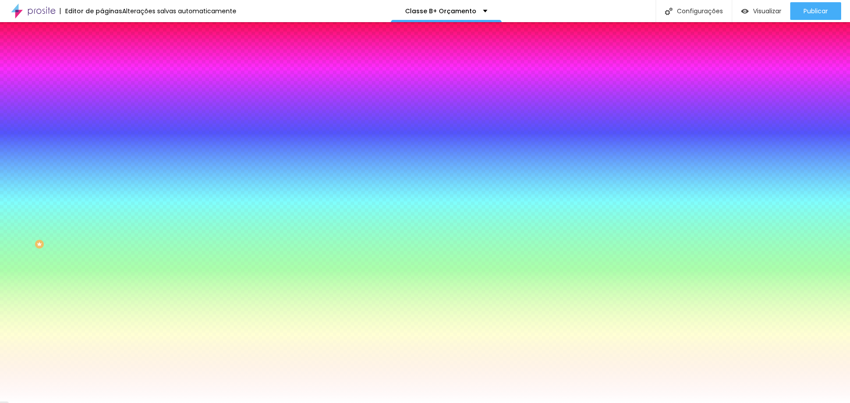
click at [102, 81] on span "Trocar imagem" at bounding box center [126, 78] width 48 height 8
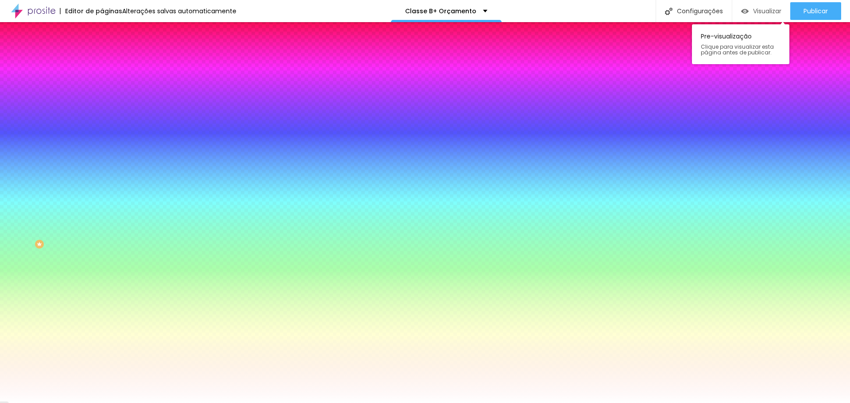
click at [755, 15] on div "Visualizar" at bounding box center [761, 11] width 40 height 18
click at [753, 11] on span "Visualizar" at bounding box center [767, 11] width 28 height 7
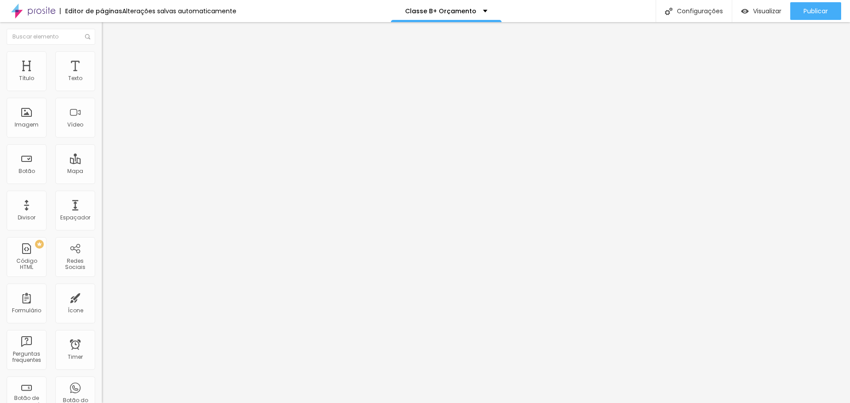
click at [110, 60] on span "Estilo" at bounding box center [117, 58] width 14 height 8
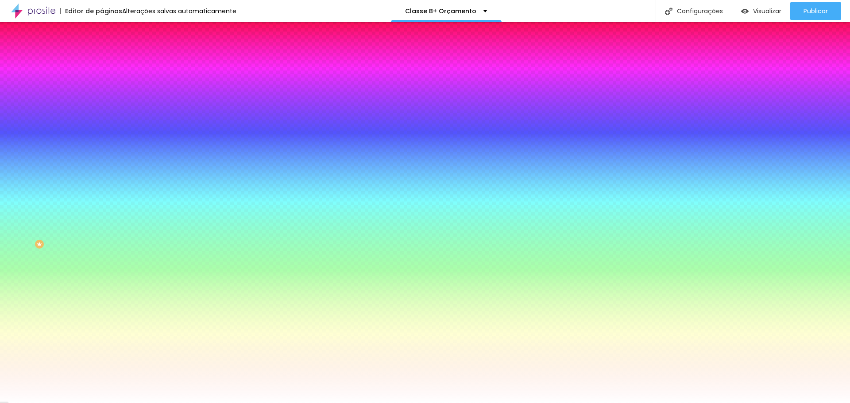
click at [102, 81] on span "Trocar imagem" at bounding box center [126, 78] width 48 height 8
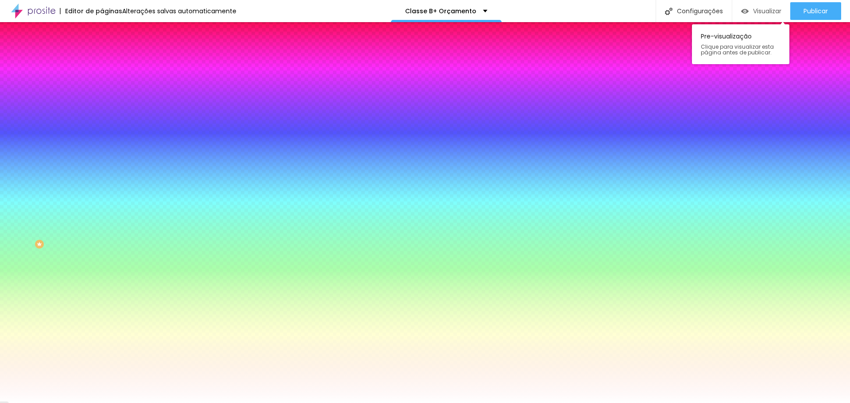
click at [760, 14] on span "Visualizar" at bounding box center [767, 11] width 28 height 7
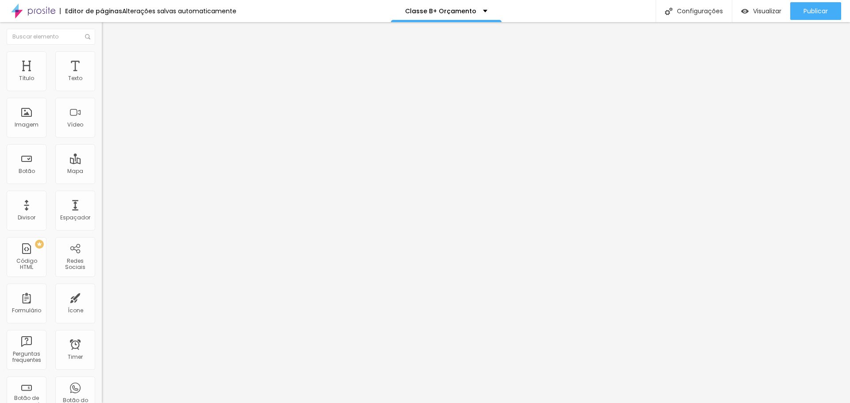
click at [102, 171] on input "350" at bounding box center [121, 175] width 38 height 9
type input "10"
type input "3"
type input "30"
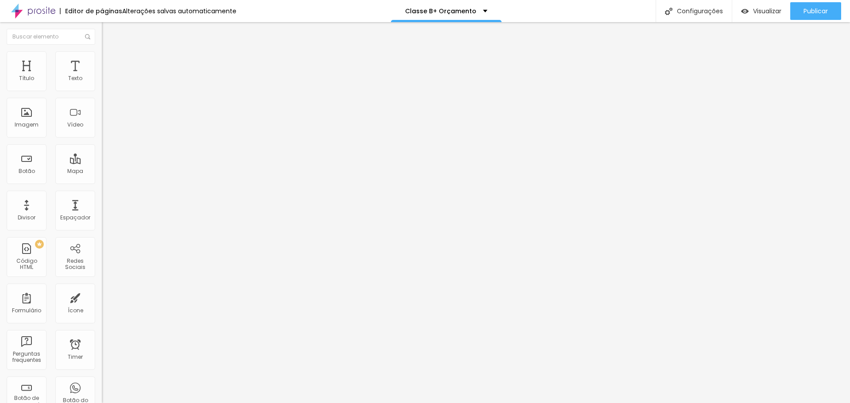
type input "30"
type input "300"
click at [102, 60] on li "Avançado" at bounding box center [153, 64] width 102 height 9
click at [753, 12] on span "Visualizar" at bounding box center [767, 11] width 28 height 7
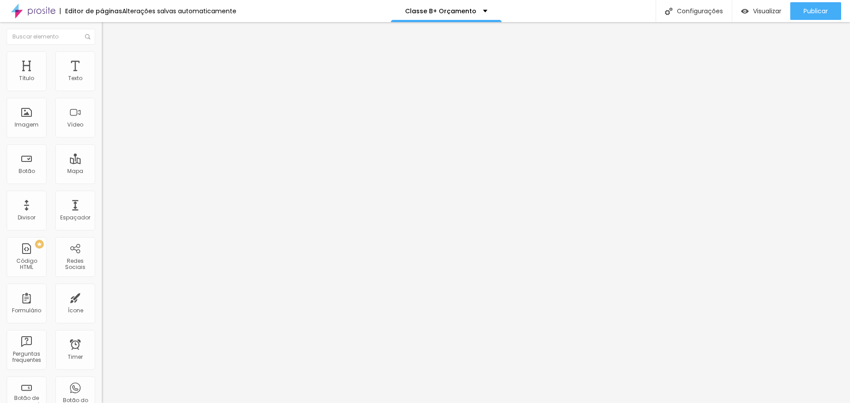
click at [102, 52] on img at bounding box center [106, 55] width 8 height 8
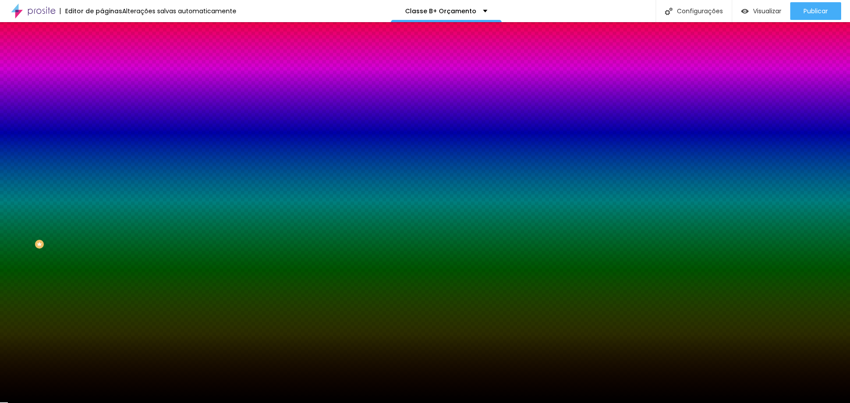
click at [110, 66] on span "Avançado" at bounding box center [124, 66] width 29 height 8
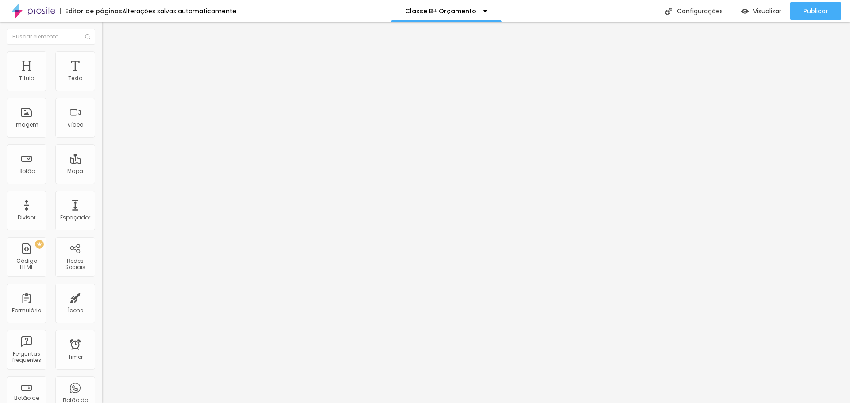
type input "14"
type input "16"
type input "18"
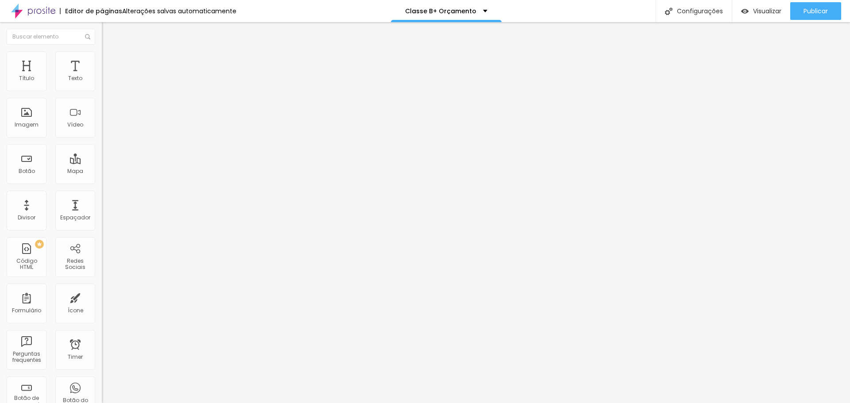
type input "18"
type input "21"
type input "22"
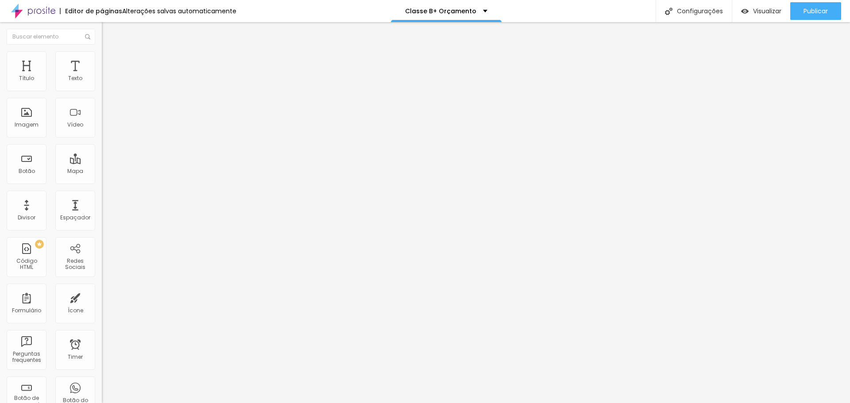
type input "25"
type input "27"
type input "29"
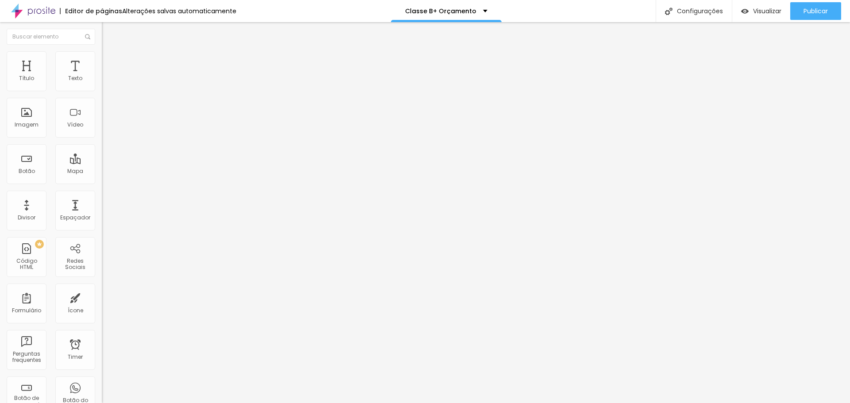
type input "29"
type input "31"
type input "33"
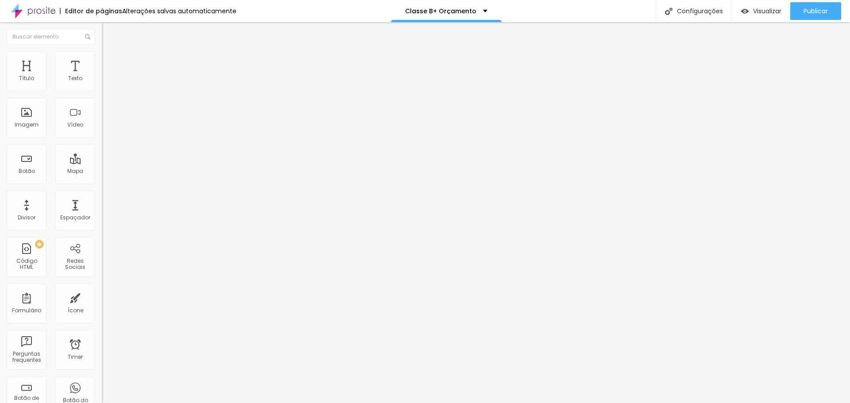
type input "36"
type input "39"
type input "41"
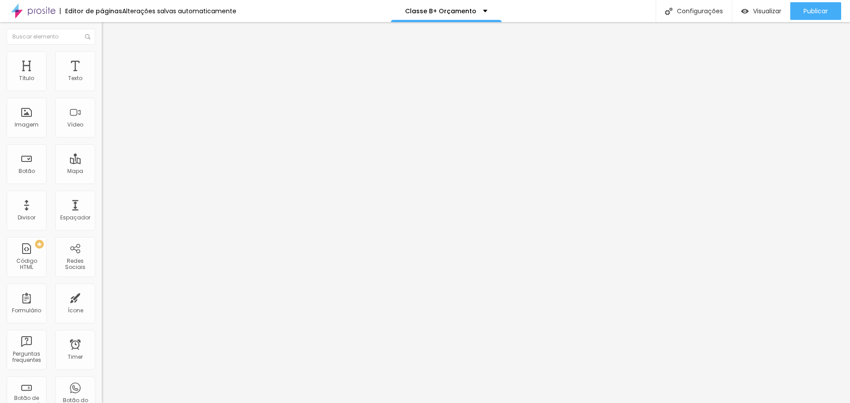
type input "41"
type input "42"
type input "43"
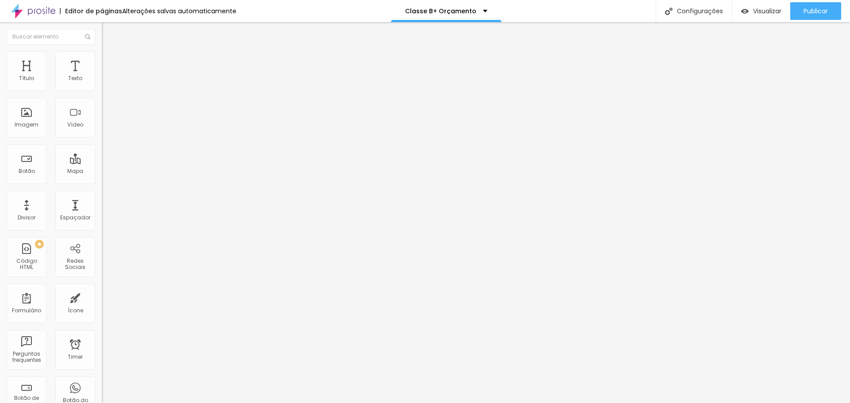
type input "44"
type input "45"
type input "47"
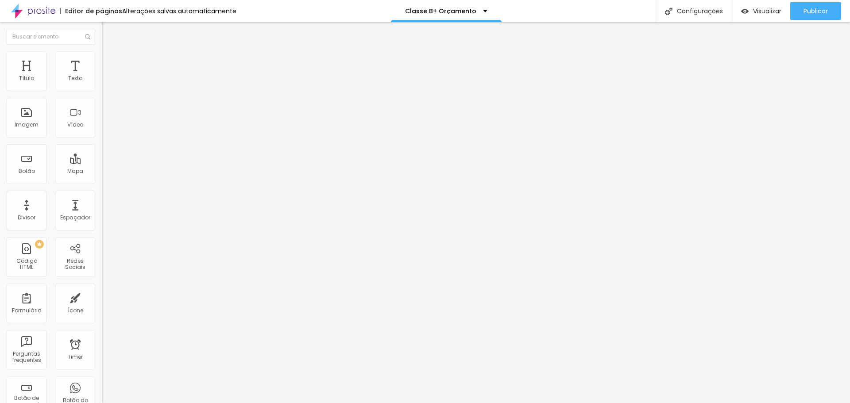
type input "47"
type input "48"
type input "49"
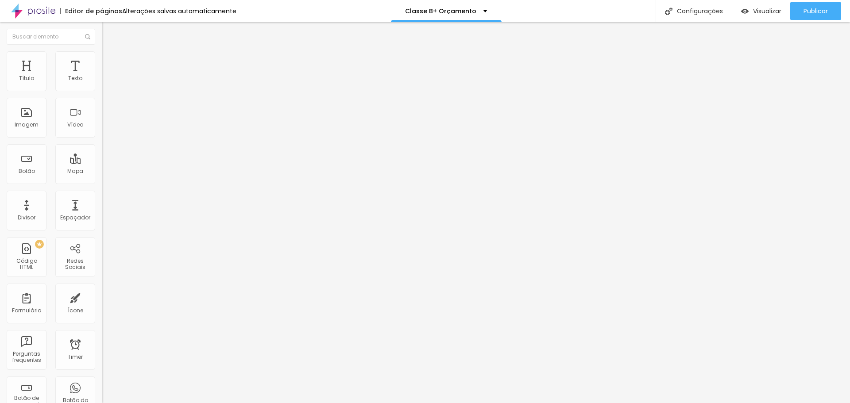
type input "50"
drag, startPoint x: 28, startPoint y: 89, endPoint x: 48, endPoint y: 91, distance: 20.0
click at [102, 172] on input "range" at bounding box center [130, 175] width 57 height 7
click at [102, 180] on input "50" at bounding box center [121, 184] width 38 height 9
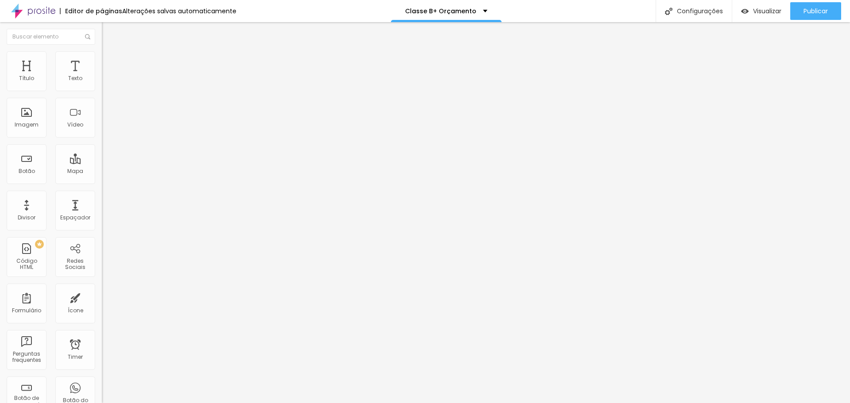
click at [102, 180] on input "50" at bounding box center [121, 184] width 38 height 9
type input "6"
type input "60"
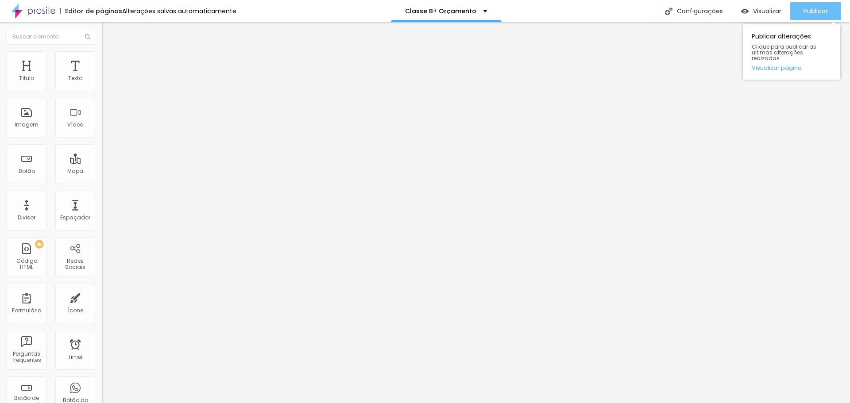
click at [818, 16] on div "Publicar" at bounding box center [815, 11] width 24 height 18
